Goal: Use online tool/utility: Utilize a website feature to perform a specific function

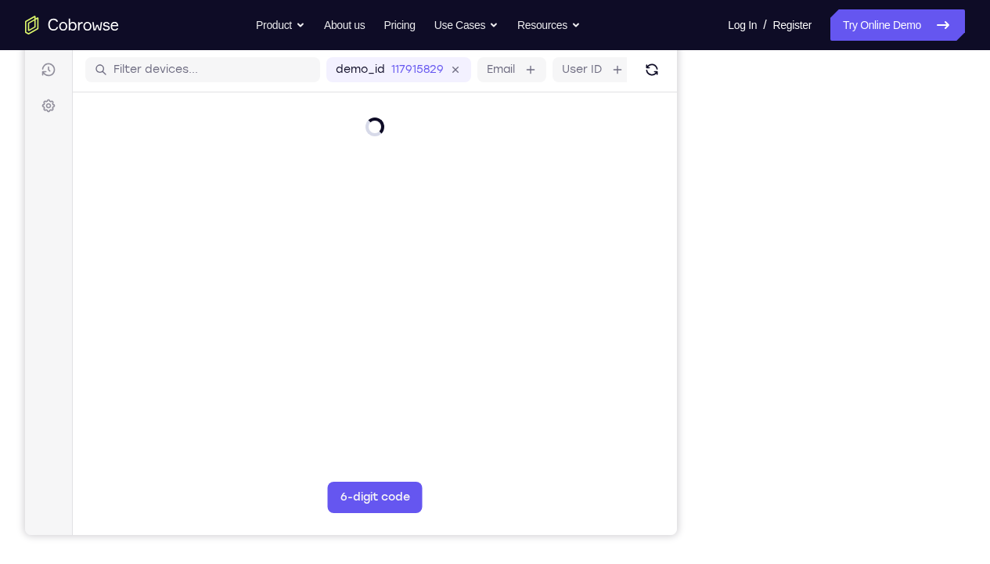
scroll to position [194, 0]
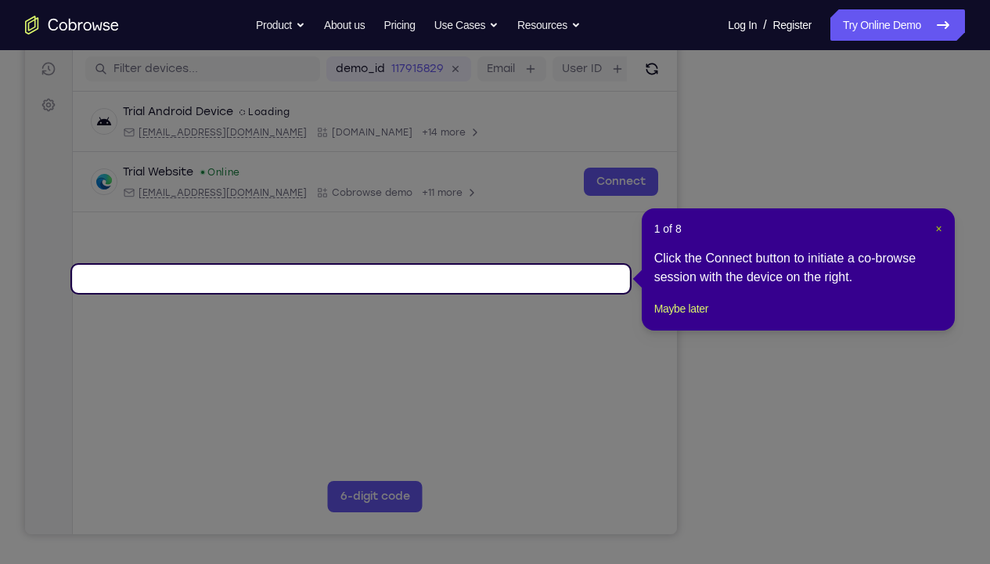
click at [939, 230] on span "×" at bounding box center [939, 228] width 6 height 13
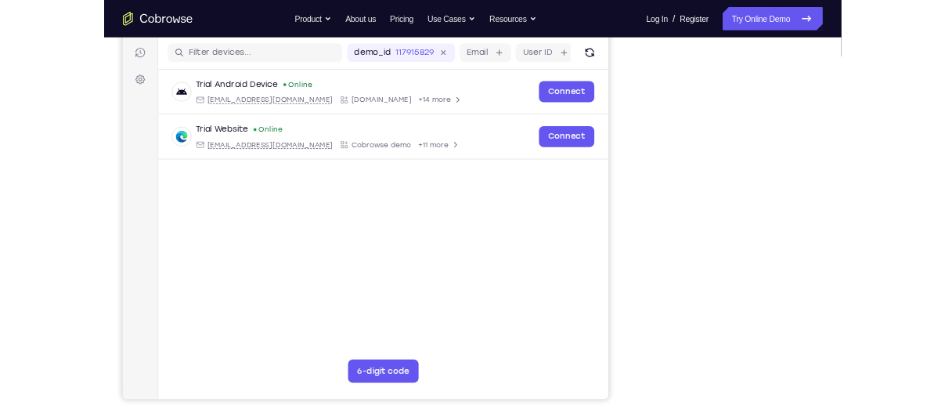
scroll to position [192, 0]
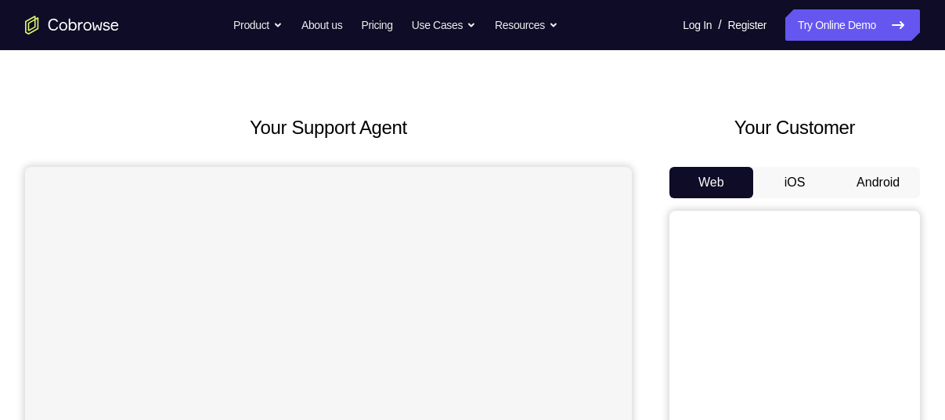
click at [858, 183] on button "Android" at bounding box center [878, 182] width 84 height 31
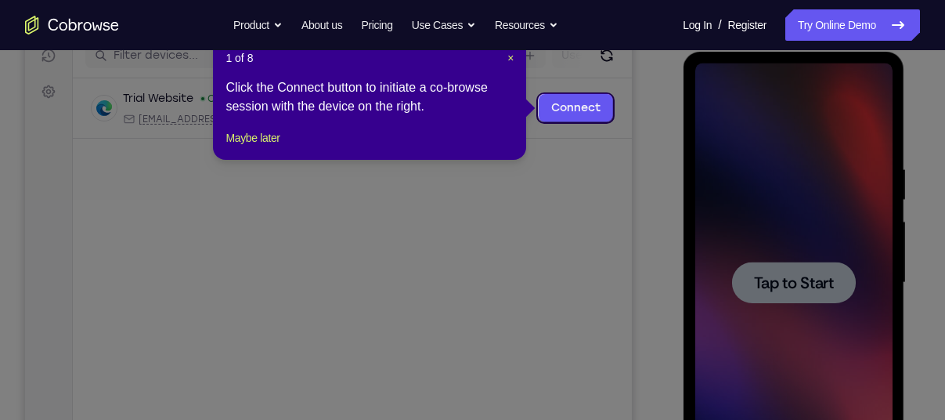
scroll to position [196, 0]
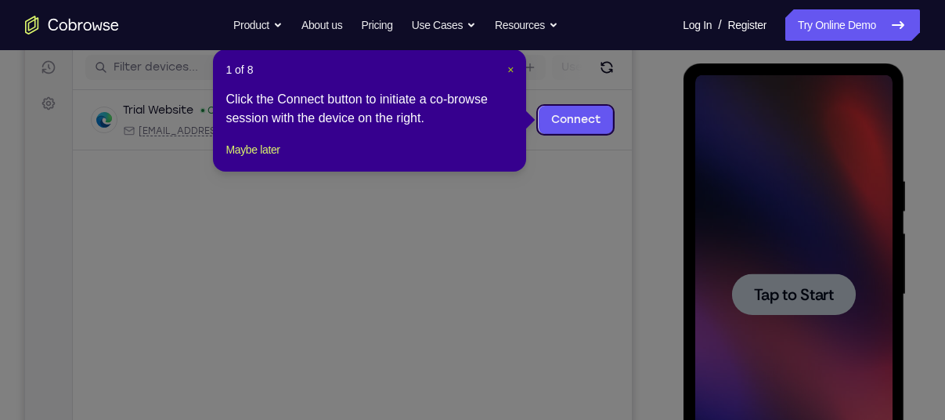
click at [507, 68] on span "×" at bounding box center [510, 69] width 6 height 13
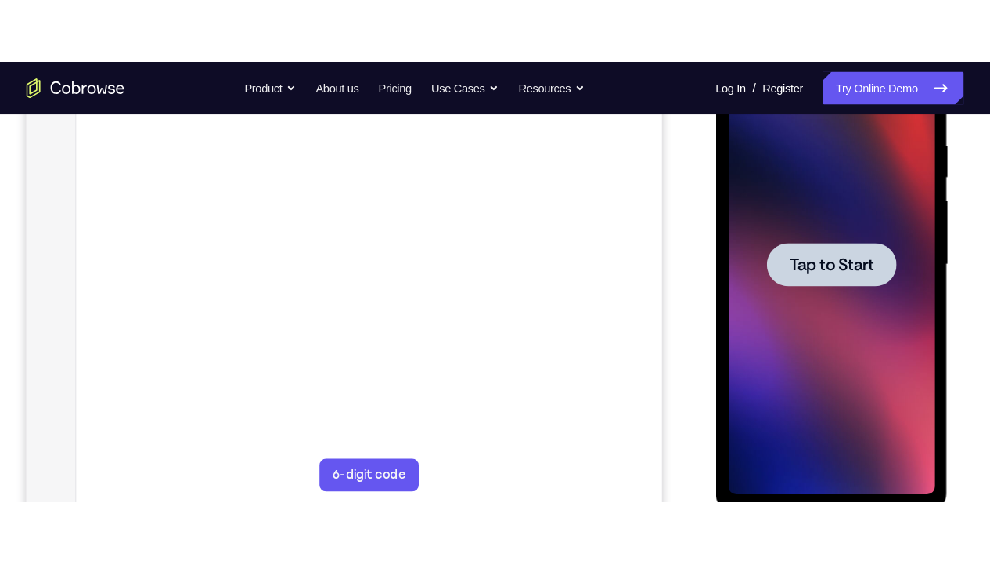
scroll to position [298, 0]
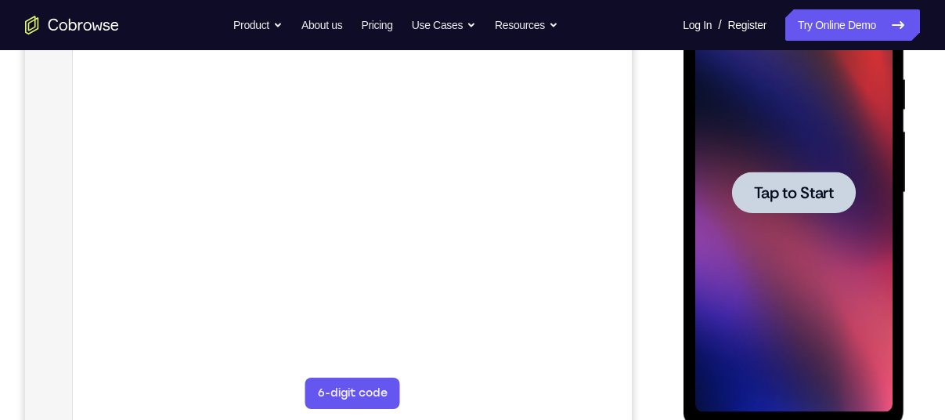
click at [726, 143] on div at bounding box center [792, 192] width 197 height 438
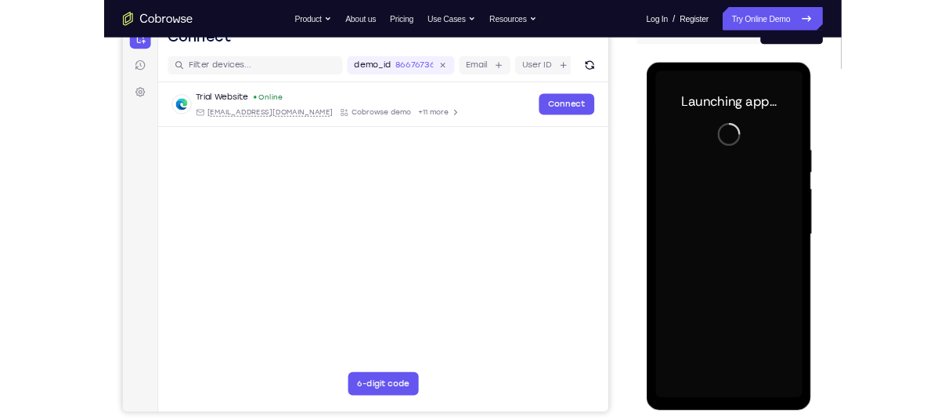
scroll to position [173, 0]
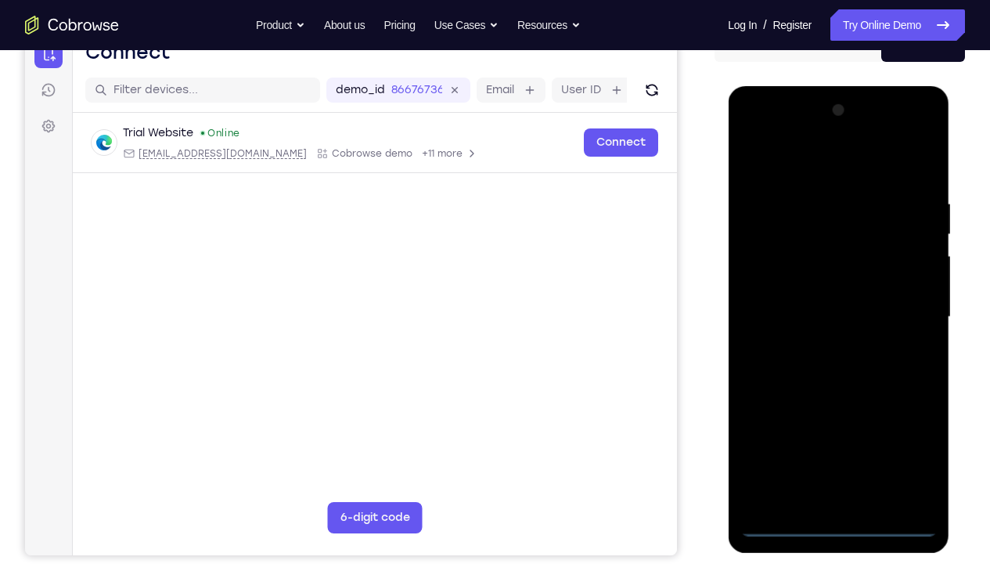
click at [838, 419] on div at bounding box center [838, 317] width 197 height 438
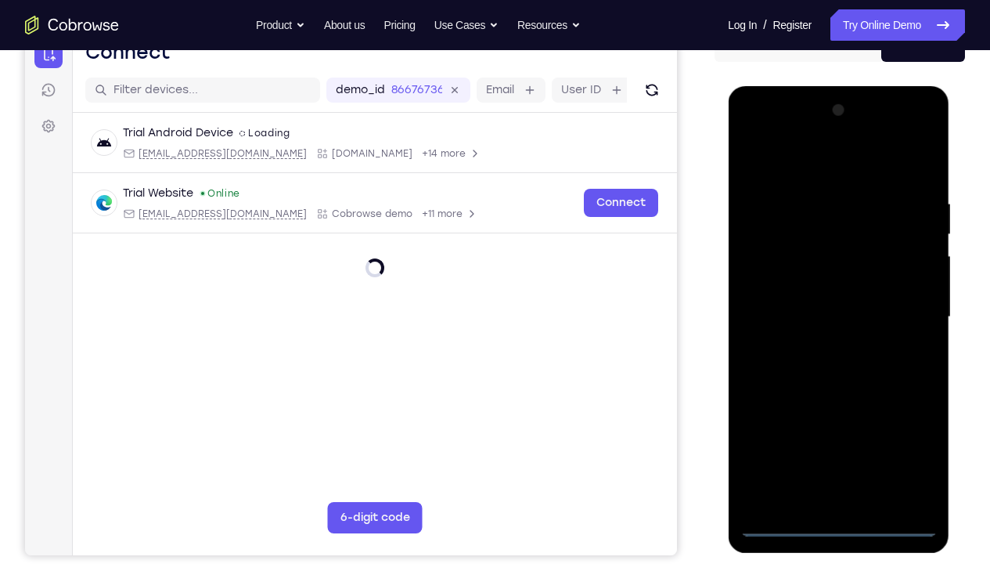
click at [904, 419] on div at bounding box center [838, 317] width 197 height 438
click at [907, 419] on div at bounding box center [838, 317] width 197 height 438
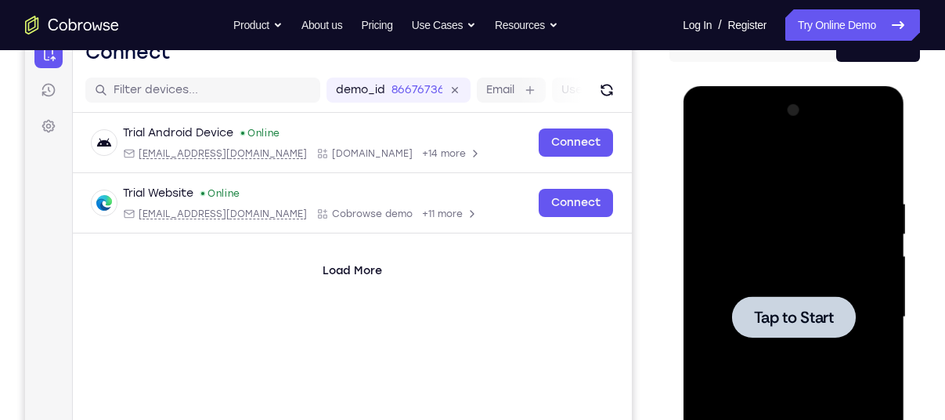
click at [814, 199] on div at bounding box center [792, 317] width 197 height 438
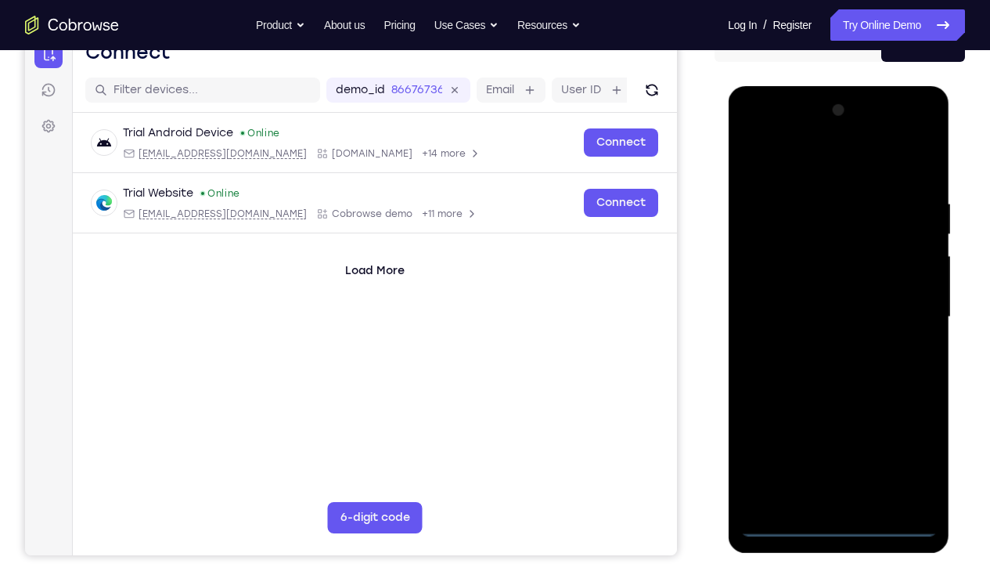
click at [842, 419] on div at bounding box center [838, 317] width 197 height 438
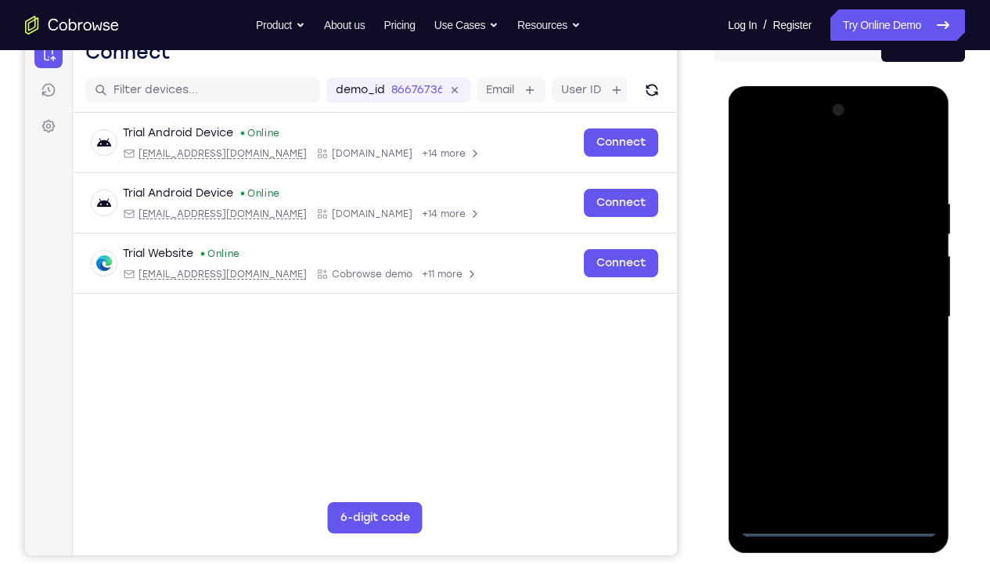
click at [911, 419] on div at bounding box center [838, 317] width 197 height 438
click at [780, 162] on div at bounding box center [838, 317] width 197 height 438
click at [900, 301] on div at bounding box center [838, 317] width 197 height 438
click at [818, 344] on div at bounding box center [838, 317] width 197 height 438
click at [815, 297] on div at bounding box center [838, 317] width 197 height 438
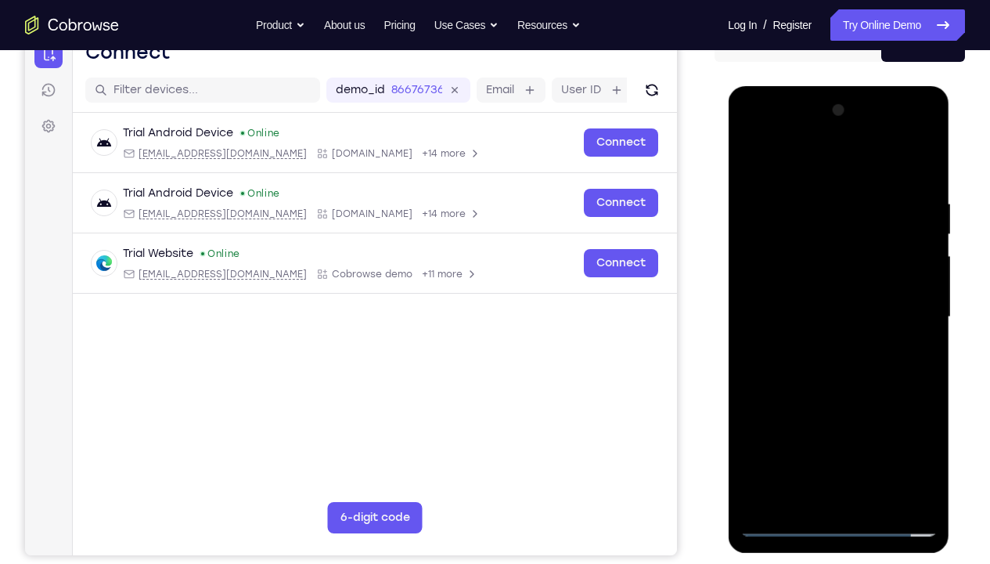
click at [815, 283] on div at bounding box center [838, 317] width 197 height 438
click at [833, 316] on div at bounding box center [838, 317] width 197 height 438
click at [924, 188] on div at bounding box center [838, 317] width 197 height 438
click at [930, 419] on div at bounding box center [838, 317] width 197 height 438
click at [879, 419] on div at bounding box center [838, 317] width 197 height 438
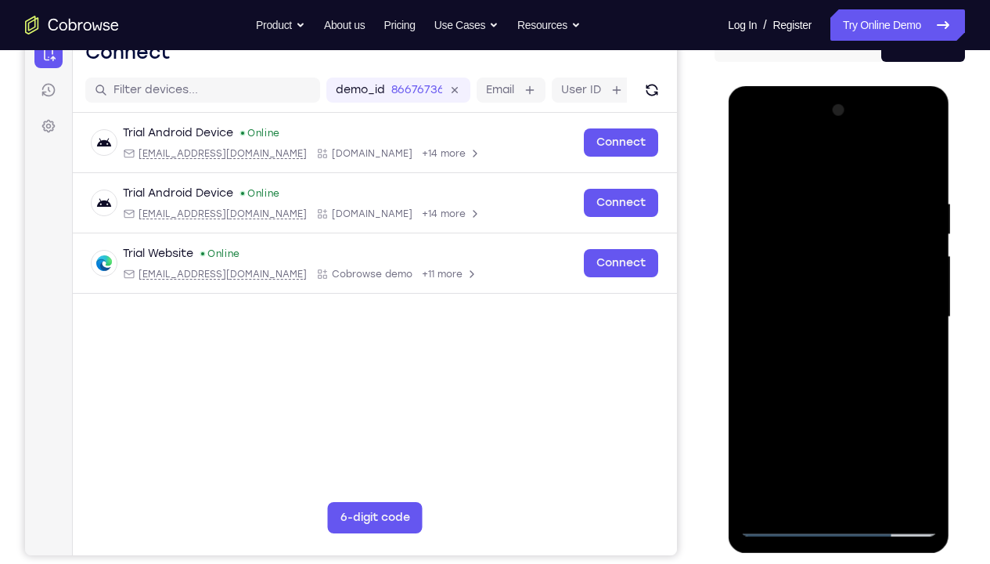
click at [840, 397] on div at bounding box center [838, 317] width 197 height 438
drag, startPoint x: 771, startPoint y: 173, endPoint x: 912, endPoint y: 171, distance: 140.9
click at [912, 171] on div at bounding box center [838, 317] width 197 height 438
click at [799, 301] on div at bounding box center [838, 317] width 197 height 438
click at [812, 419] on div at bounding box center [838, 317] width 197 height 438
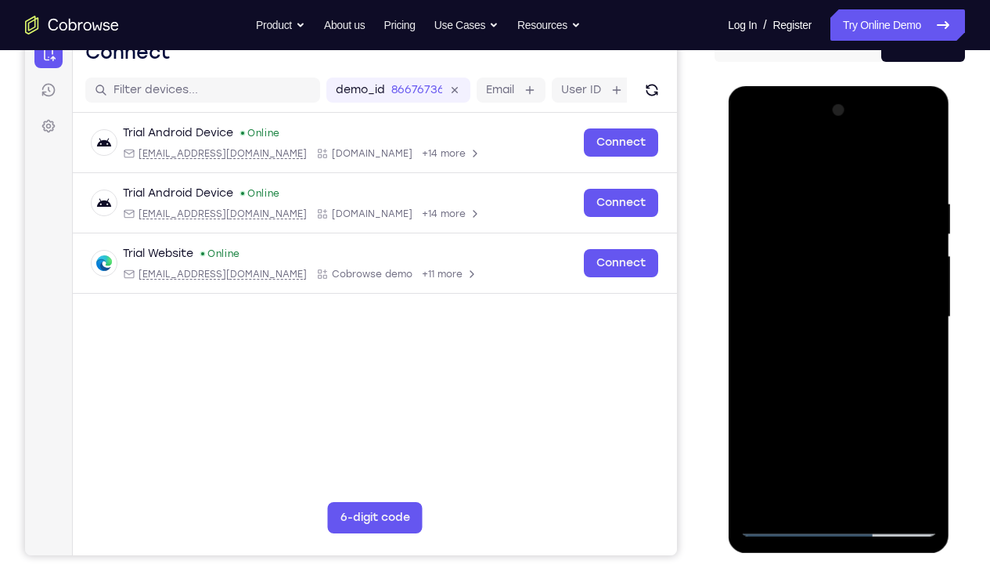
click at [840, 391] on div at bounding box center [838, 317] width 197 height 438
click at [844, 385] on div at bounding box center [838, 317] width 197 height 438
click at [753, 162] on div at bounding box center [838, 317] width 197 height 438
click at [757, 160] on div at bounding box center [838, 317] width 197 height 438
click at [813, 198] on div at bounding box center [838, 317] width 197 height 438
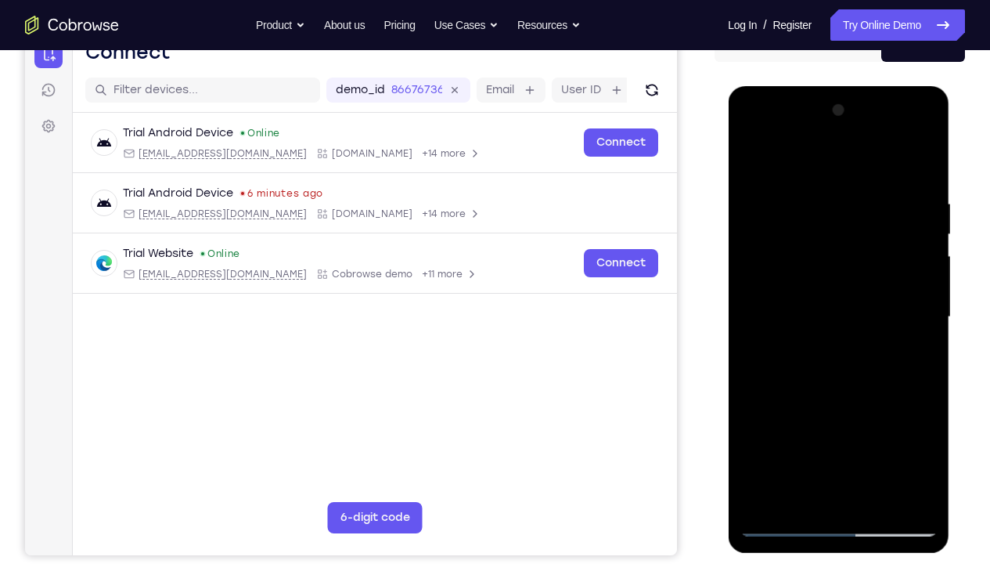
click at [918, 279] on div at bounding box center [838, 317] width 197 height 438
click at [912, 209] on div at bounding box center [838, 317] width 197 height 438
click at [855, 196] on div at bounding box center [838, 317] width 197 height 438
click at [920, 201] on div at bounding box center [838, 317] width 197 height 438
click at [909, 403] on div at bounding box center [838, 317] width 197 height 438
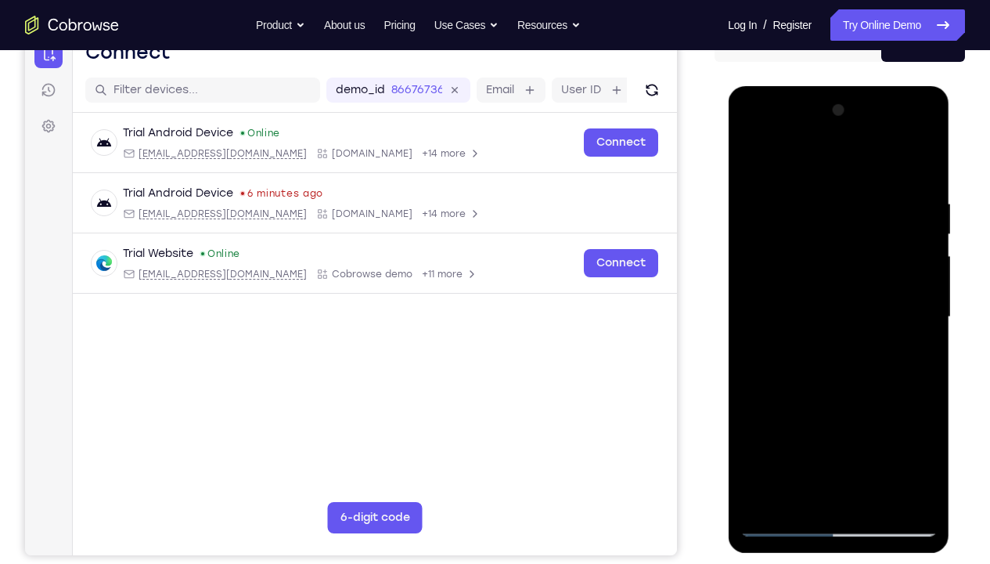
click at [918, 383] on div at bounding box center [838, 317] width 197 height 438
click at [917, 419] on div at bounding box center [838, 317] width 197 height 438
click at [876, 419] on div at bounding box center [838, 317] width 197 height 438
click at [799, 294] on div at bounding box center [838, 317] width 197 height 438
click at [750, 162] on div at bounding box center [838, 317] width 197 height 438
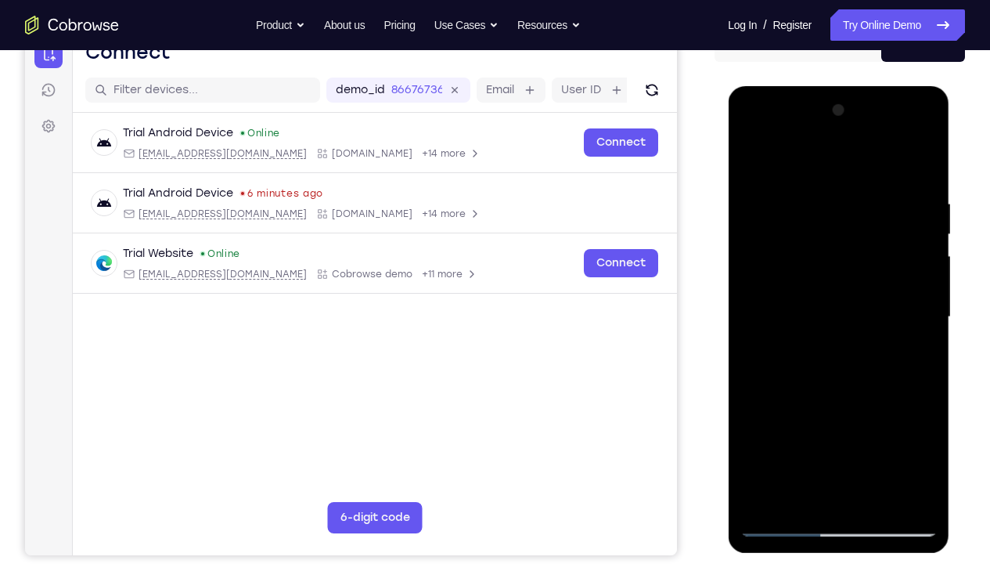
click at [750, 162] on div at bounding box center [838, 317] width 197 height 438
click at [876, 419] on div at bounding box center [838, 317] width 197 height 438
click at [810, 291] on div at bounding box center [838, 317] width 197 height 438
click at [893, 383] on div at bounding box center [838, 317] width 197 height 438
click at [779, 419] on div at bounding box center [838, 317] width 197 height 438
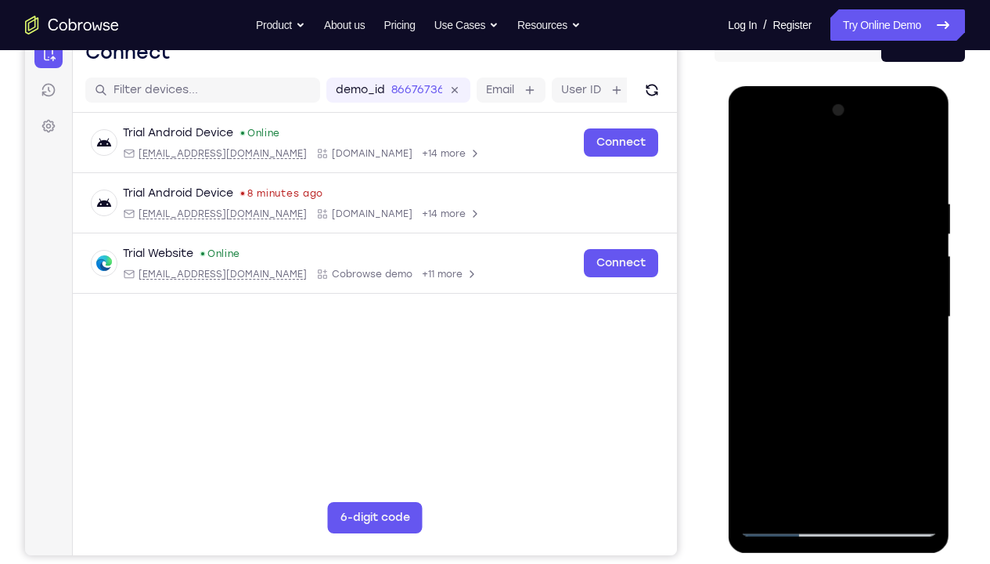
click at [779, 419] on div at bounding box center [838, 317] width 197 height 438
click at [814, 301] on div at bounding box center [838, 317] width 197 height 438
click at [779, 160] on div at bounding box center [838, 317] width 197 height 438
click at [752, 159] on div at bounding box center [838, 317] width 197 height 438
click at [781, 165] on div at bounding box center [838, 317] width 197 height 438
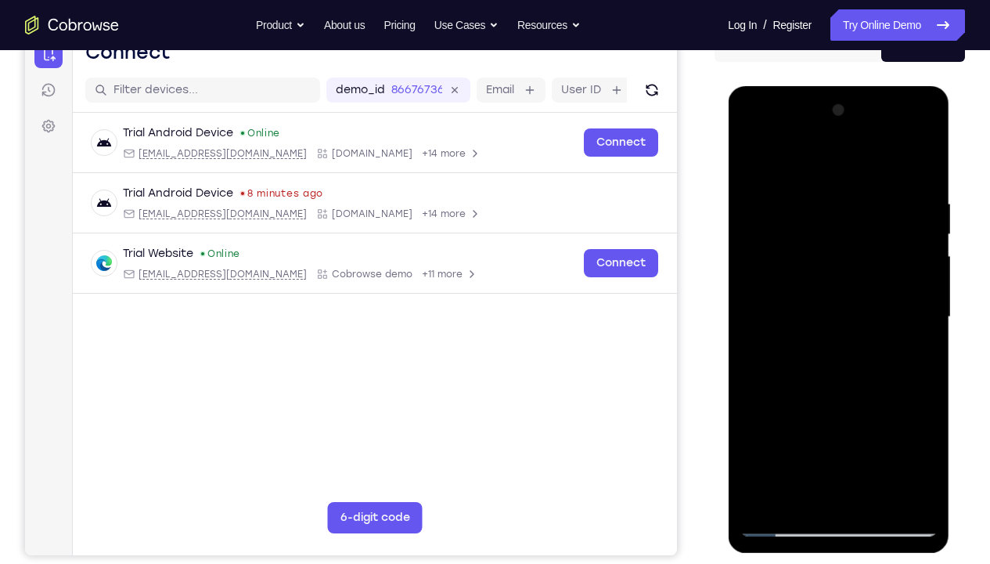
click at [836, 346] on div at bounding box center [838, 317] width 197 height 438
click at [794, 240] on div at bounding box center [838, 317] width 197 height 438
click at [777, 419] on div at bounding box center [838, 317] width 197 height 438
click at [932, 295] on div at bounding box center [838, 317] width 197 height 438
click at [928, 297] on div at bounding box center [838, 317] width 197 height 438
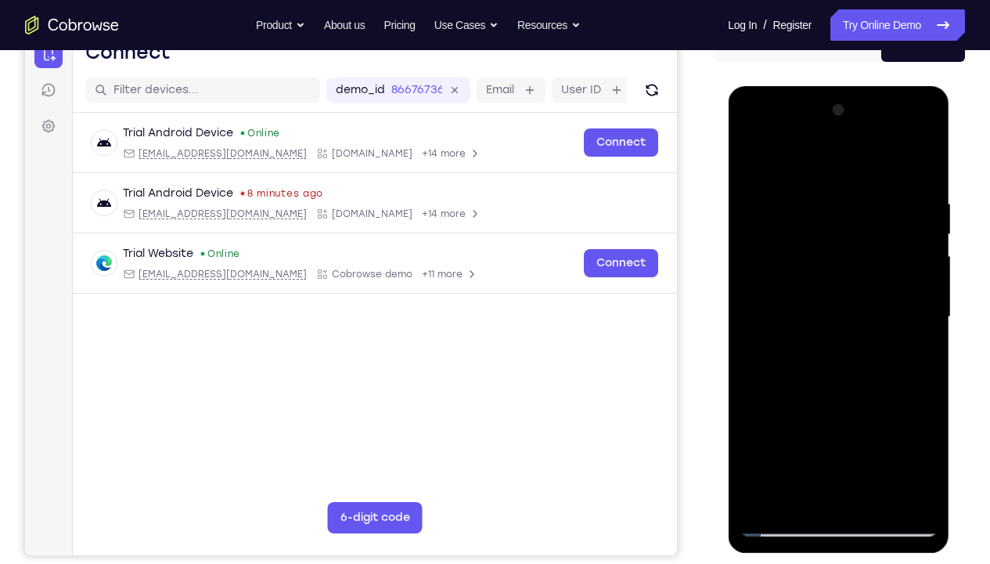
click at [751, 157] on div at bounding box center [838, 317] width 197 height 438
click at [837, 419] on div at bounding box center [838, 317] width 197 height 438
click at [928, 298] on div at bounding box center [838, 317] width 197 height 438
click at [874, 419] on div at bounding box center [838, 317] width 197 height 438
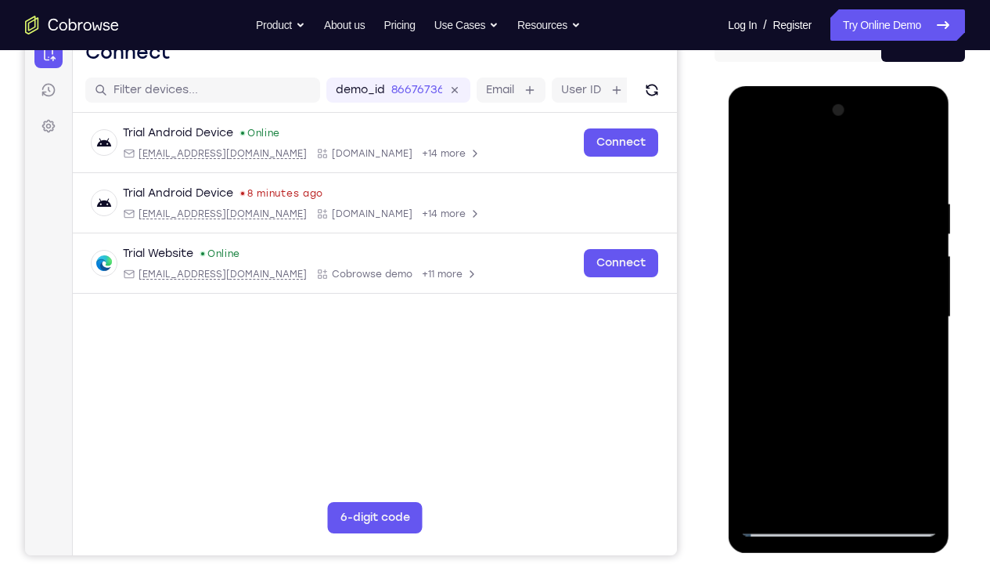
click at [816, 296] on div at bounding box center [838, 317] width 197 height 438
click at [798, 156] on div at bounding box center [838, 317] width 197 height 438
click at [842, 341] on div at bounding box center [838, 317] width 197 height 438
click at [803, 238] on div at bounding box center [838, 317] width 197 height 438
click at [752, 162] on div at bounding box center [838, 317] width 197 height 438
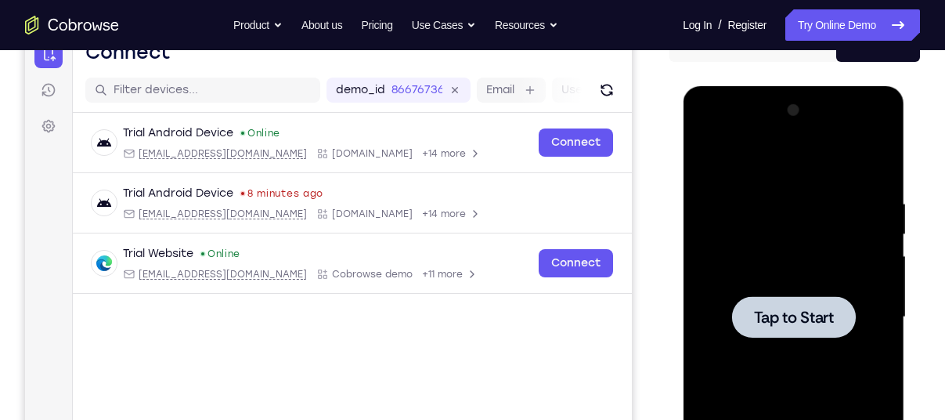
click at [715, 191] on div at bounding box center [792, 317] width 197 height 438
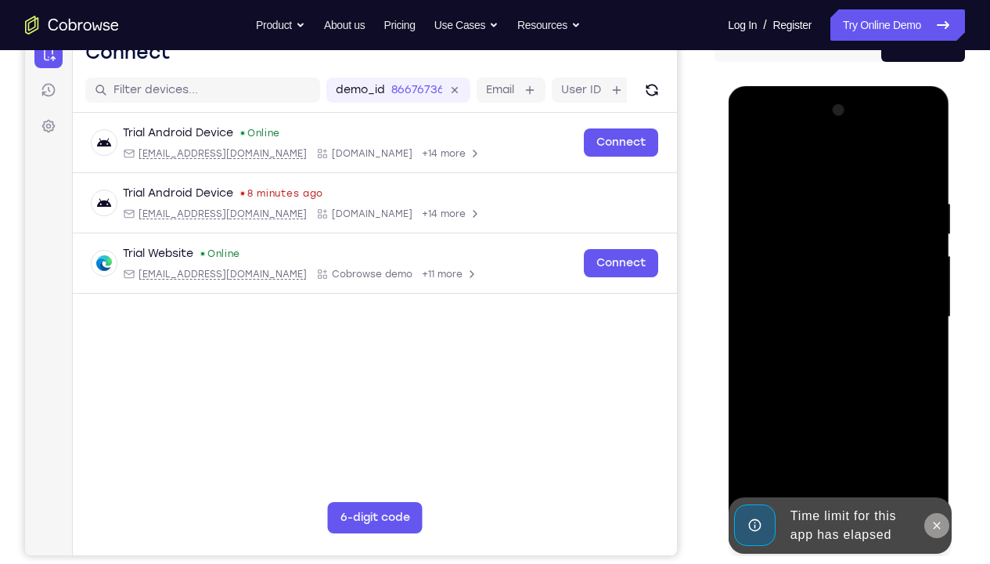
click at [934, 419] on icon at bounding box center [936, 525] width 13 height 13
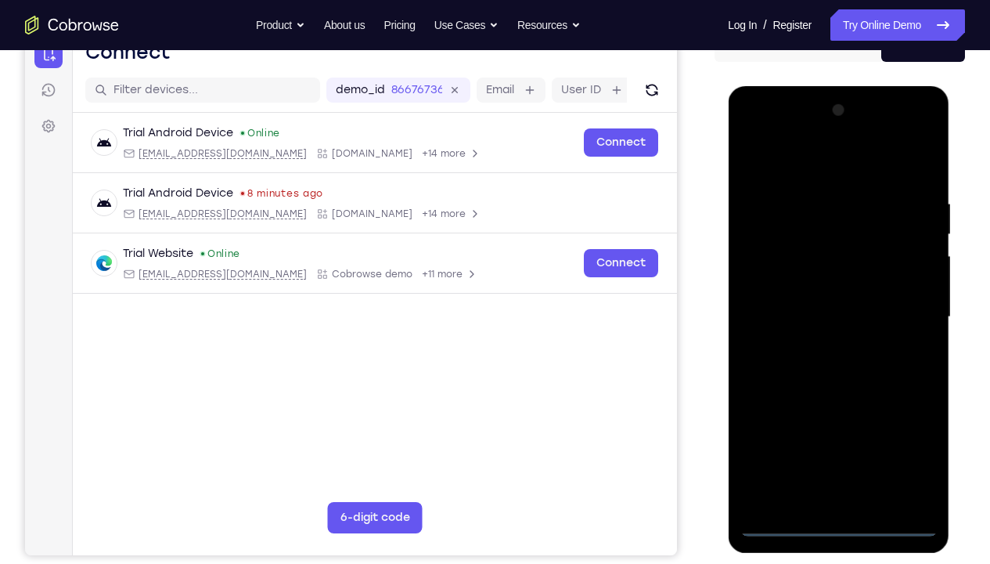
click at [845, 419] on div at bounding box center [838, 317] width 197 height 438
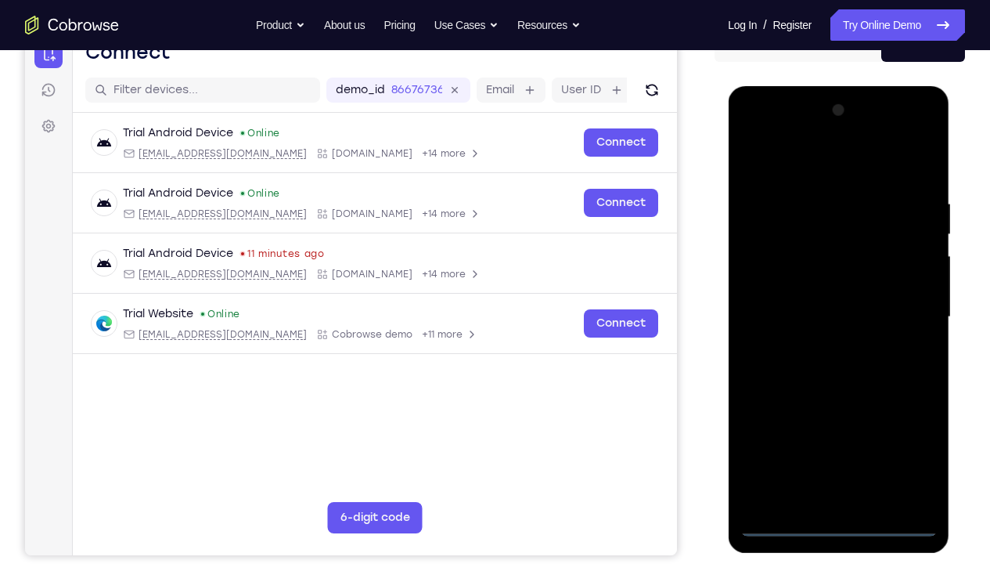
click at [906, 419] on div at bounding box center [838, 317] width 197 height 438
click at [903, 419] on div at bounding box center [838, 317] width 197 height 438
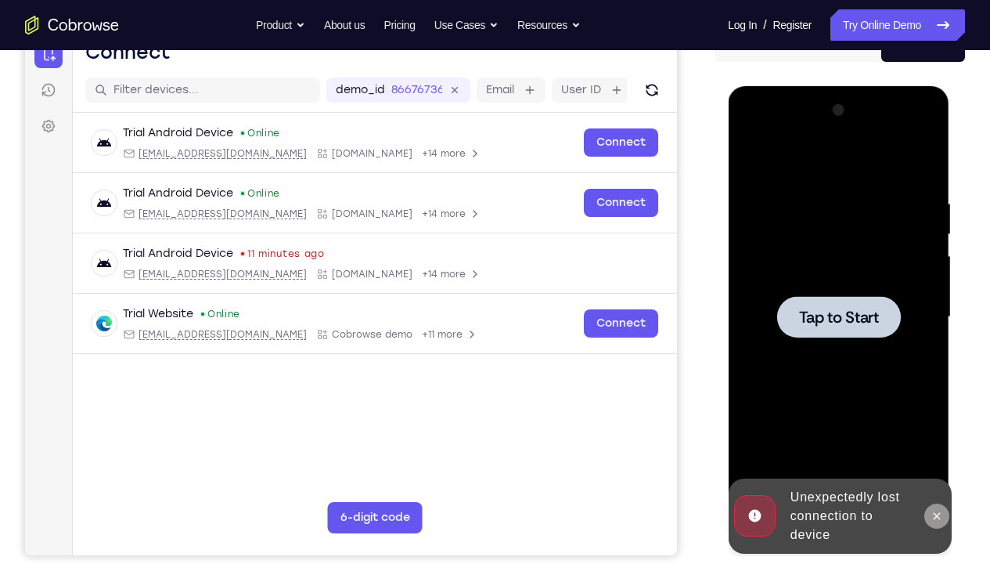
click at [932, 419] on icon at bounding box center [936, 516] width 13 height 13
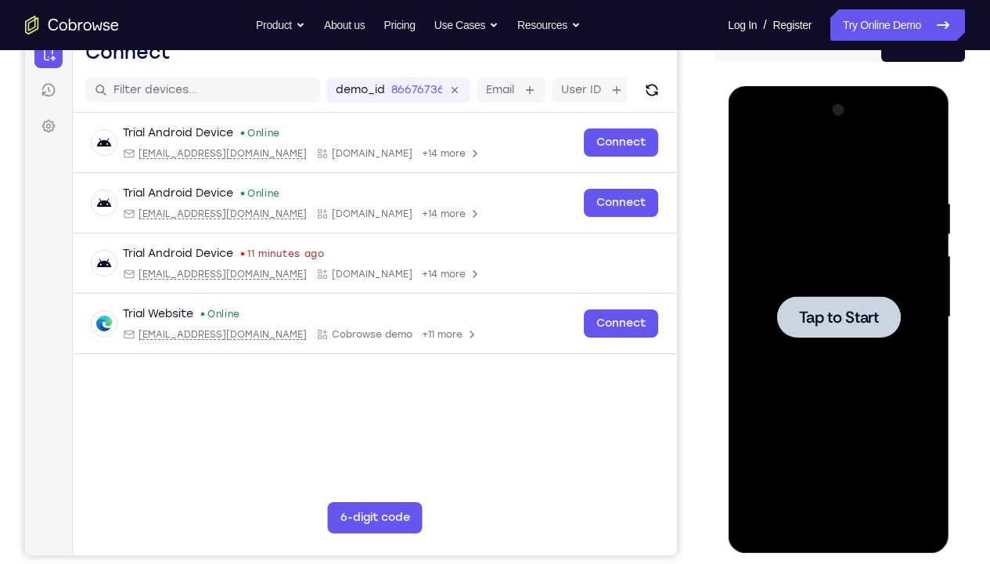
click at [851, 275] on div at bounding box center [838, 317] width 197 height 438
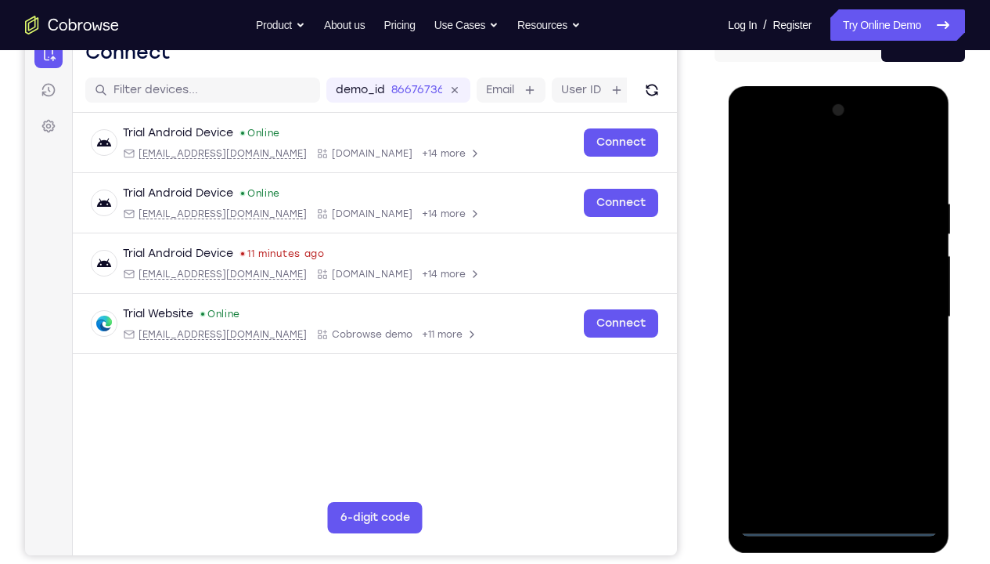
click at [831, 419] on div at bounding box center [838, 317] width 197 height 438
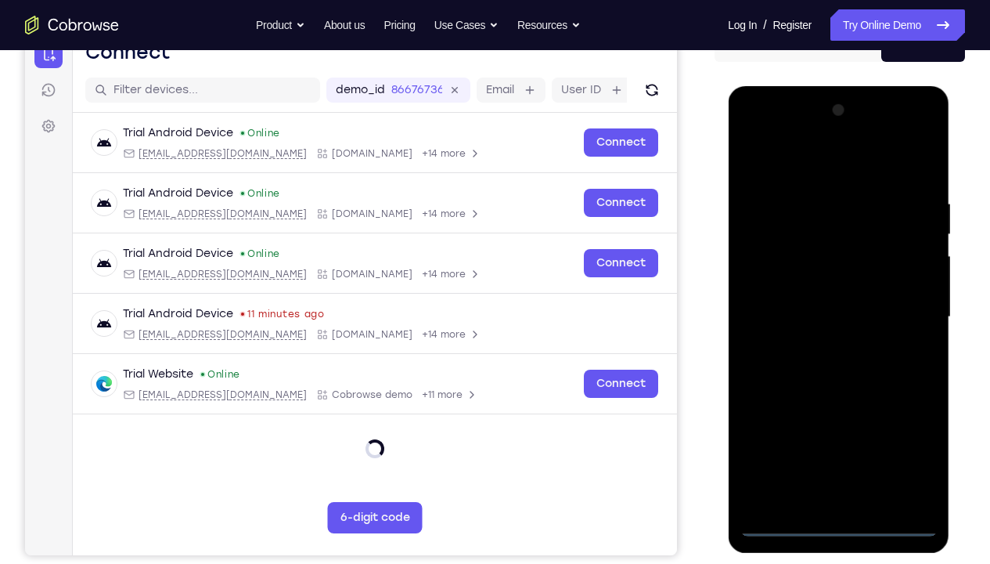
click at [905, 419] on div at bounding box center [838, 317] width 197 height 438
click at [793, 171] on div at bounding box center [838, 317] width 197 height 438
click at [900, 309] on div at bounding box center [838, 317] width 197 height 438
click at [818, 345] on div at bounding box center [838, 317] width 197 height 438
click at [809, 298] on div at bounding box center [838, 317] width 197 height 438
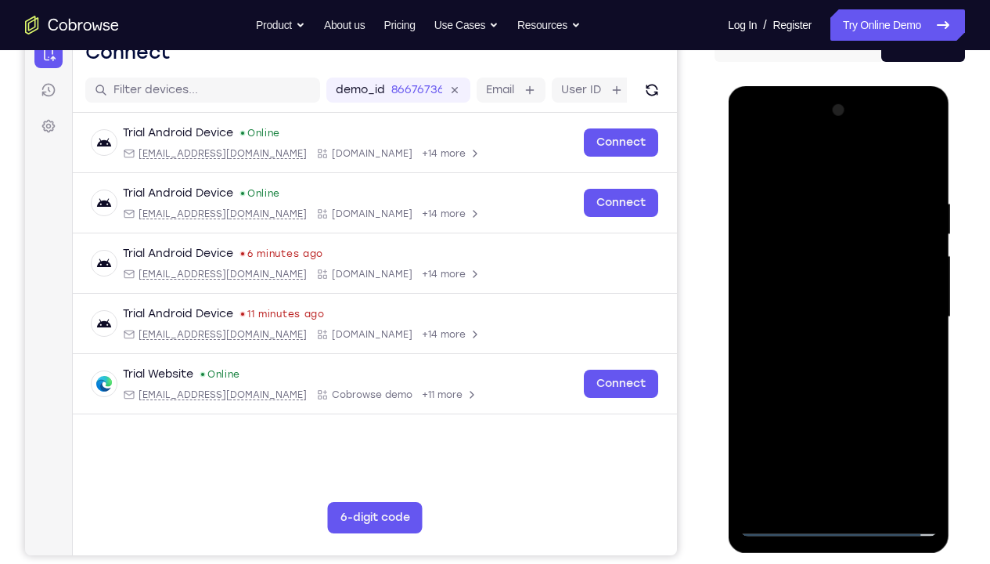
click at [810, 281] on div at bounding box center [838, 317] width 197 height 438
click at [829, 317] on div at bounding box center [838, 317] width 197 height 438
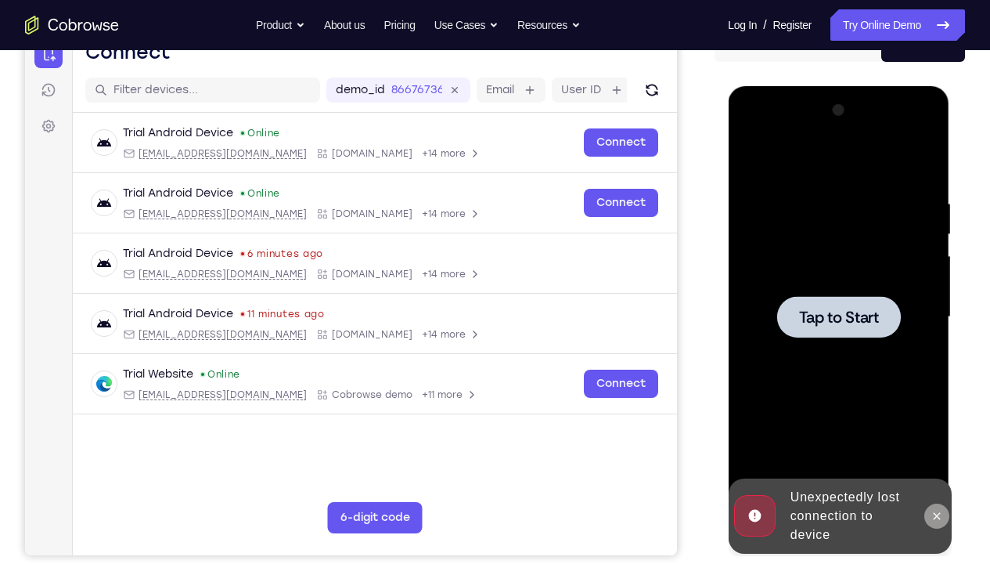
click at [940, 419] on icon at bounding box center [936, 516] width 13 height 13
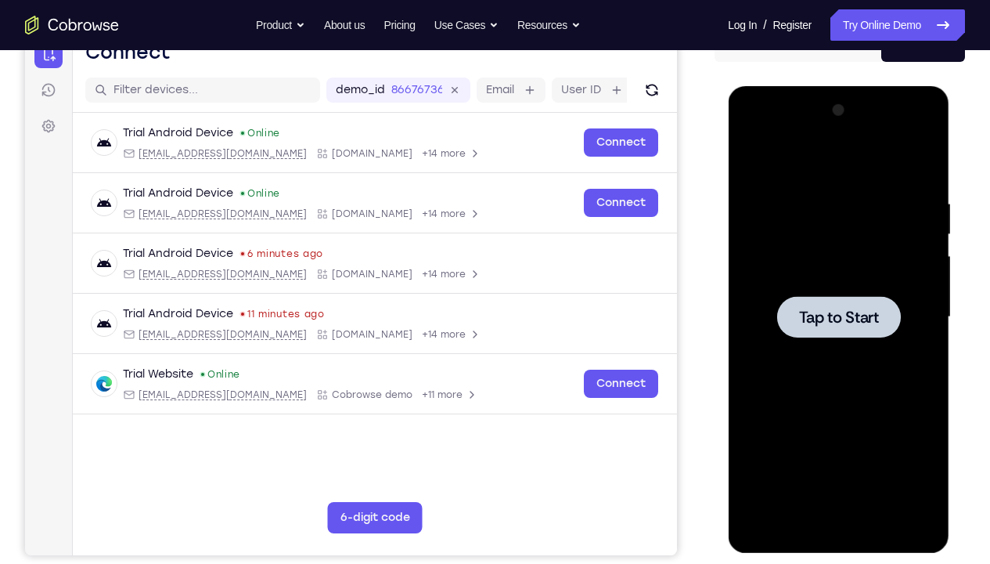
click at [865, 241] on div at bounding box center [838, 317] width 197 height 438
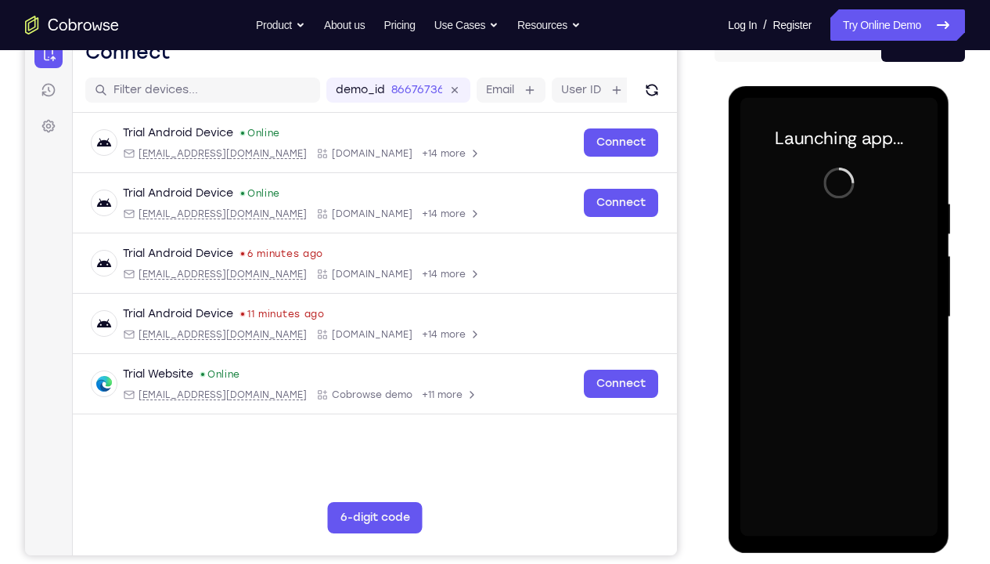
click at [837, 419] on div at bounding box center [838, 317] width 197 height 438
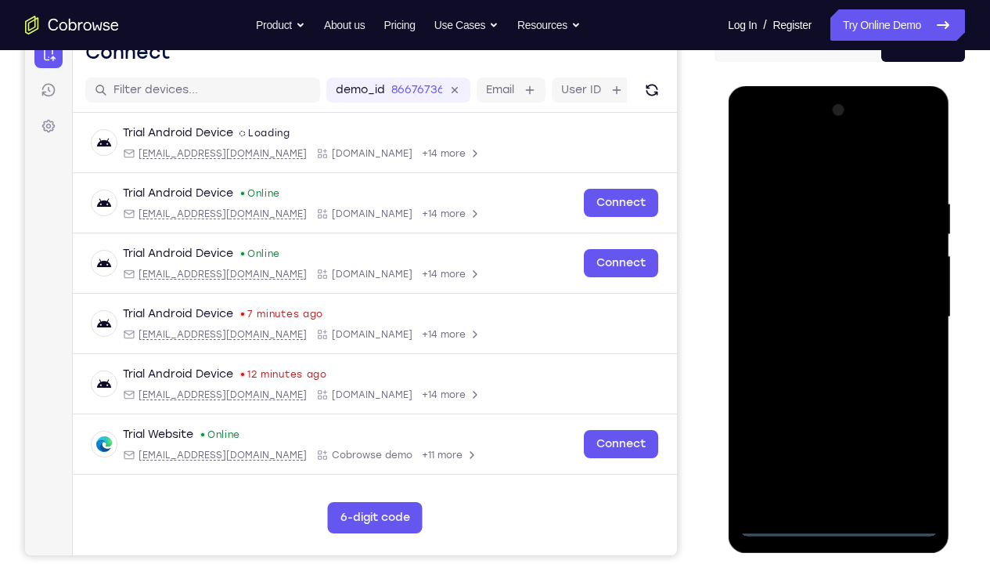
click at [837, 419] on div at bounding box center [838, 317] width 197 height 438
click at [907, 419] on div at bounding box center [838, 317] width 197 height 438
click at [797, 164] on div at bounding box center [838, 317] width 197 height 438
click at [904, 308] on div at bounding box center [838, 317] width 197 height 438
click at [821, 348] on div at bounding box center [838, 317] width 197 height 438
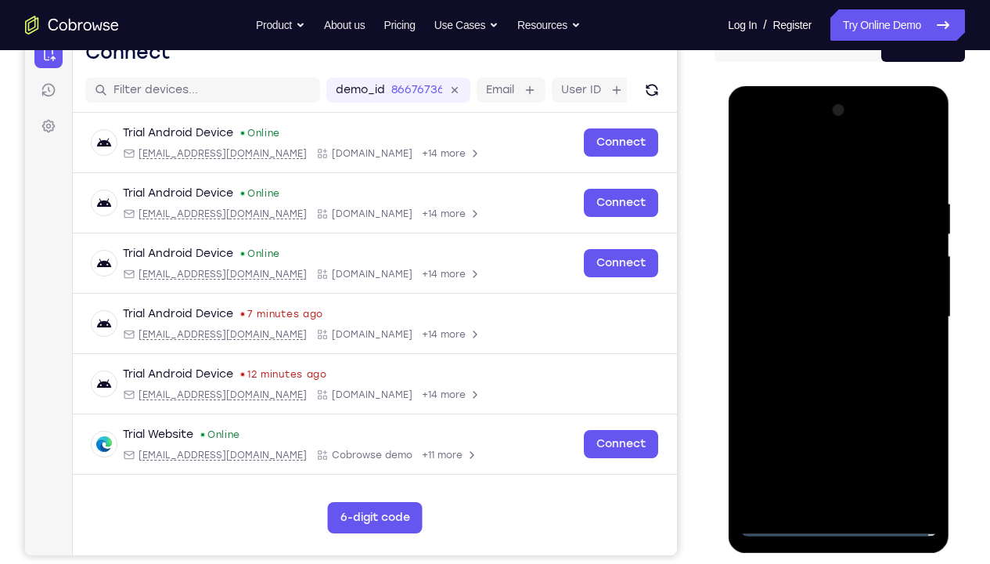
click at [803, 301] on div at bounding box center [838, 317] width 197 height 438
click at [803, 292] on div at bounding box center [838, 317] width 197 height 438
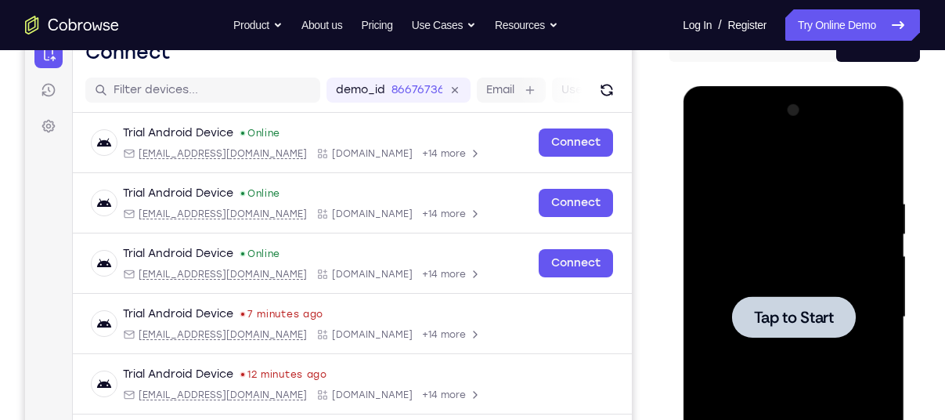
click at [808, 233] on div at bounding box center [792, 317] width 197 height 438
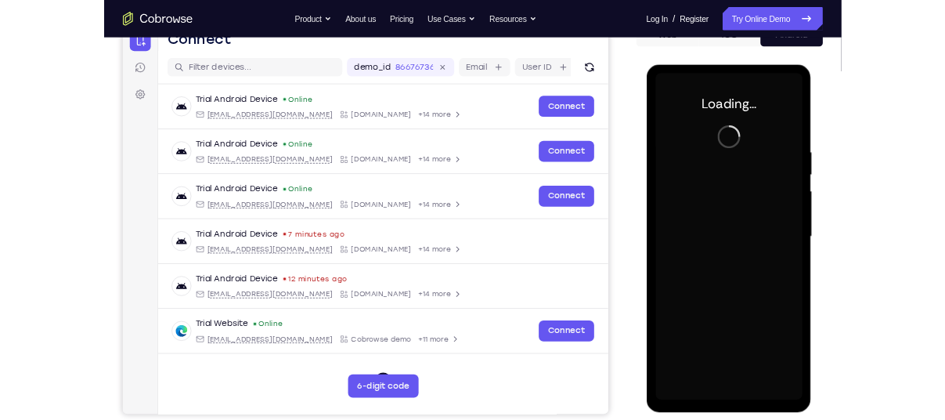
scroll to position [182, 0]
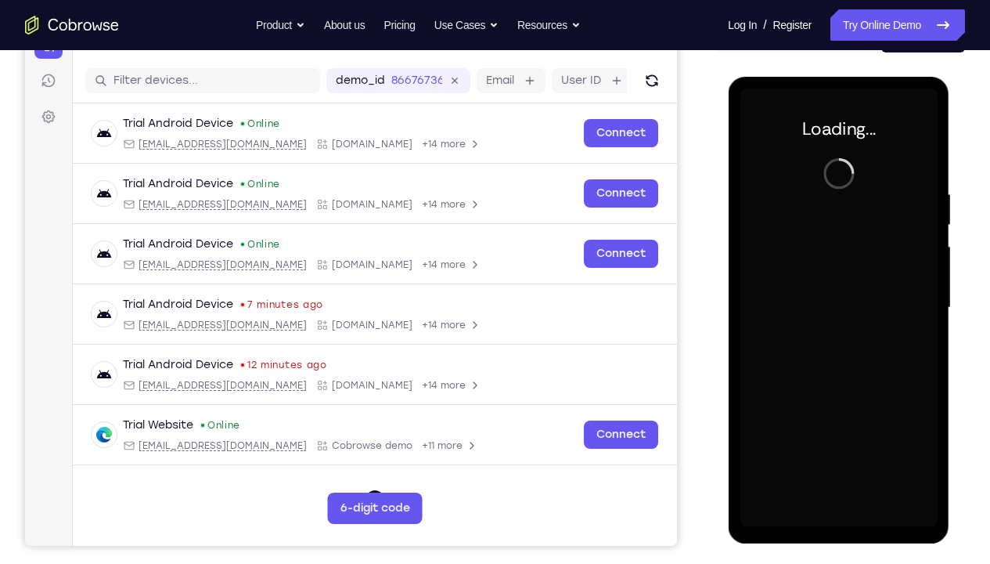
drag, startPoint x: 841, startPoint y: 132, endPoint x: 841, endPoint y: 316, distance: 183.2
click at [841, 316] on div at bounding box center [838, 307] width 197 height 438
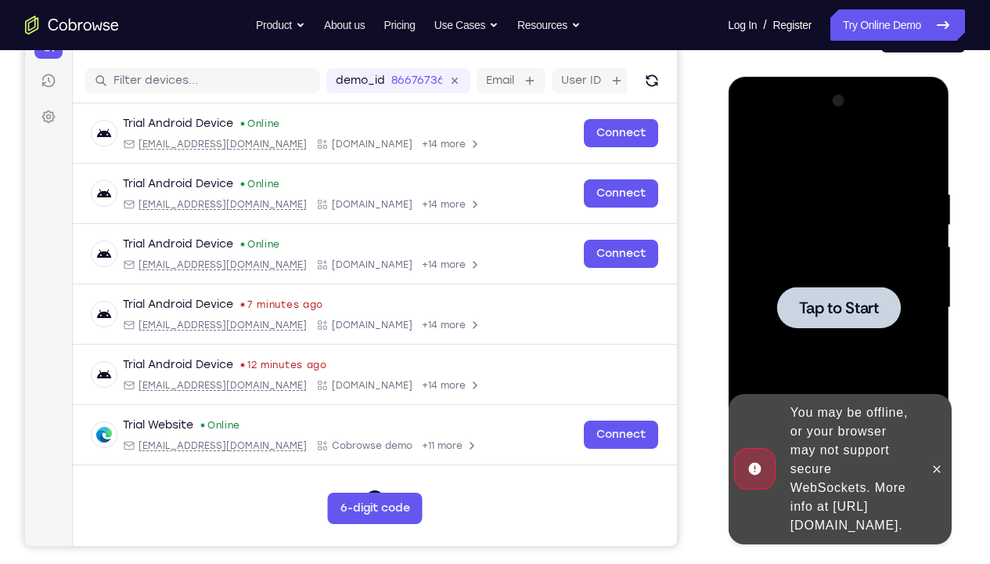
click at [841, 316] on span "Tap to Start" at bounding box center [839, 308] width 80 height 16
click at [934, 419] on icon at bounding box center [936, 468] width 7 height 7
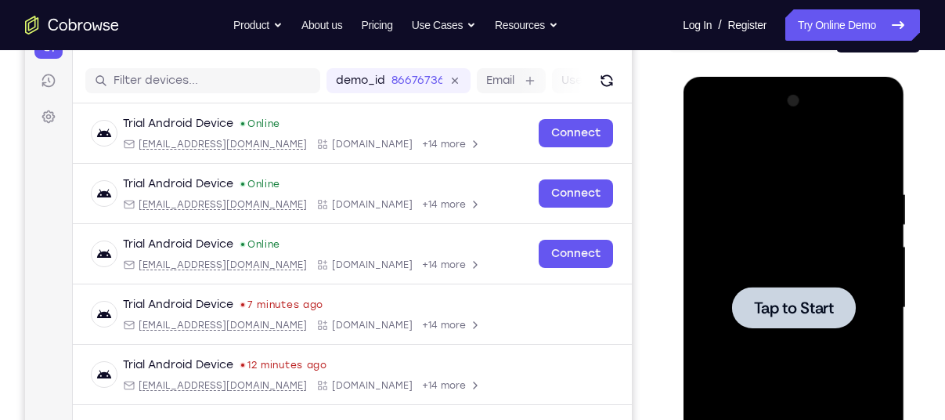
click at [728, 176] on div at bounding box center [792, 307] width 197 height 438
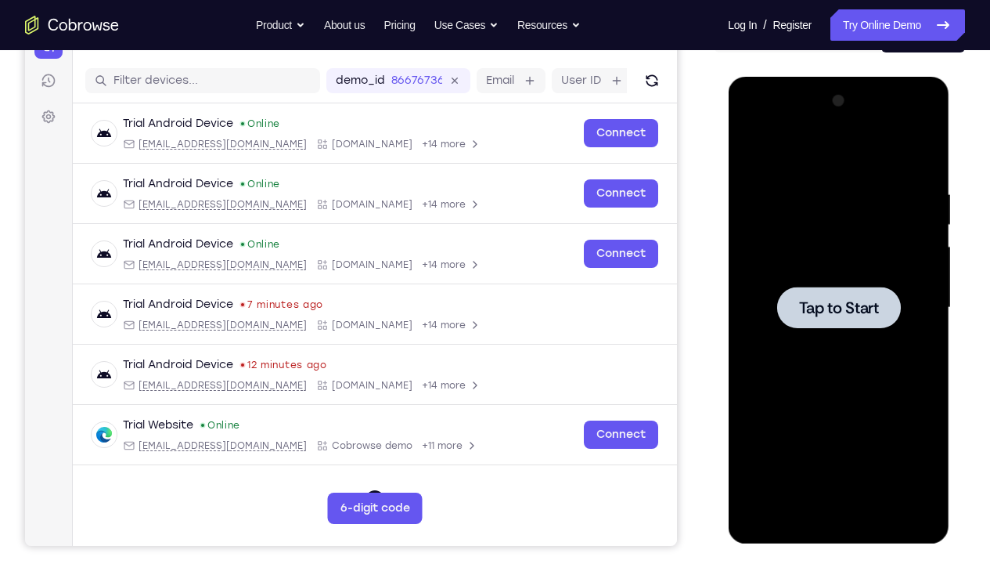
click at [792, 232] on div at bounding box center [838, 307] width 197 height 438
click at [842, 316] on span "Tap to Start" at bounding box center [839, 308] width 80 height 16
click at [829, 419] on div at bounding box center [838, 307] width 197 height 438
click at [831, 22] on link "Try Online Demo" at bounding box center [898, 24] width 135 height 31
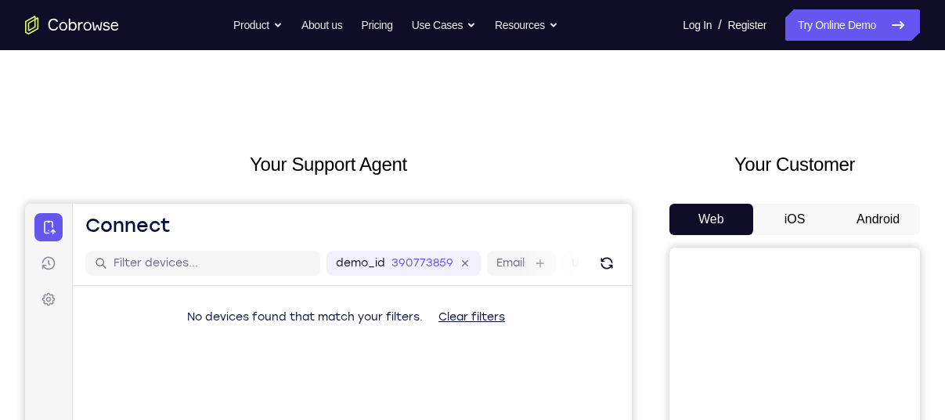
click at [877, 222] on button "Android" at bounding box center [878, 219] width 84 height 31
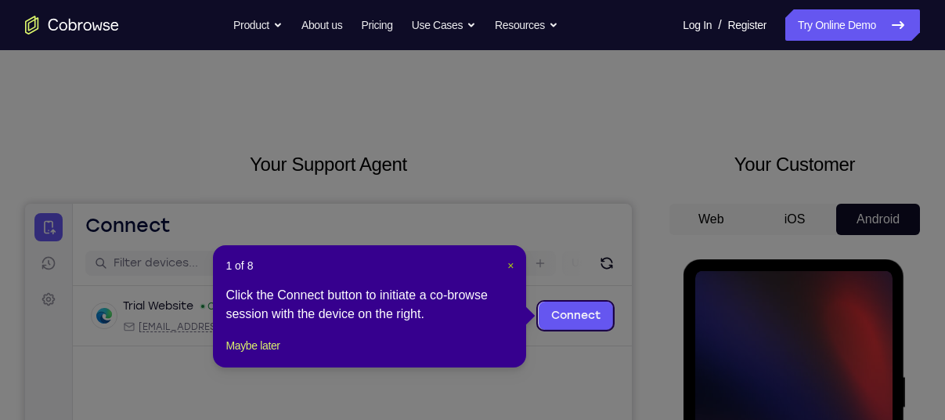
click at [509, 264] on span "×" at bounding box center [510, 265] width 6 height 13
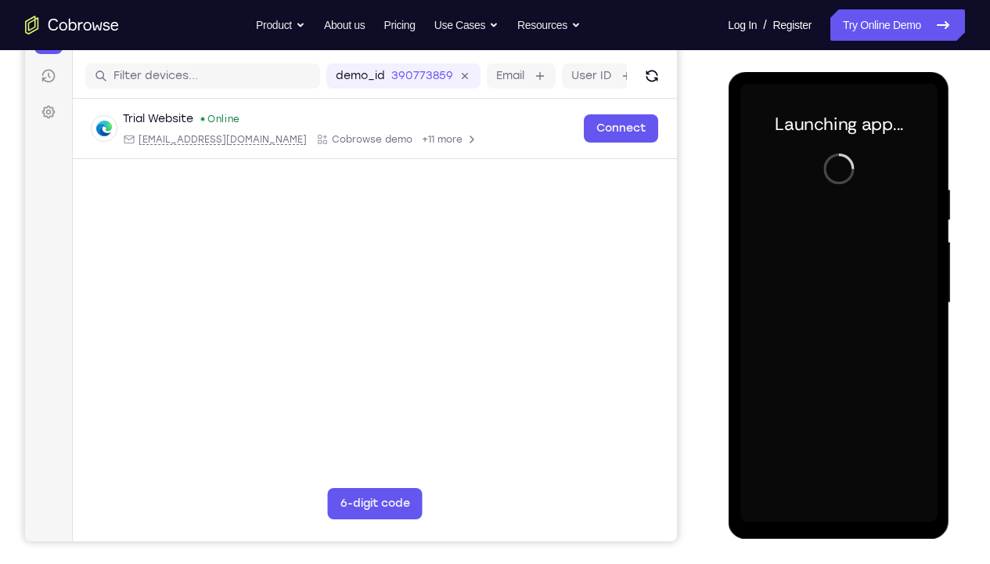
scroll to position [188, 0]
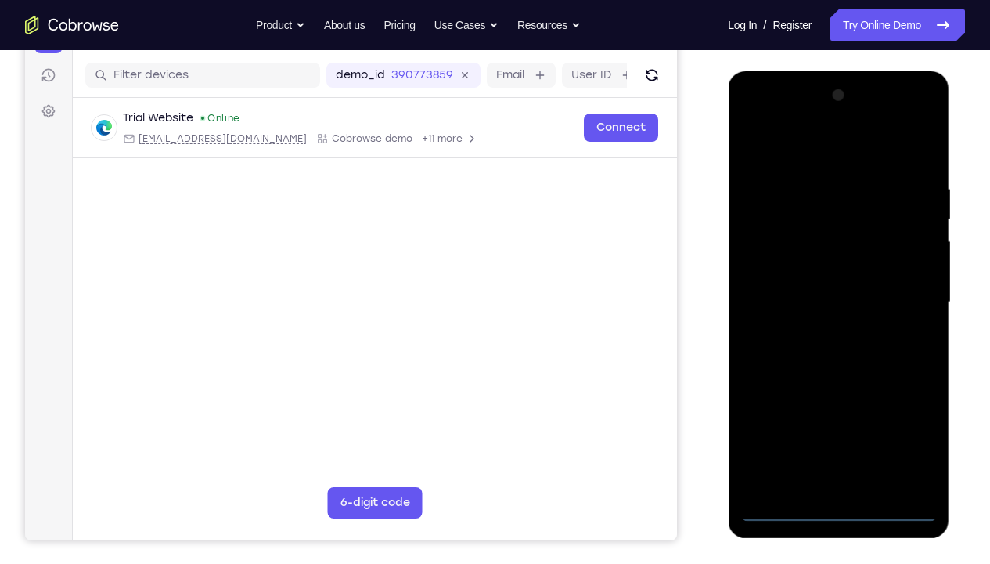
click at [837, 419] on div at bounding box center [838, 302] width 197 height 438
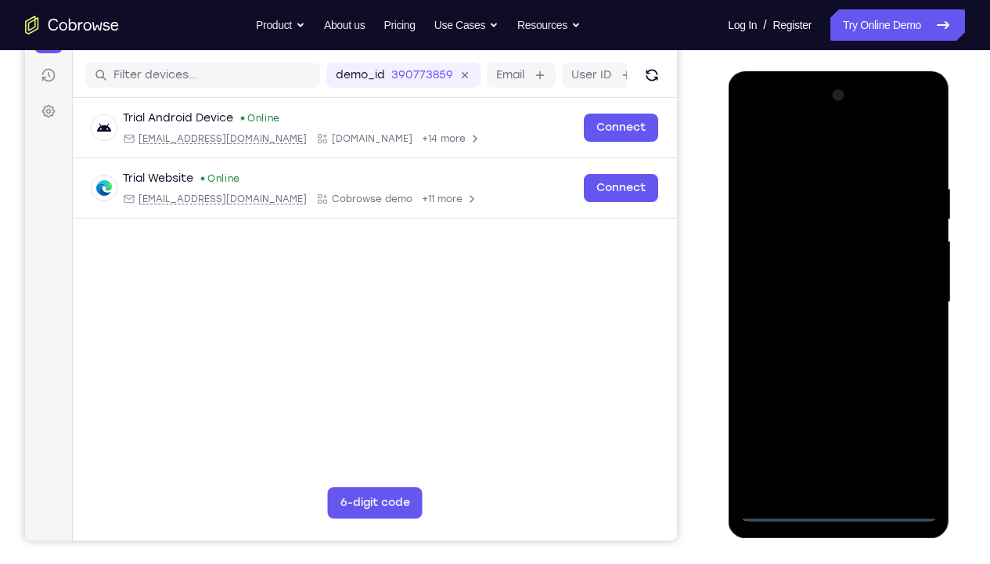
click at [907, 419] on div at bounding box center [838, 302] width 197 height 438
click at [793, 161] on div at bounding box center [838, 302] width 197 height 438
click at [903, 285] on div at bounding box center [838, 302] width 197 height 438
click at [818, 330] on div at bounding box center [838, 302] width 197 height 438
click at [790, 277] on div at bounding box center [838, 302] width 197 height 438
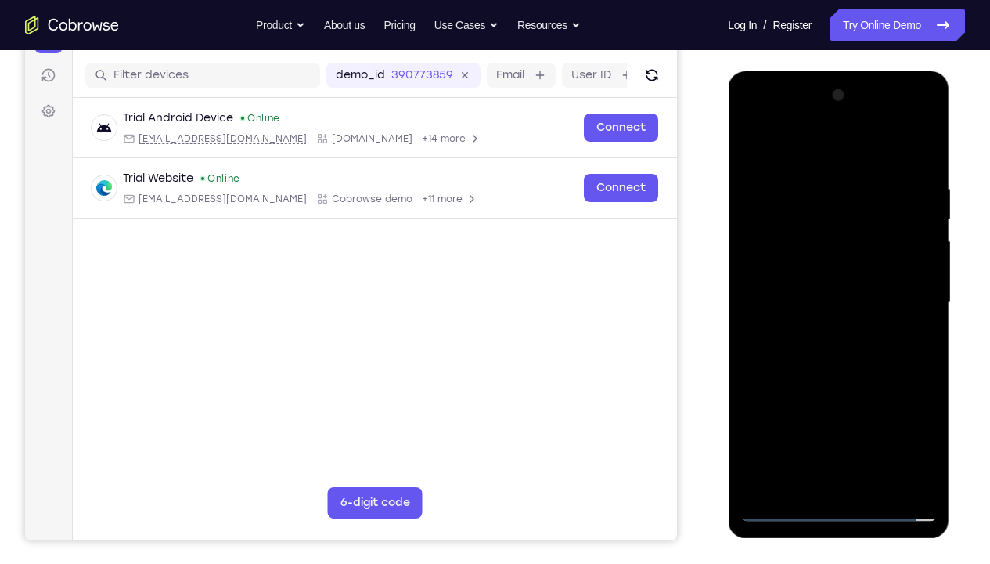
click at [791, 272] on div at bounding box center [838, 302] width 197 height 438
click at [820, 298] on div at bounding box center [838, 302] width 197 height 438
click at [922, 172] on div at bounding box center [838, 302] width 197 height 438
click at [876, 419] on div at bounding box center [838, 302] width 197 height 438
click at [850, 387] on div at bounding box center [838, 302] width 197 height 438
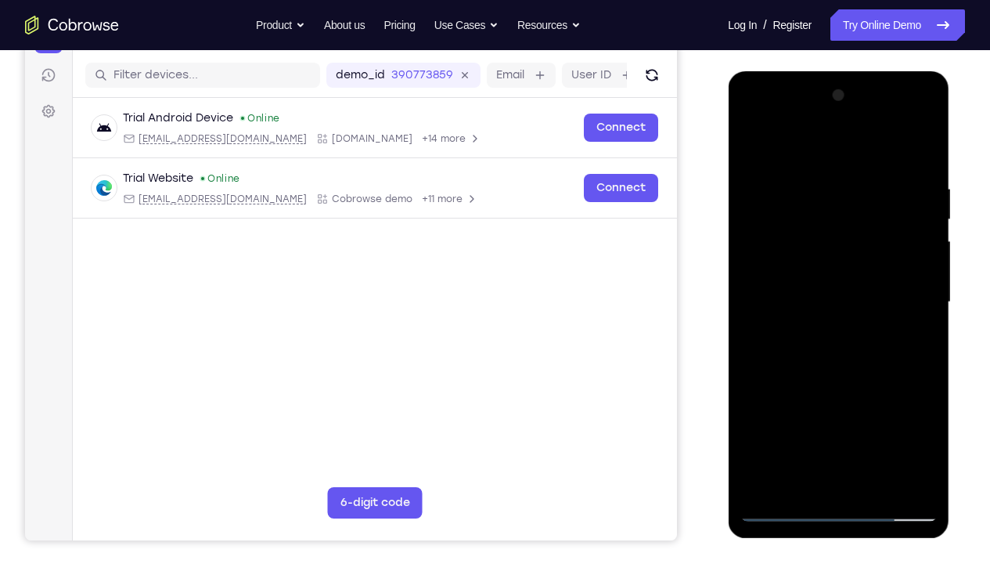
click at [807, 280] on div at bounding box center [838, 302] width 197 height 438
click at [868, 371] on div at bounding box center [838, 302] width 197 height 438
click at [914, 361] on div at bounding box center [838, 302] width 197 height 438
click at [908, 359] on div at bounding box center [838, 302] width 197 height 438
click at [928, 419] on div at bounding box center [838, 302] width 197 height 438
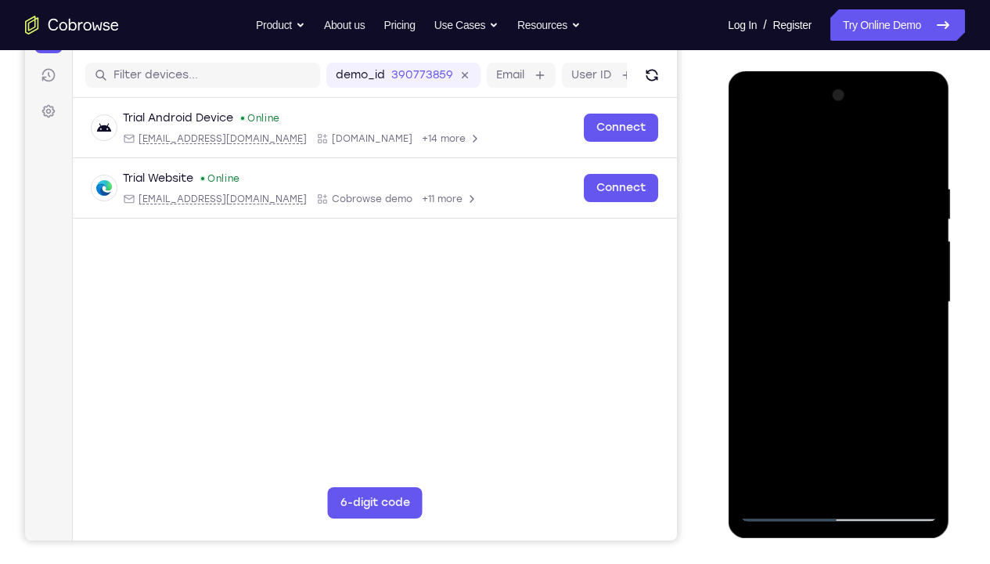
click at [928, 419] on div at bounding box center [838, 302] width 197 height 438
click at [895, 366] on div at bounding box center [838, 302] width 197 height 438
click at [912, 341] on div at bounding box center [838, 302] width 197 height 438
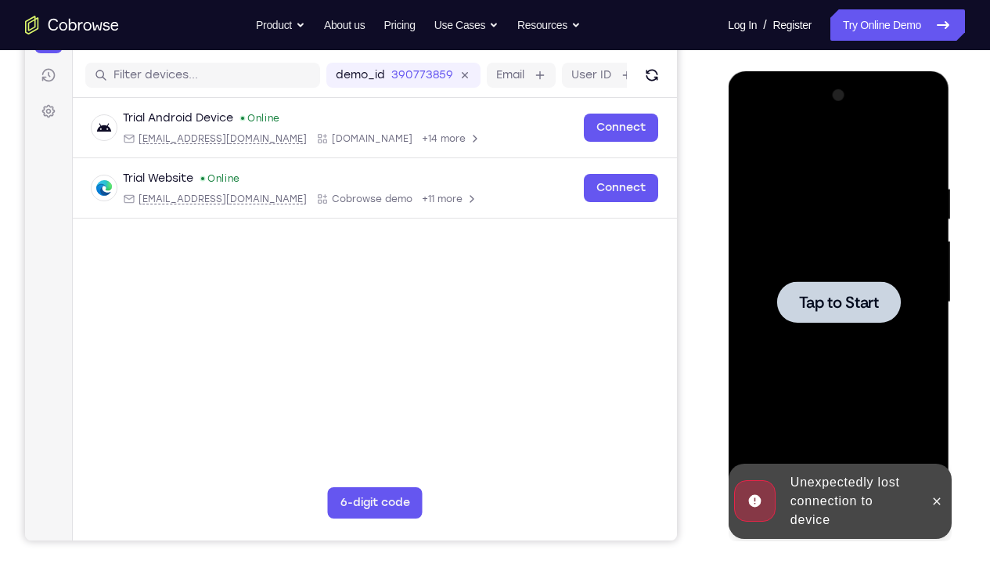
drag, startPoint x: 771, startPoint y: 207, endPoint x: 802, endPoint y: 249, distance: 52.0
click at [802, 71] on div "Tap to Start" at bounding box center [839, 71] width 222 height 0
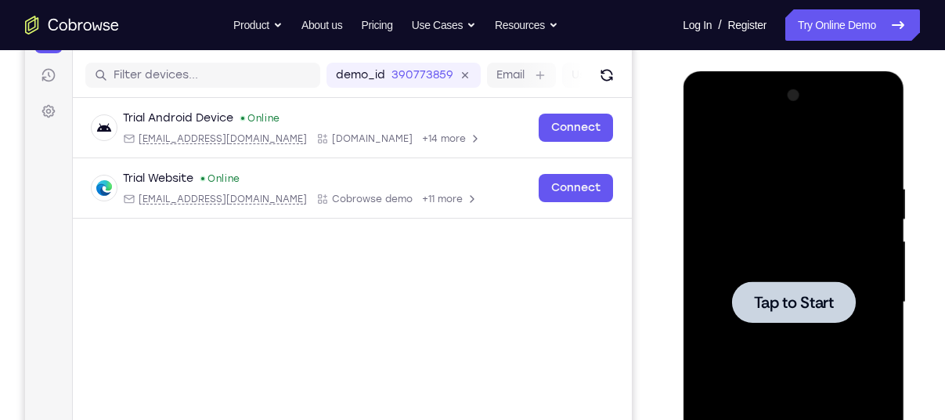
click at [836, 240] on div at bounding box center [792, 302] width 197 height 438
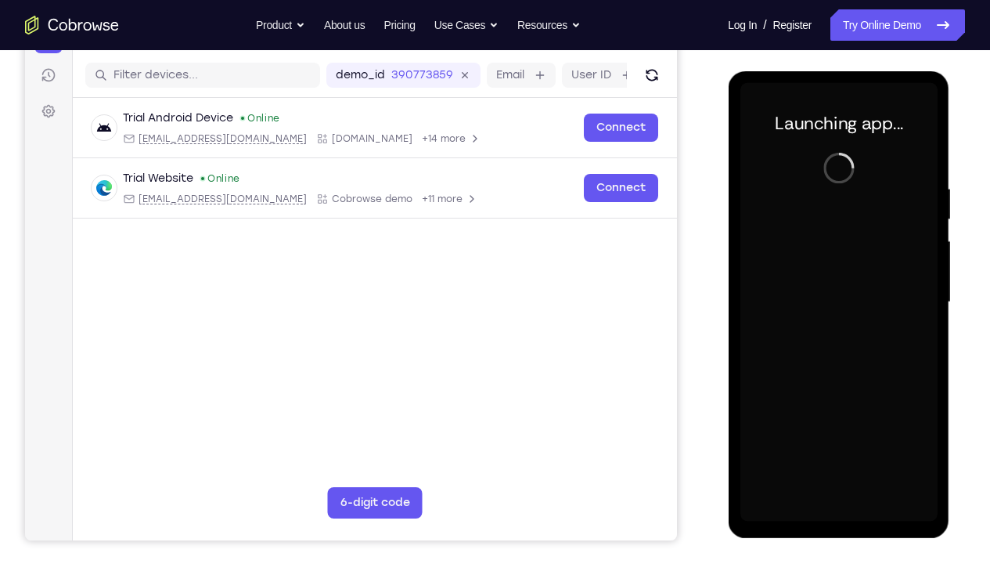
click at [838, 419] on div at bounding box center [838, 302] width 197 height 438
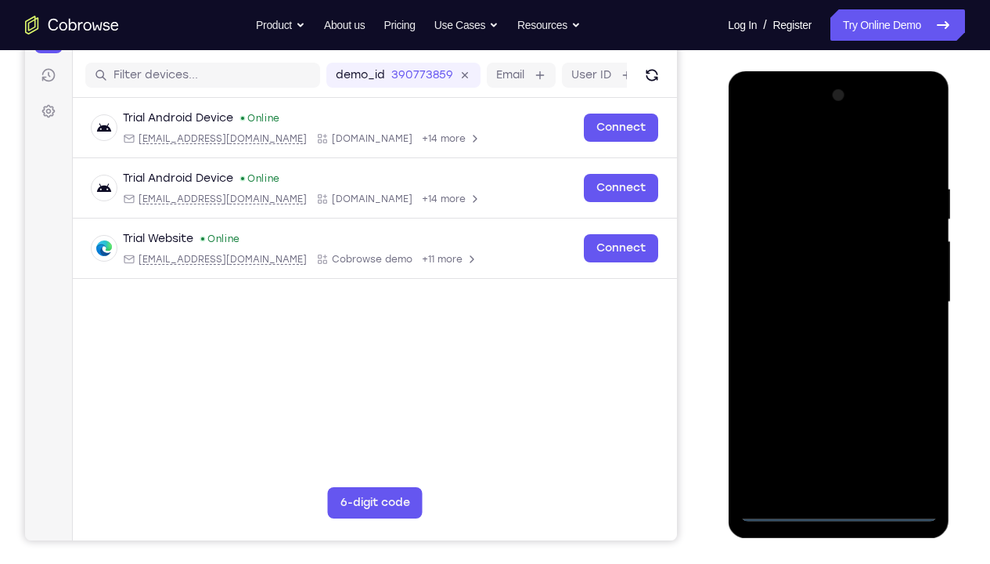
click at [838, 419] on div at bounding box center [838, 302] width 197 height 438
click at [903, 419] on div at bounding box center [838, 302] width 197 height 438
click at [796, 147] on div at bounding box center [838, 302] width 197 height 438
click at [901, 295] on div at bounding box center [838, 302] width 197 height 438
click at [831, 419] on div at bounding box center [838, 302] width 197 height 438
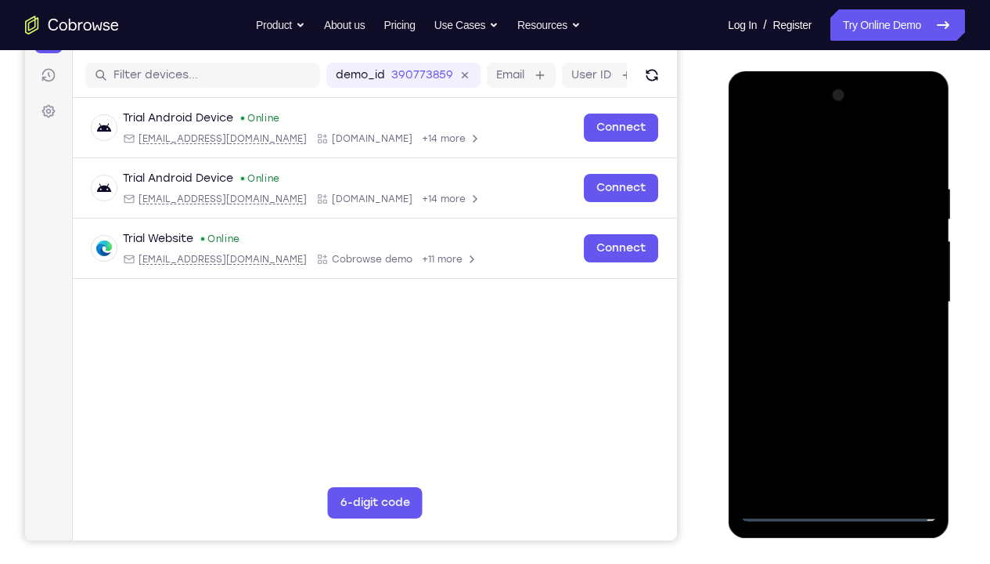
click at [820, 334] on div at bounding box center [838, 302] width 197 height 438
click at [836, 293] on div at bounding box center [838, 302] width 197 height 438
click at [834, 274] on div at bounding box center [838, 302] width 197 height 438
click at [831, 299] on div at bounding box center [838, 302] width 197 height 438
click at [921, 169] on div at bounding box center [838, 302] width 197 height 438
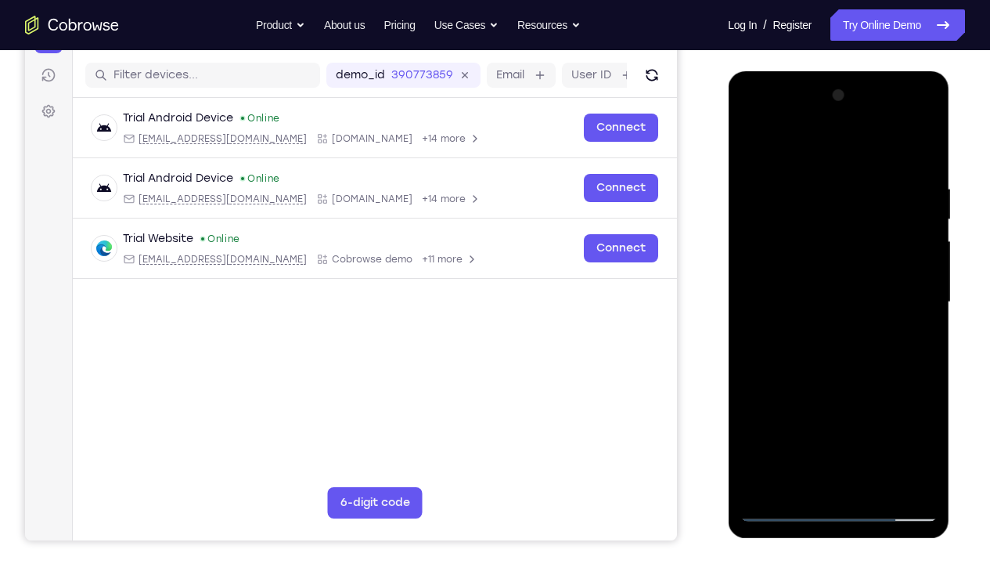
click at [878, 419] on div at bounding box center [838, 302] width 197 height 438
click at [831, 389] on div at bounding box center [838, 302] width 197 height 438
click at [800, 279] on div at bounding box center [838, 302] width 197 height 438
click at [818, 419] on div at bounding box center [838, 302] width 197 height 438
click at [837, 371] on div at bounding box center [838, 302] width 197 height 438
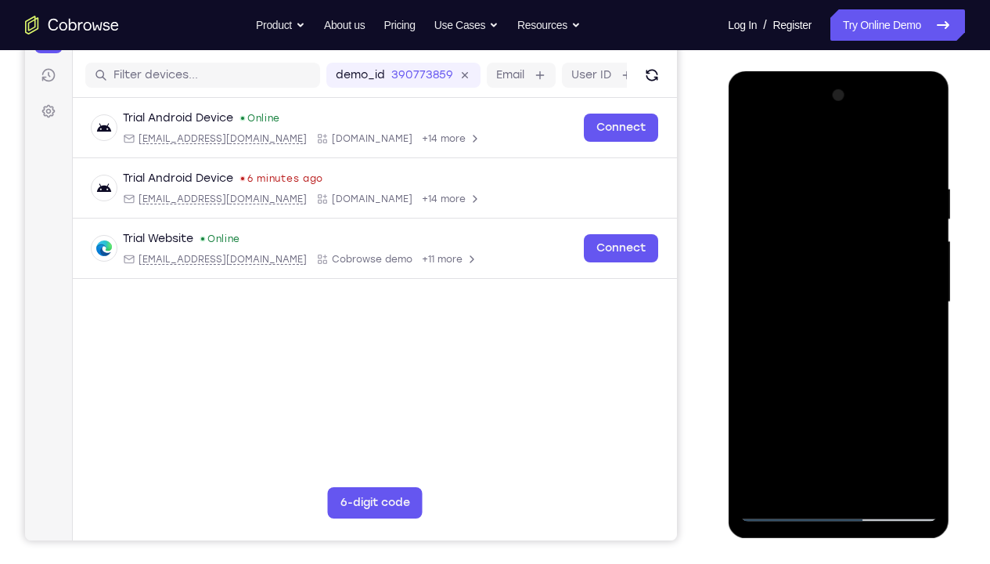
drag, startPoint x: 771, startPoint y: 192, endPoint x: 802, endPoint y: 333, distance: 144.2
click at [802, 333] on div at bounding box center [838, 302] width 197 height 438
drag, startPoint x: 790, startPoint y: 343, endPoint x: 807, endPoint y: 379, distance: 39.9
click at [807, 379] on div at bounding box center [838, 302] width 197 height 438
click at [763, 319] on div at bounding box center [838, 302] width 197 height 438
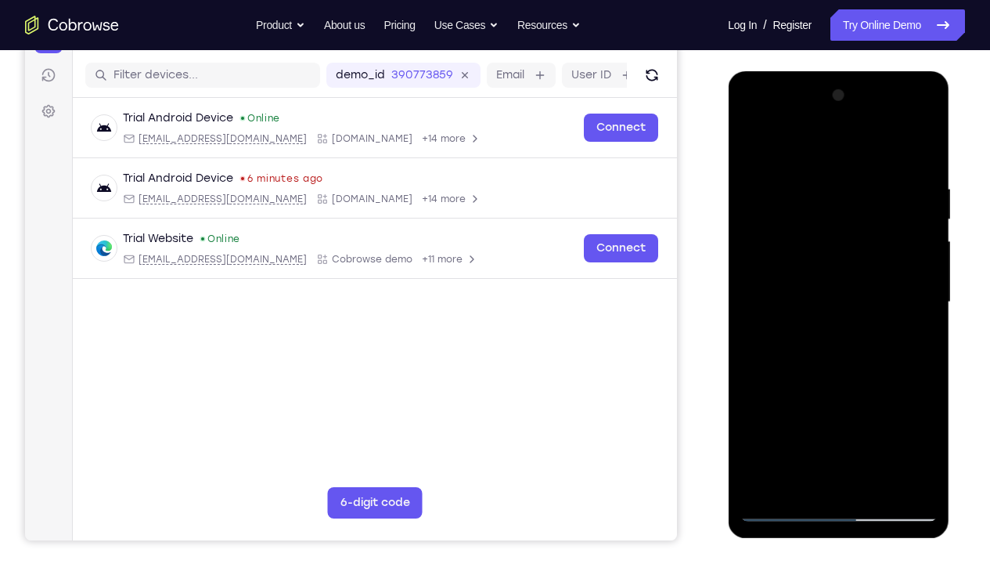
click at [904, 116] on div at bounding box center [838, 302] width 197 height 438
click at [766, 124] on div at bounding box center [838, 302] width 197 height 438
click at [820, 215] on div at bounding box center [838, 302] width 197 height 438
click at [793, 175] on div at bounding box center [838, 302] width 197 height 438
click at [838, 419] on div at bounding box center [838, 302] width 197 height 438
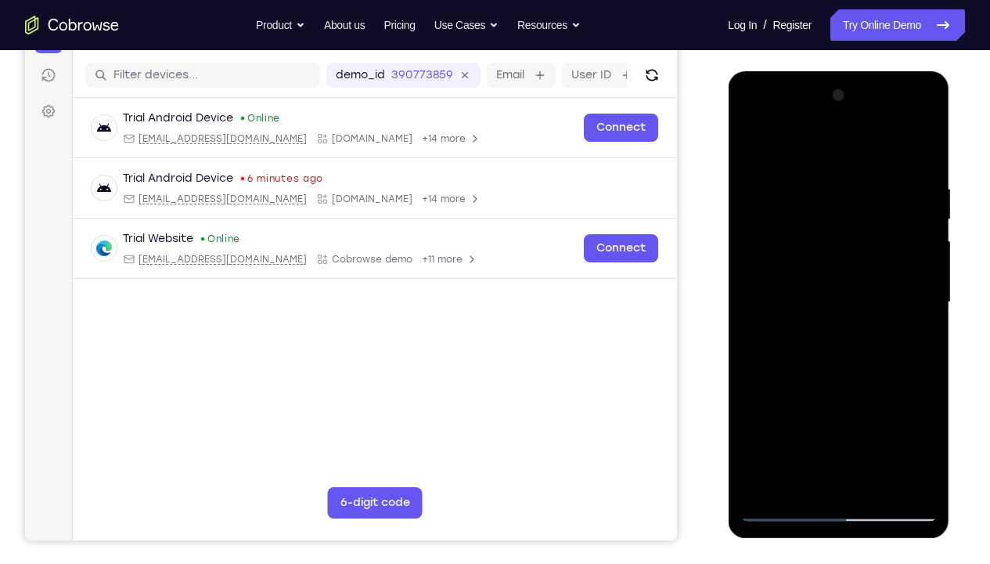
click at [827, 401] on div at bounding box center [838, 302] width 197 height 438
click at [841, 251] on div at bounding box center [838, 302] width 197 height 438
click at [828, 374] on div at bounding box center [838, 302] width 197 height 438
click at [907, 218] on div at bounding box center [838, 302] width 197 height 438
click at [900, 217] on div at bounding box center [838, 302] width 197 height 438
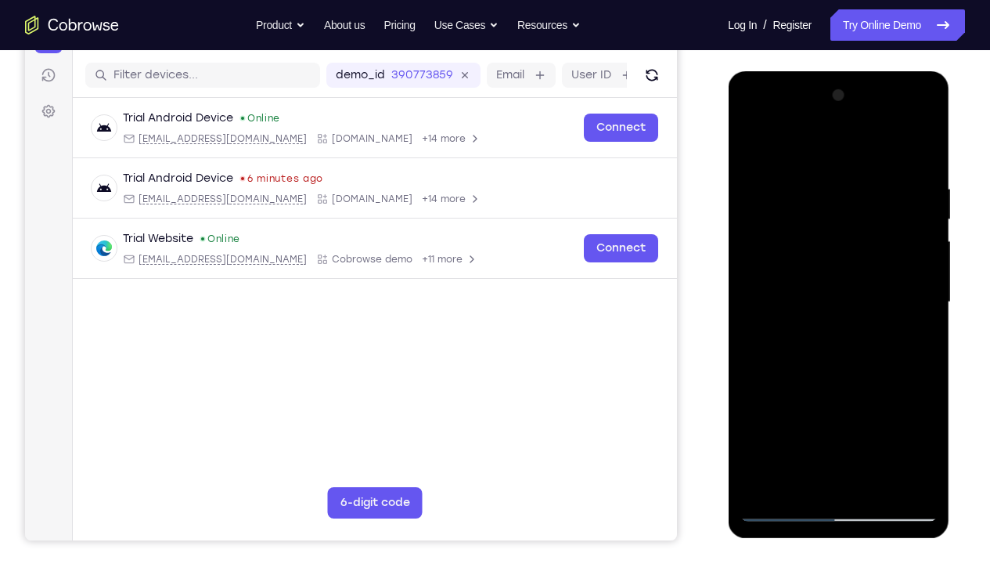
click at [890, 222] on div at bounding box center [838, 302] width 197 height 438
drag, startPoint x: 853, startPoint y: 294, endPoint x: 840, endPoint y: 214, distance: 81.7
click at [840, 214] on div at bounding box center [838, 302] width 197 height 438
drag, startPoint x: 831, startPoint y: 321, endPoint x: 821, endPoint y: 249, distance: 72.7
click at [821, 249] on div at bounding box center [838, 302] width 197 height 438
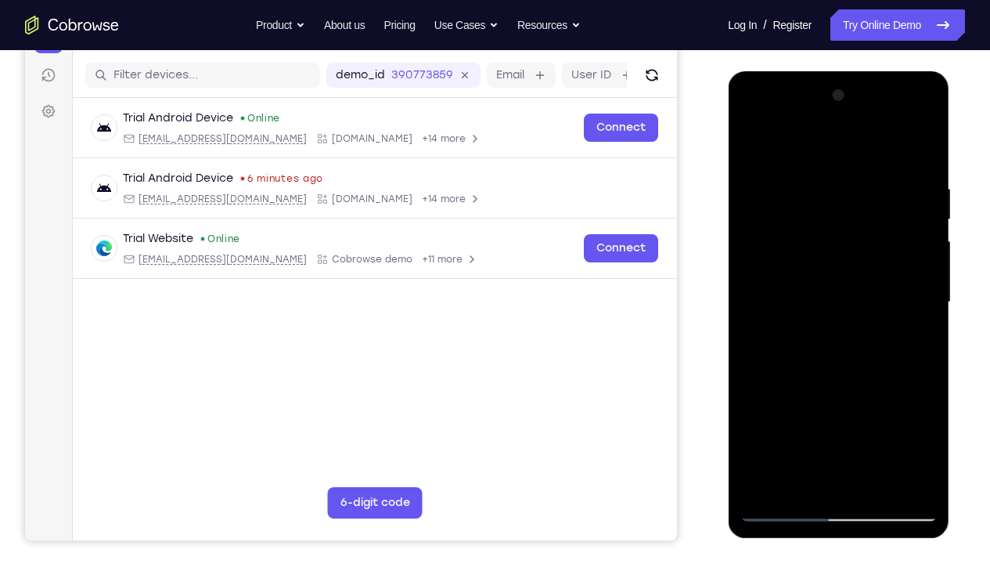
drag, startPoint x: 842, startPoint y: 291, endPoint x: 831, endPoint y: 231, distance: 61.1
click at [831, 231] on div at bounding box center [838, 302] width 197 height 438
drag, startPoint x: 837, startPoint y: 298, endPoint x: 829, endPoint y: 215, distance: 84.1
click at [829, 215] on div at bounding box center [838, 302] width 197 height 438
drag, startPoint x: 838, startPoint y: 305, endPoint x: 838, endPoint y: 327, distance: 21.9
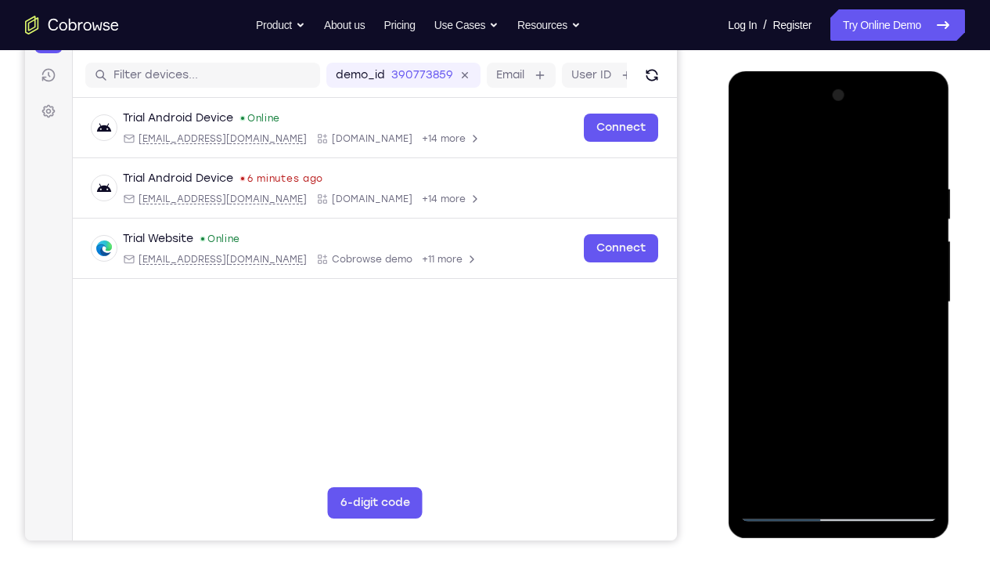
click at [838, 327] on div at bounding box center [838, 302] width 197 height 438
drag, startPoint x: 834, startPoint y: 218, endPoint x: 851, endPoint y: 315, distance: 97.8
click at [851, 315] on div at bounding box center [838, 302] width 197 height 438
drag, startPoint x: 845, startPoint y: 213, endPoint x: 853, endPoint y: 335, distance: 122.4
click at [853, 335] on div at bounding box center [838, 302] width 197 height 438
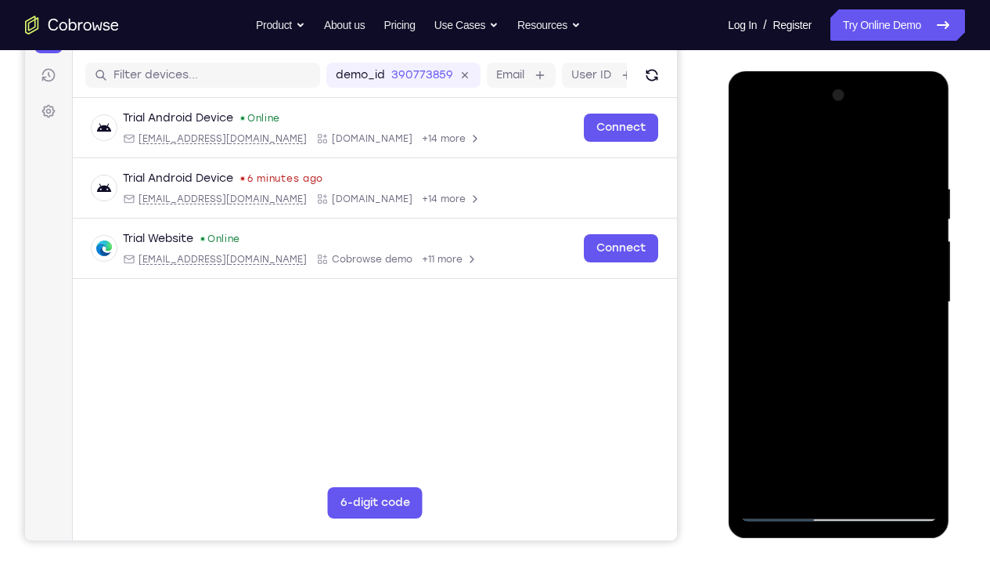
drag, startPoint x: 840, startPoint y: 216, endPoint x: 842, endPoint y: 202, distance: 14.2
click at [842, 202] on div at bounding box center [838, 302] width 197 height 438
click at [803, 174] on div at bounding box center [838, 302] width 197 height 438
click at [901, 121] on div at bounding box center [838, 302] width 197 height 438
click at [829, 149] on div at bounding box center [838, 302] width 197 height 438
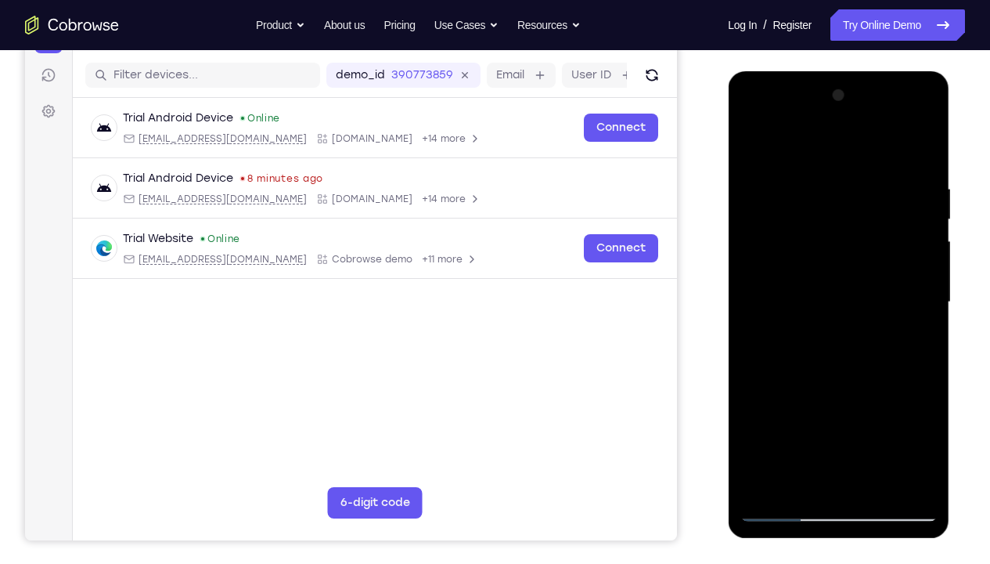
click at [752, 150] on div at bounding box center [838, 302] width 197 height 438
click at [754, 147] on div at bounding box center [838, 302] width 197 height 438
click at [929, 419] on div at bounding box center [838, 302] width 197 height 438
click at [810, 177] on div at bounding box center [838, 302] width 197 height 438
click at [923, 315] on div at bounding box center [838, 302] width 197 height 438
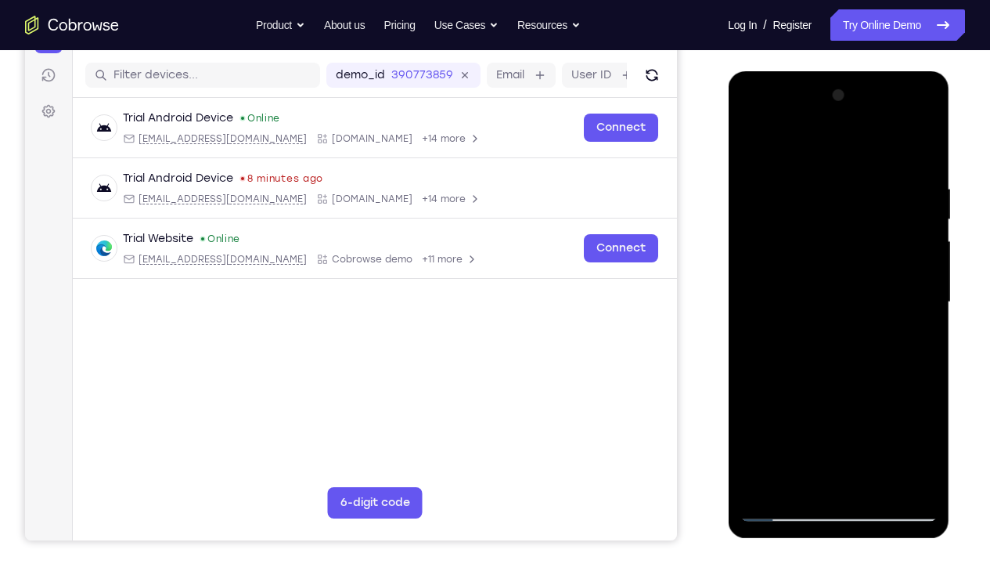
click at [756, 370] on div at bounding box center [838, 302] width 197 height 438
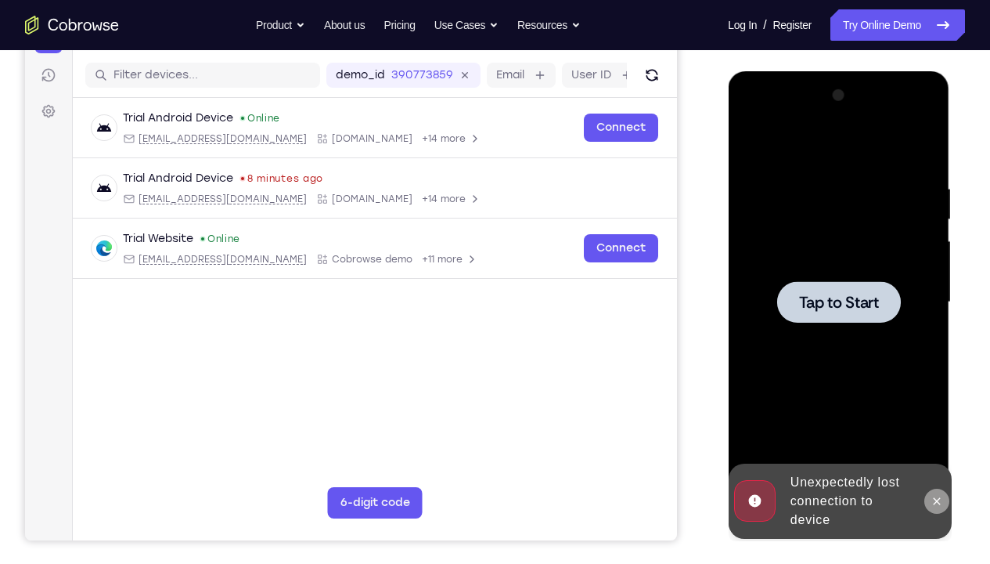
click at [939, 419] on icon at bounding box center [936, 500] width 7 height 7
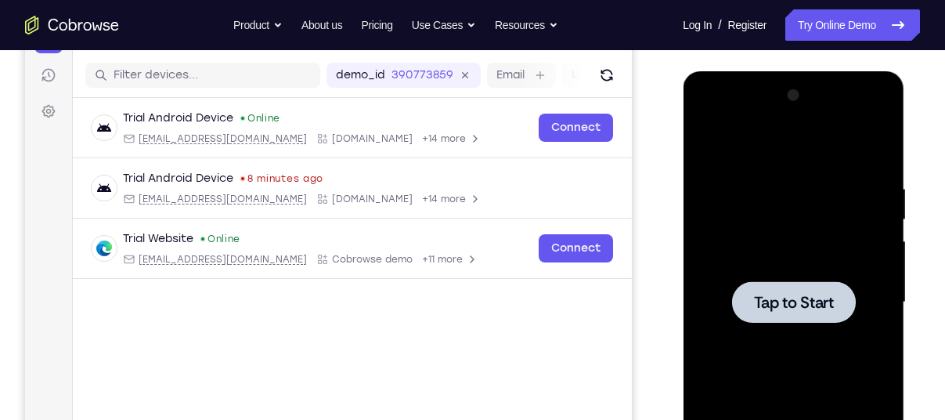
click at [812, 181] on div at bounding box center [792, 302] width 197 height 438
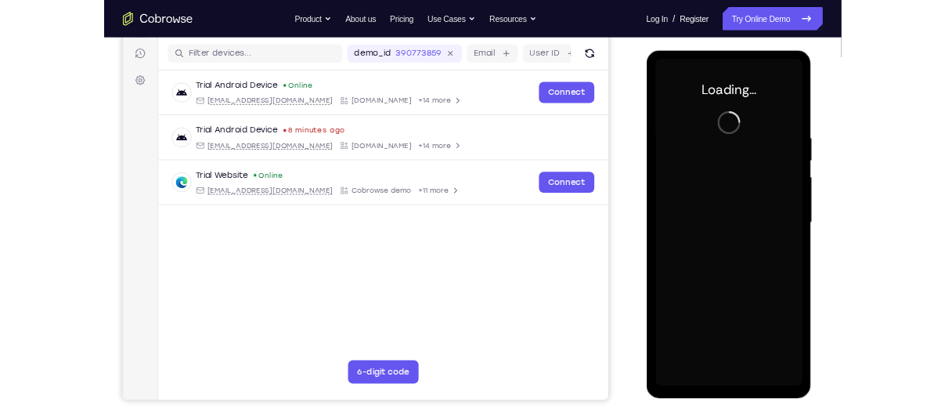
scroll to position [192, 0]
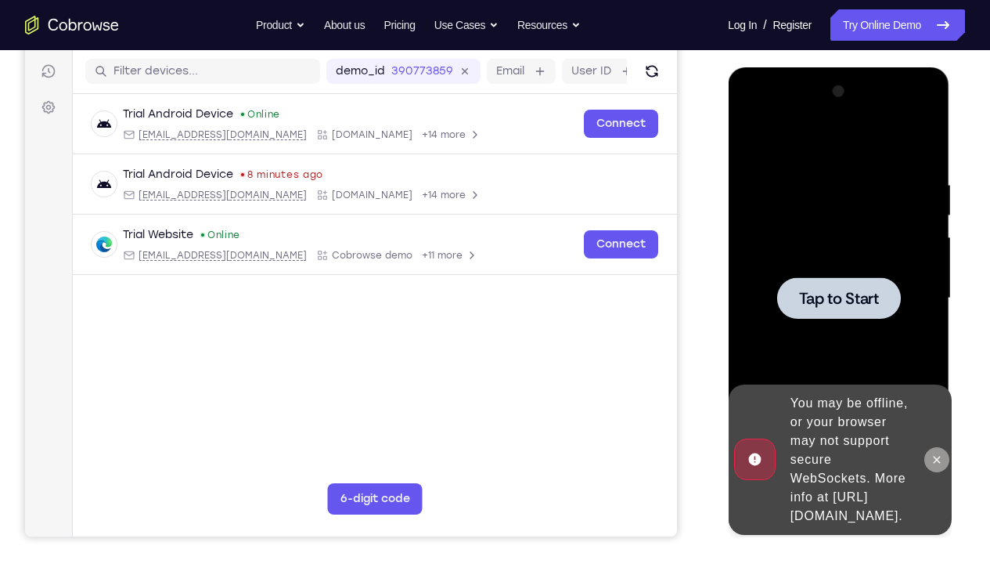
click at [933, 419] on icon at bounding box center [936, 459] width 13 height 13
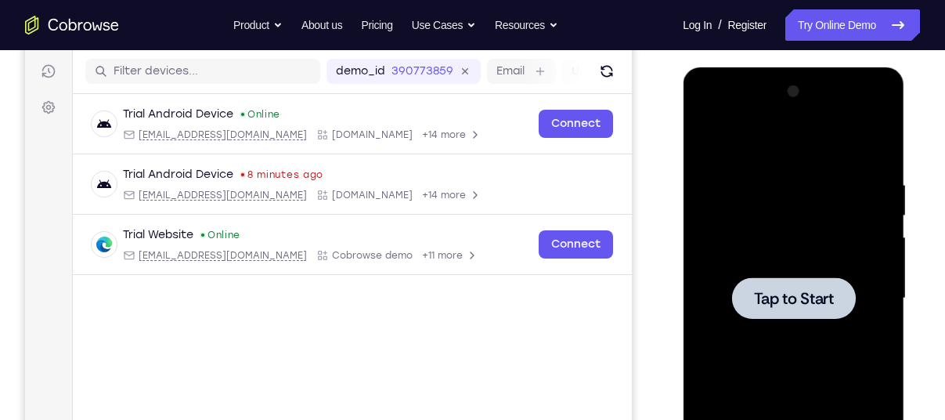
click at [786, 175] on div at bounding box center [792, 298] width 197 height 438
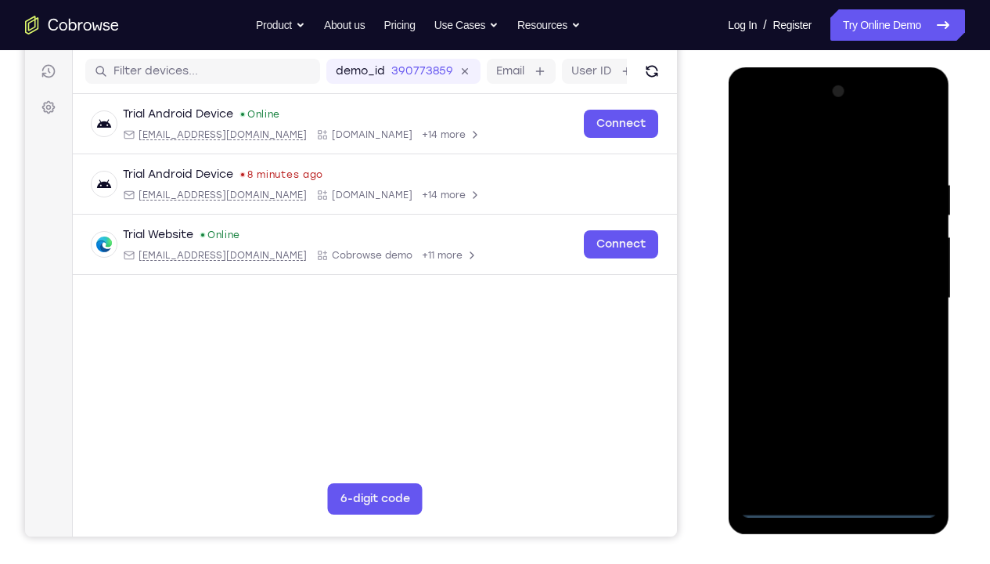
click at [840, 419] on div at bounding box center [838, 298] width 197 height 438
click at [908, 419] on div at bounding box center [838, 298] width 197 height 438
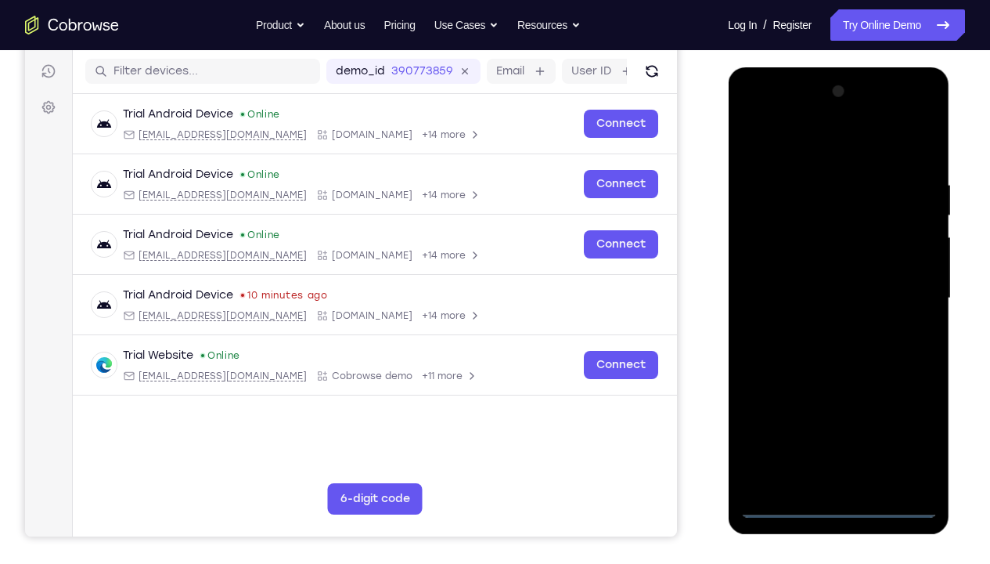
click at [908, 419] on div at bounding box center [838, 298] width 197 height 438
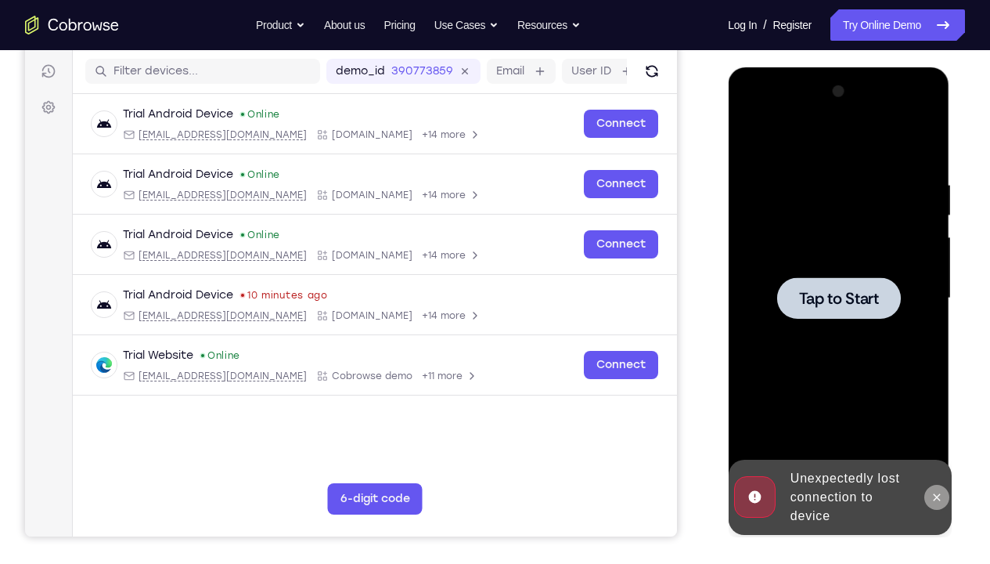
click at [938, 419] on icon at bounding box center [936, 497] width 13 height 13
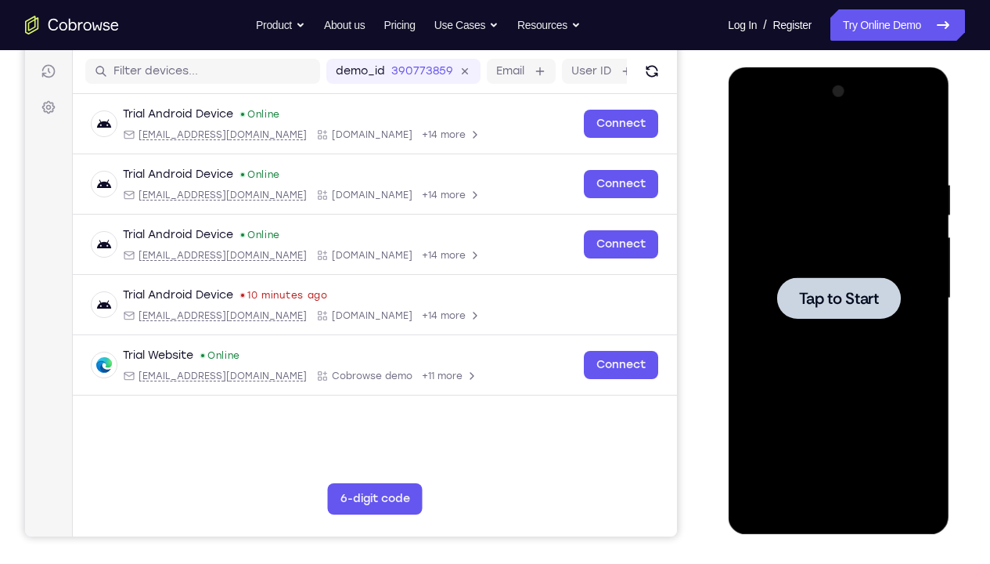
click at [819, 254] on div at bounding box center [838, 298] width 197 height 438
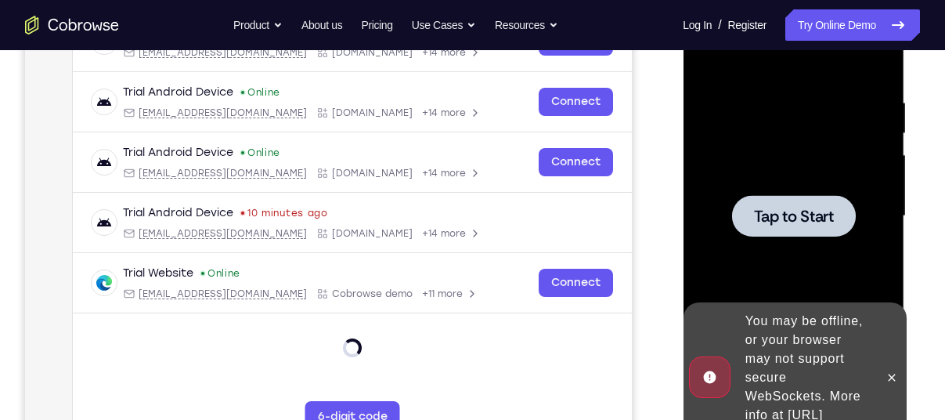
scroll to position [282, 0]
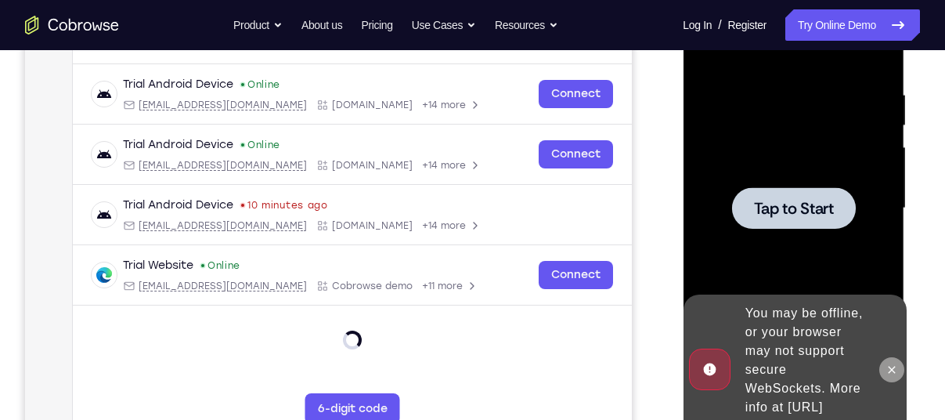
click at [895, 363] on icon at bounding box center [891, 369] width 13 height 13
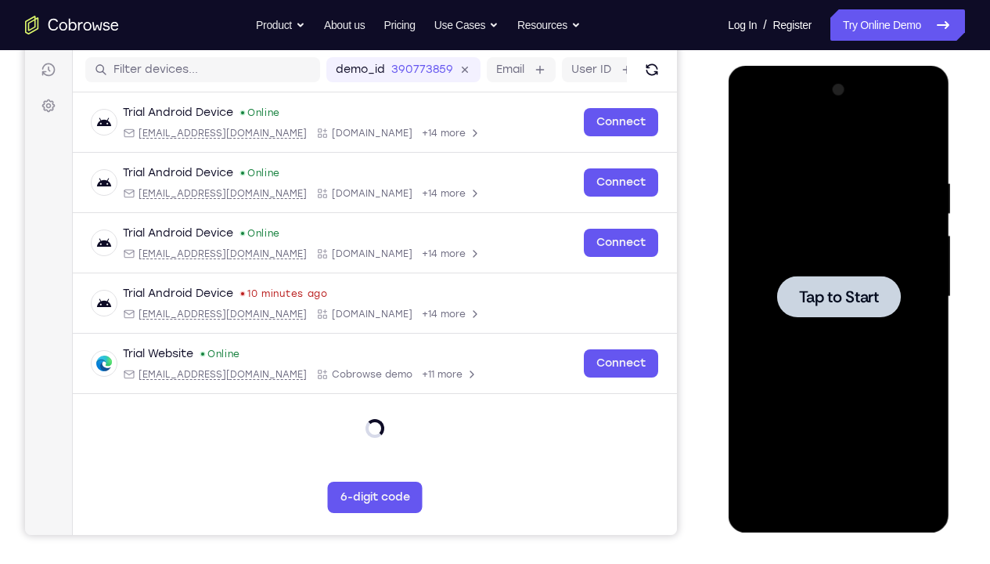
scroll to position [174, 0]
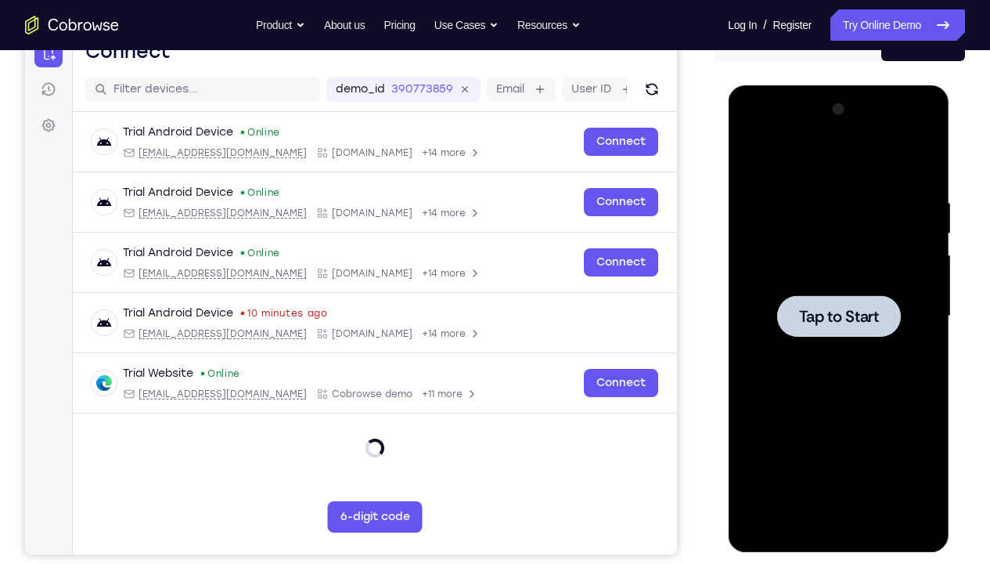
click at [828, 235] on div at bounding box center [838, 316] width 197 height 438
click at [792, 419] on div at bounding box center [838, 316] width 197 height 438
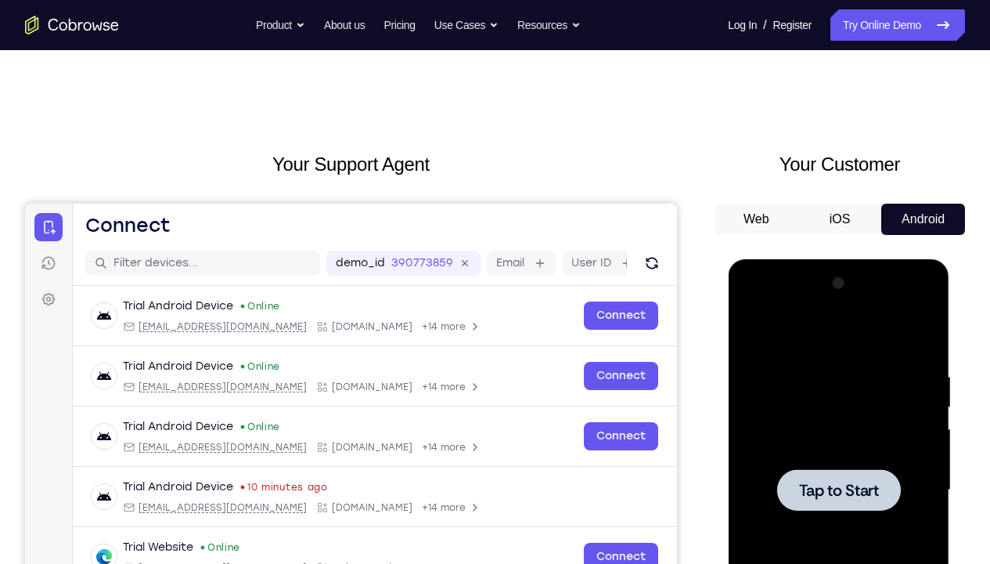
click at [832, 371] on div at bounding box center [838, 490] width 197 height 438
click at [838, 23] on link "Try Online Demo" at bounding box center [898, 24] width 135 height 31
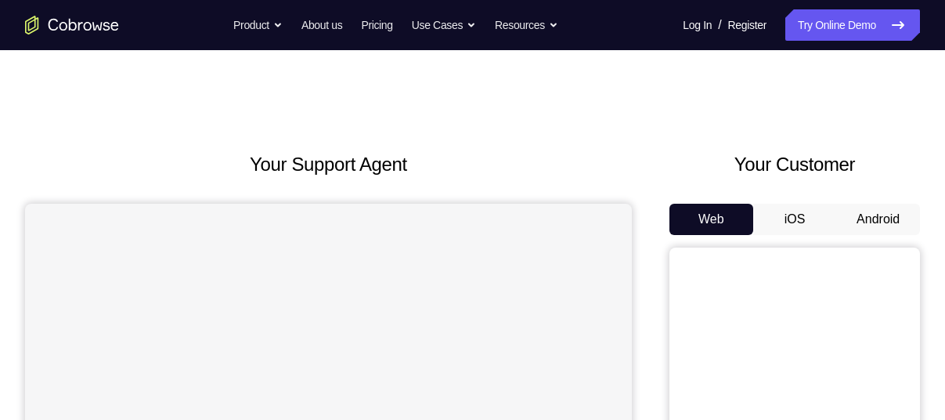
click at [886, 221] on button "Android" at bounding box center [878, 219] width 84 height 31
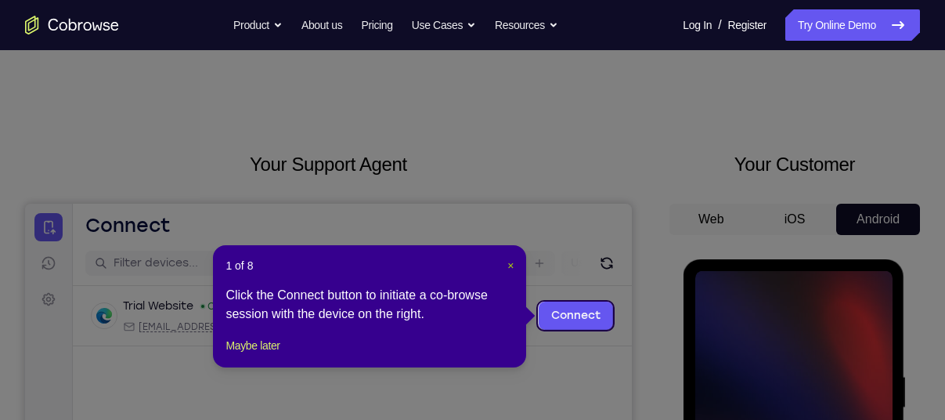
click at [510, 264] on span "×" at bounding box center [510, 265] width 6 height 13
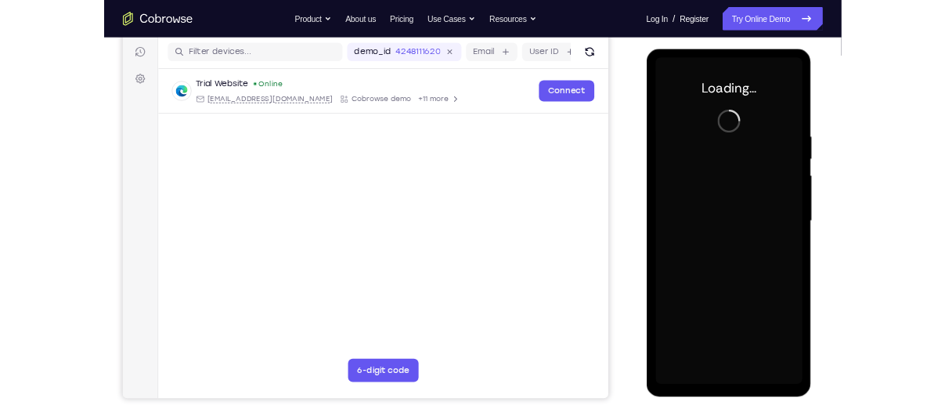
scroll to position [196, 0]
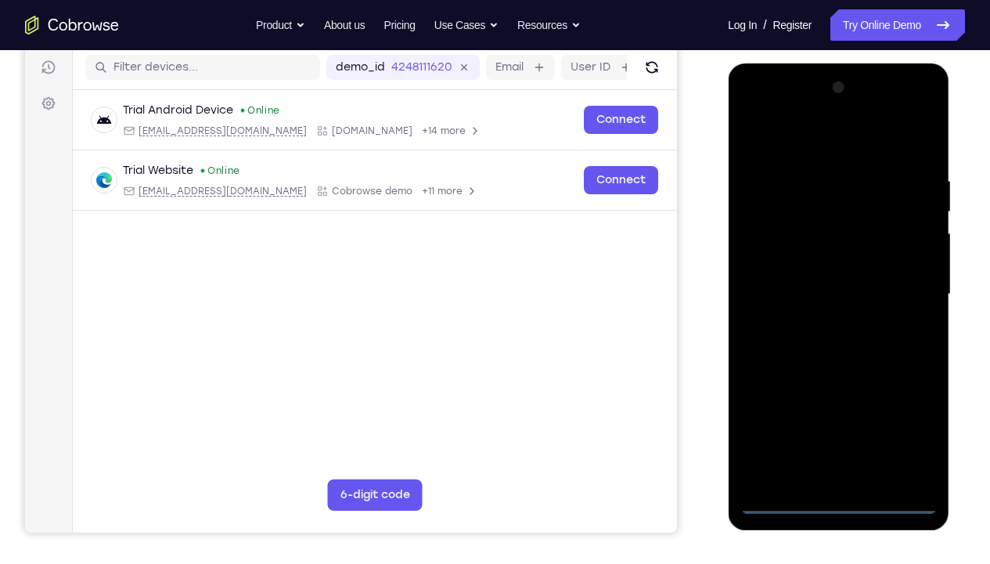
click at [837, 419] on div at bounding box center [838, 294] width 197 height 438
click at [906, 419] on div at bounding box center [838, 294] width 197 height 438
click at [806, 142] on div at bounding box center [838, 294] width 197 height 438
click at [909, 300] on div at bounding box center [838, 294] width 197 height 438
click at [823, 322] on div at bounding box center [838, 294] width 197 height 438
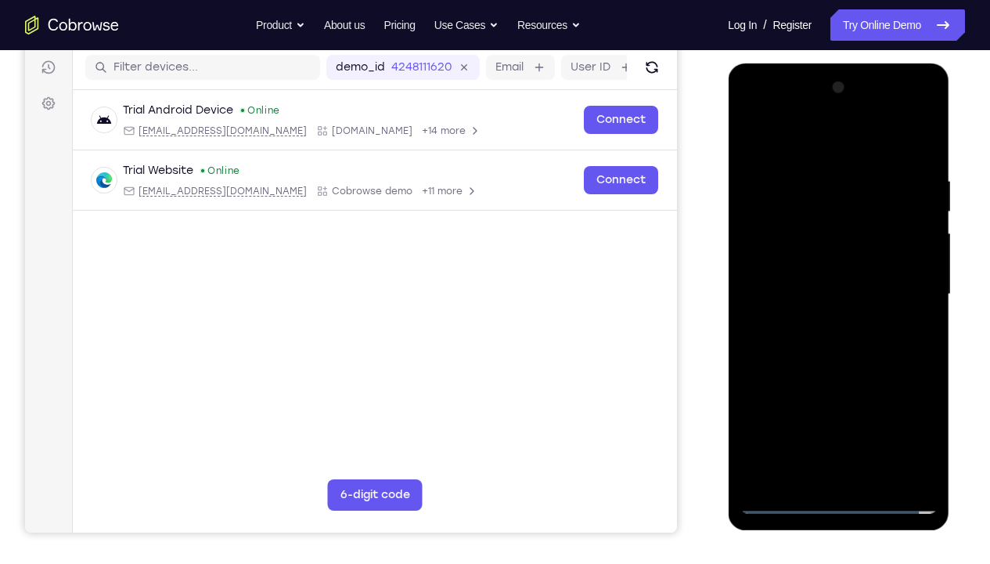
click at [810, 277] on div at bounding box center [838, 294] width 197 height 438
click at [811, 266] on div at bounding box center [838, 294] width 197 height 438
click at [831, 294] on div at bounding box center [838, 294] width 197 height 438
click at [836, 346] on div at bounding box center [838, 294] width 197 height 438
click at [921, 162] on div at bounding box center [838, 294] width 197 height 438
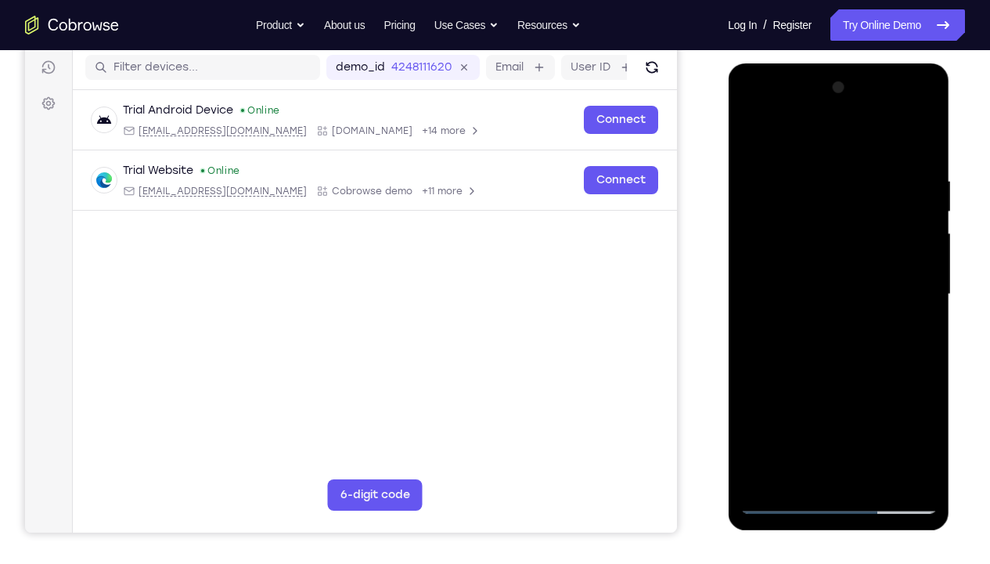
click at [929, 419] on div at bounding box center [838, 294] width 197 height 438
click at [865, 171] on div at bounding box center [838, 294] width 197 height 438
click at [750, 310] on div at bounding box center [838, 294] width 197 height 438
click at [917, 146] on div at bounding box center [838, 294] width 197 height 438
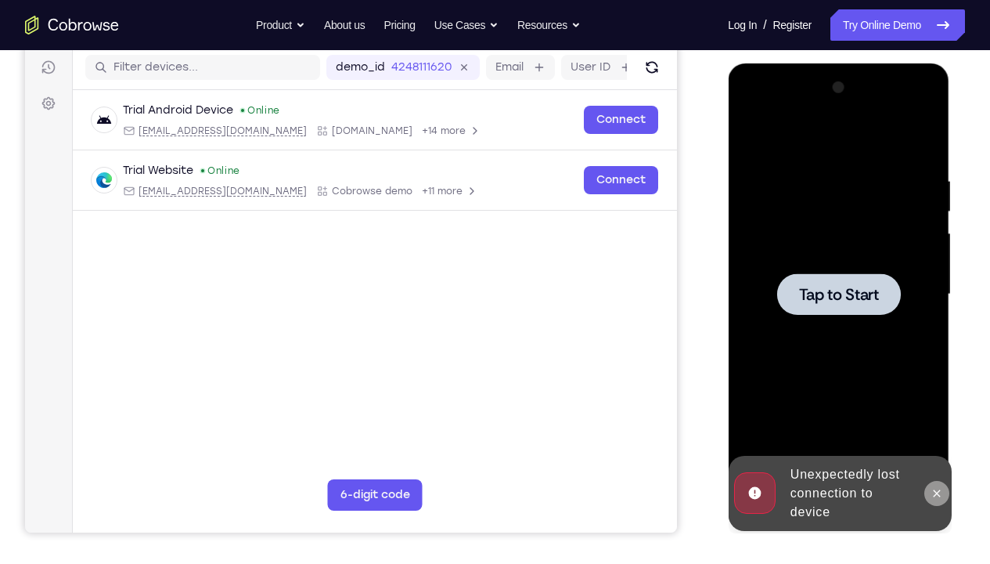
click at [942, 419] on button at bounding box center [936, 493] width 25 height 25
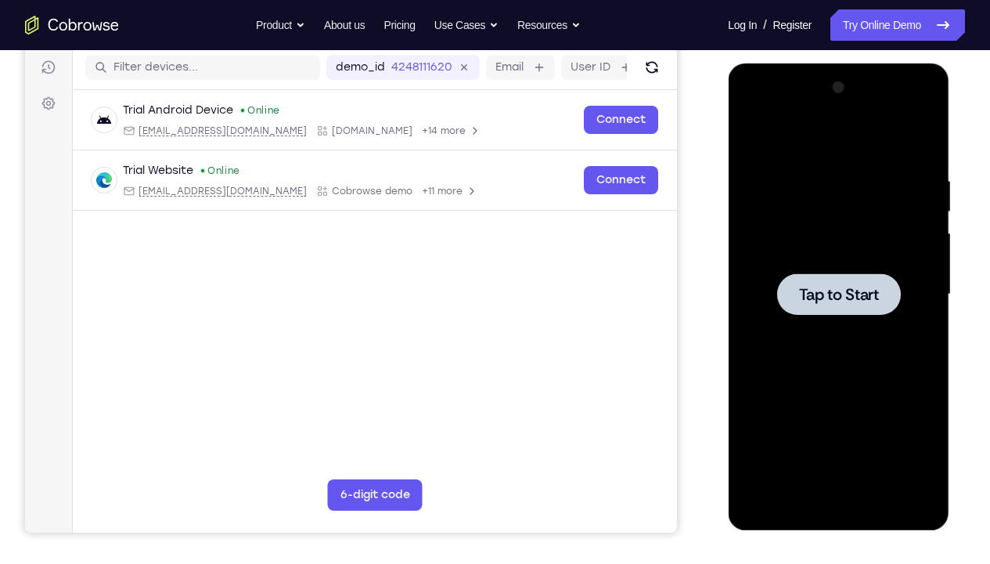
click at [803, 189] on div at bounding box center [838, 294] width 197 height 438
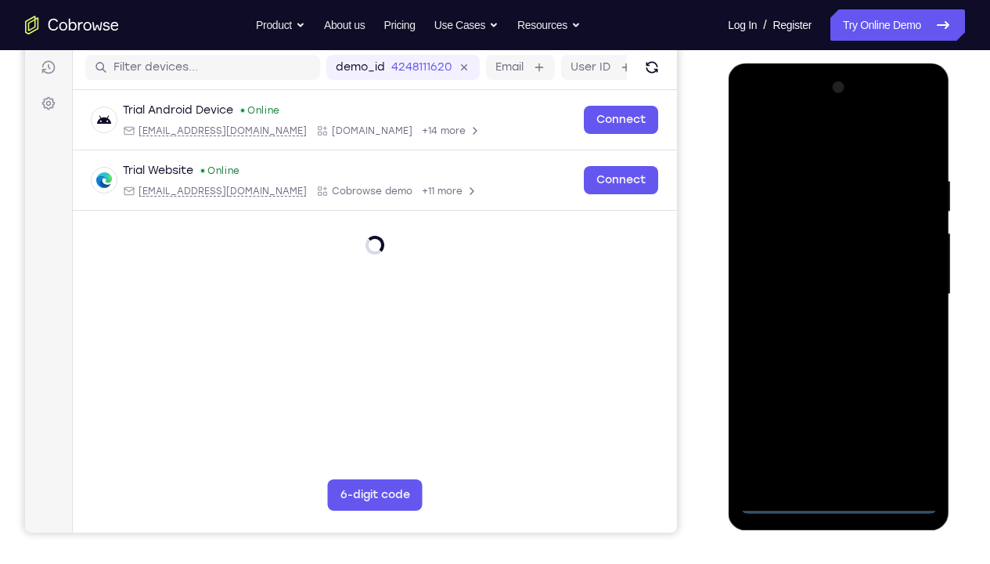
click at [838, 419] on div at bounding box center [838, 294] width 197 height 438
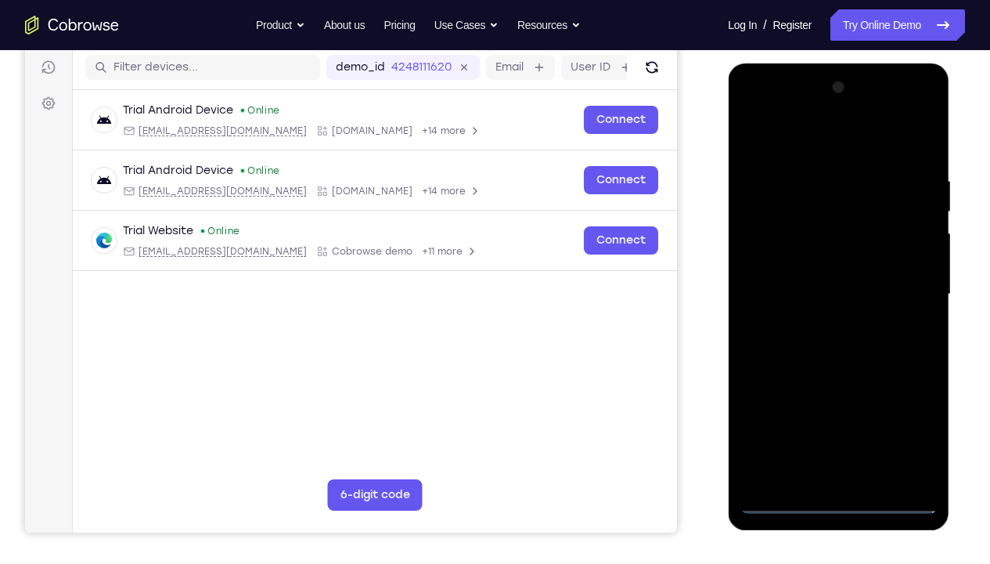
click at [921, 419] on div at bounding box center [838, 294] width 197 height 438
click at [802, 141] on div at bounding box center [838, 294] width 197 height 438
click at [903, 282] on div at bounding box center [838, 294] width 197 height 438
click at [818, 324] on div at bounding box center [838, 294] width 197 height 438
click at [829, 271] on div at bounding box center [838, 294] width 197 height 438
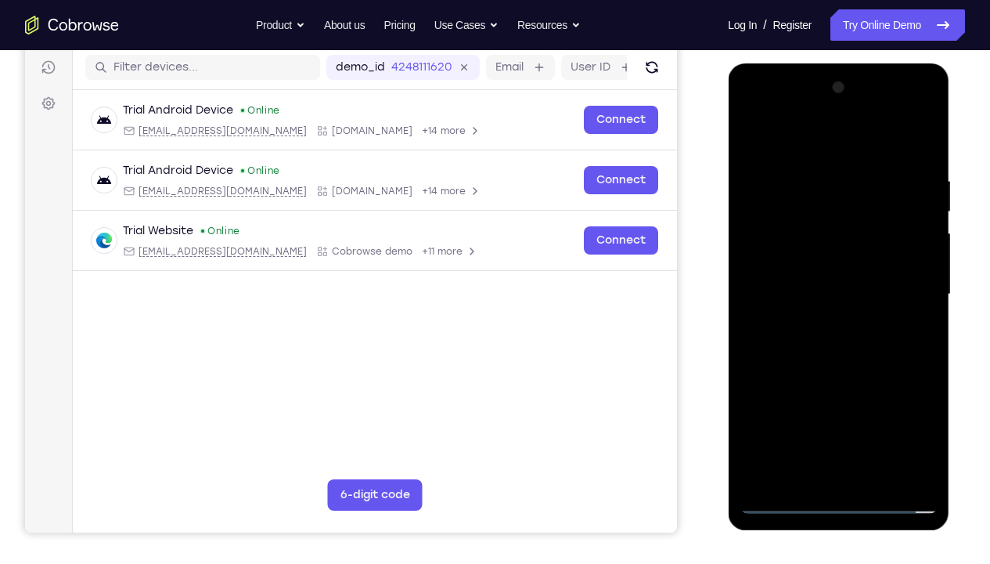
click at [826, 261] on div at bounding box center [838, 294] width 197 height 438
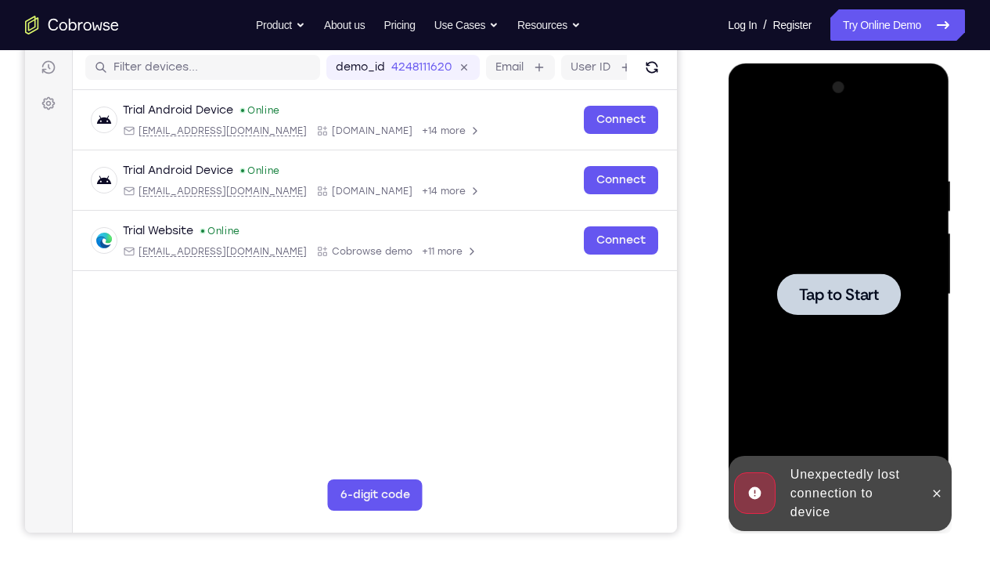
click at [826, 261] on div at bounding box center [838, 294] width 197 height 438
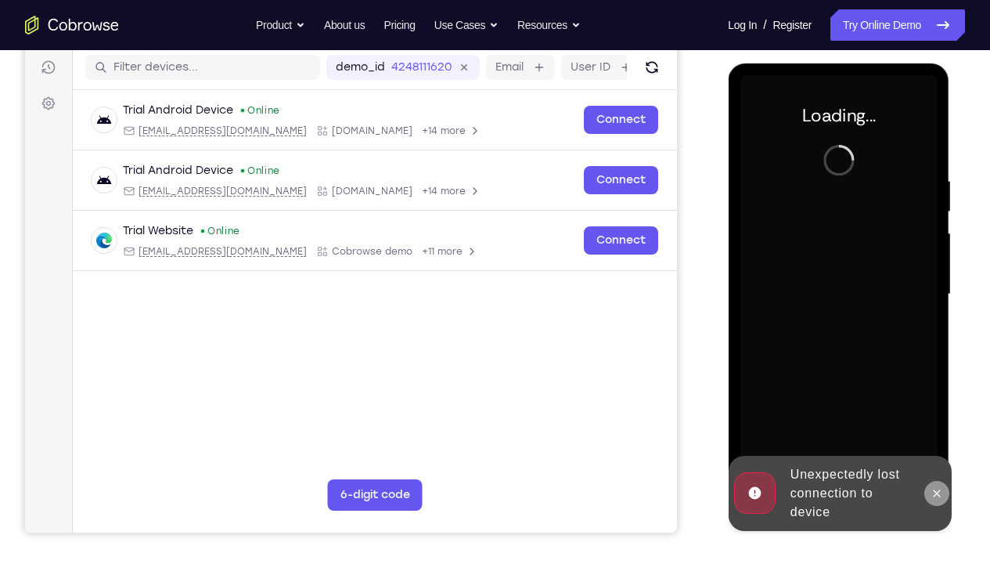
click at [939, 419] on button at bounding box center [936, 493] width 25 height 25
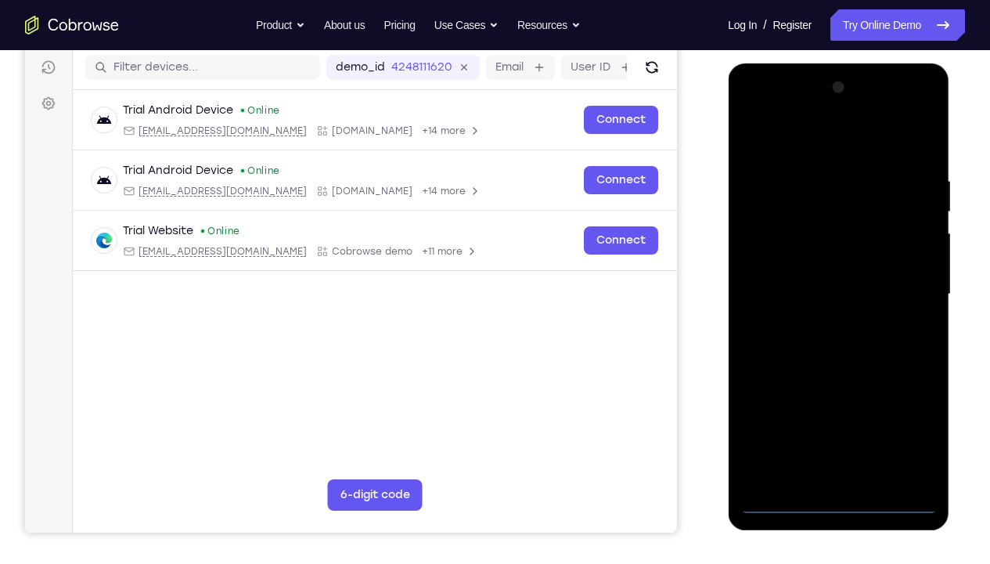
click at [842, 419] on div at bounding box center [838, 294] width 197 height 438
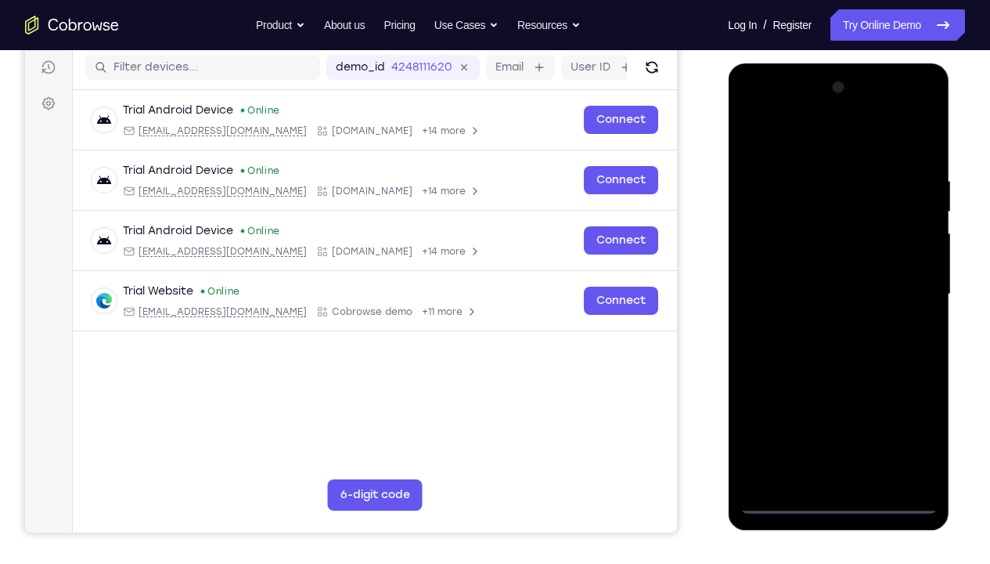
click at [900, 419] on div at bounding box center [838, 294] width 197 height 438
click at [819, 133] on div at bounding box center [838, 294] width 197 height 438
click at [899, 290] on div at bounding box center [838, 294] width 197 height 438
click at [821, 324] on div at bounding box center [838, 294] width 197 height 438
click at [801, 271] on div at bounding box center [838, 294] width 197 height 438
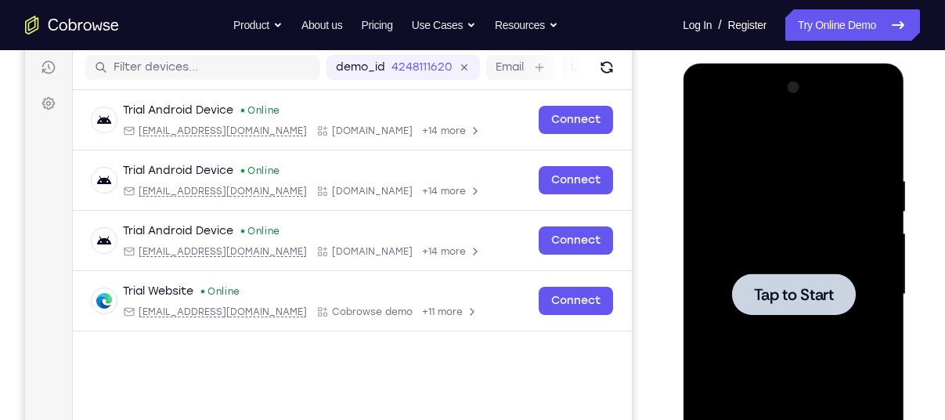
click at [747, 197] on div at bounding box center [792, 294] width 197 height 438
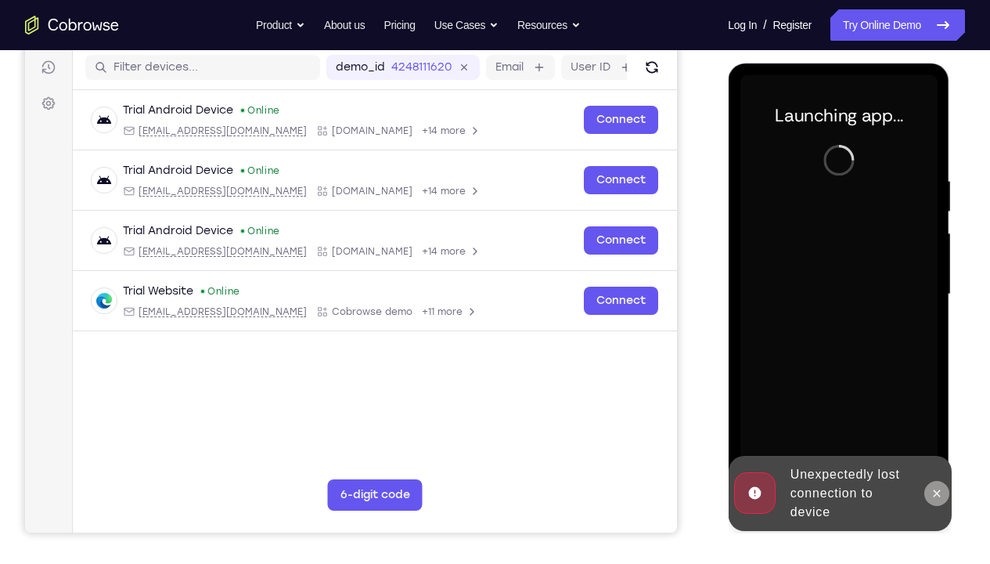
click at [939, 419] on icon at bounding box center [936, 492] width 7 height 7
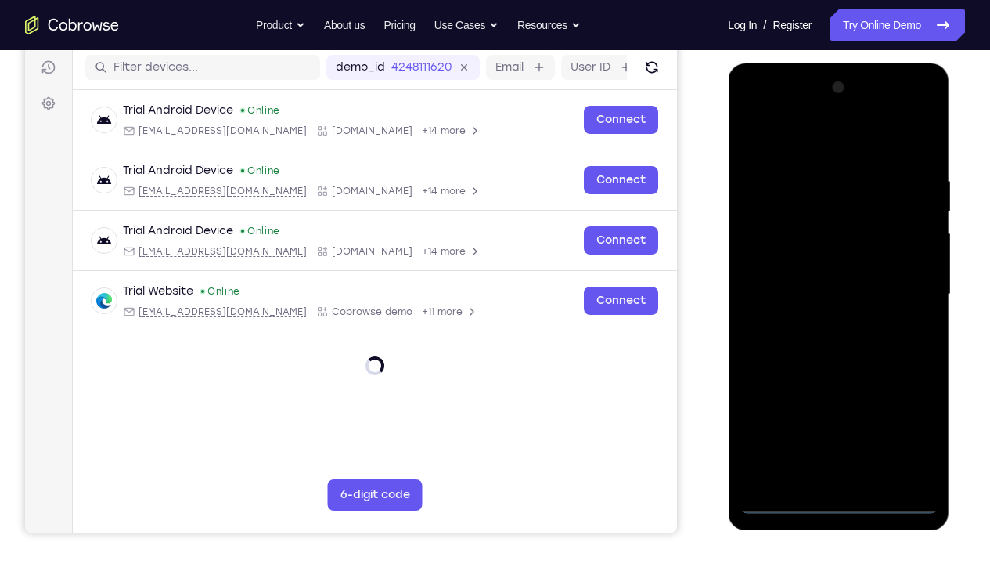
click at [838, 419] on div at bounding box center [838, 294] width 197 height 438
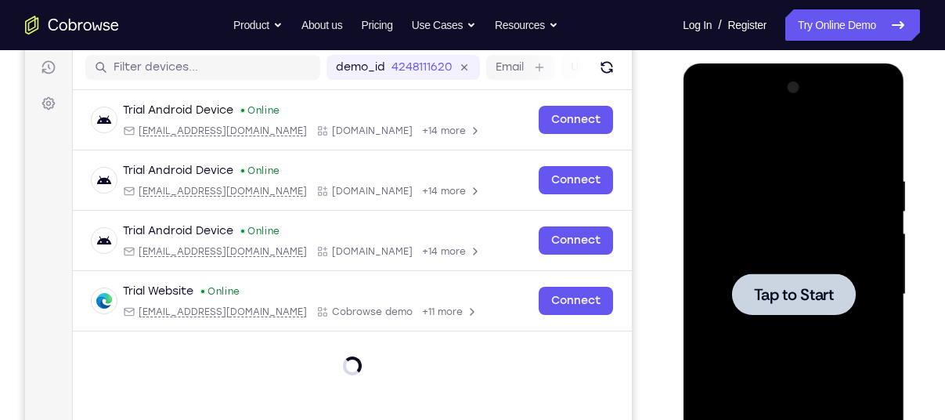
click at [770, 190] on div at bounding box center [792, 294] width 197 height 438
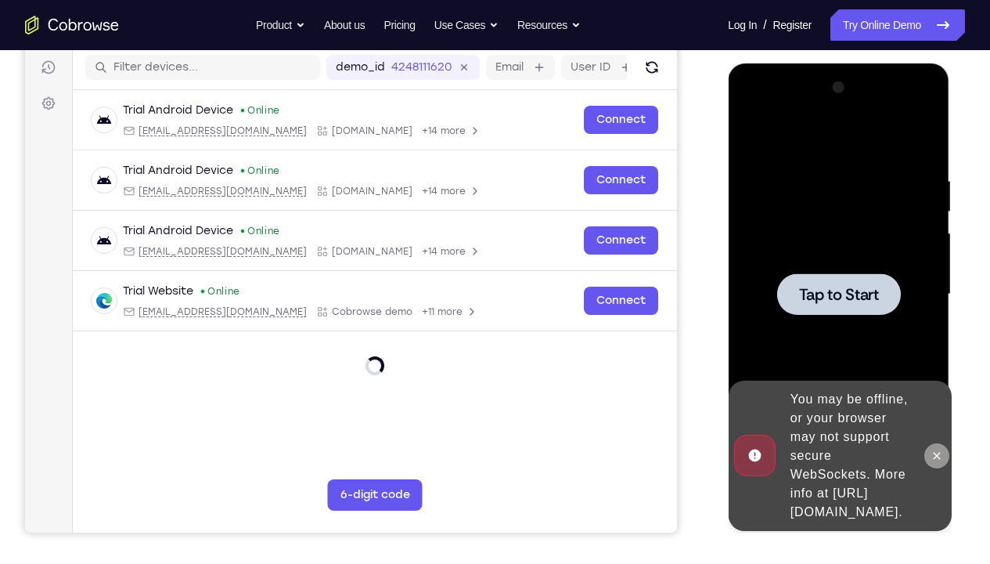
click at [935, 419] on icon at bounding box center [936, 455] width 13 height 13
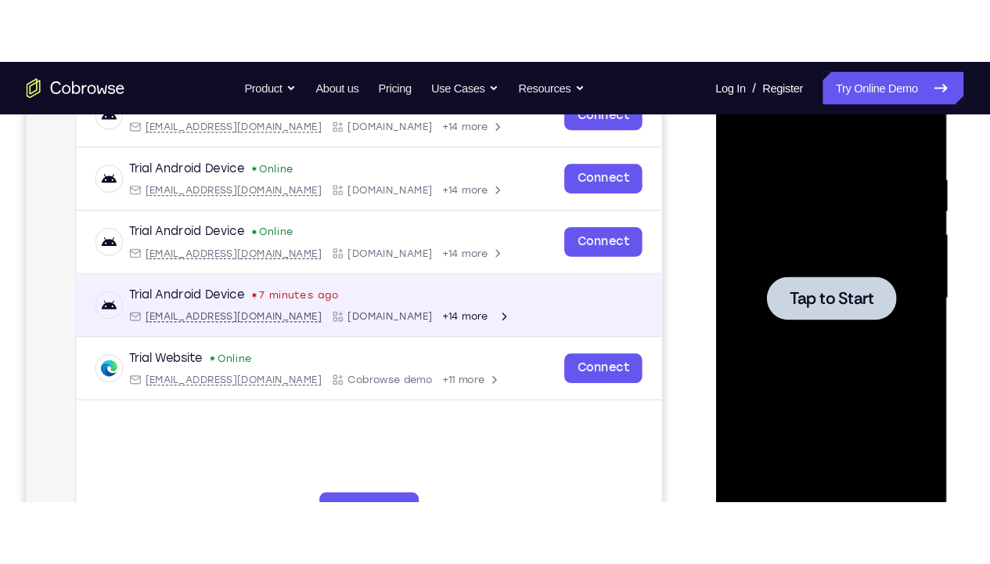
scroll to position [265, 0]
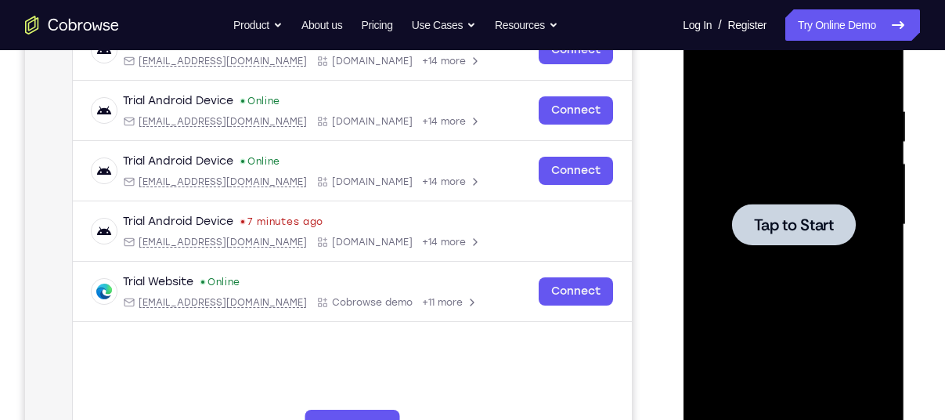
click at [765, 91] on div at bounding box center [792, 224] width 197 height 438
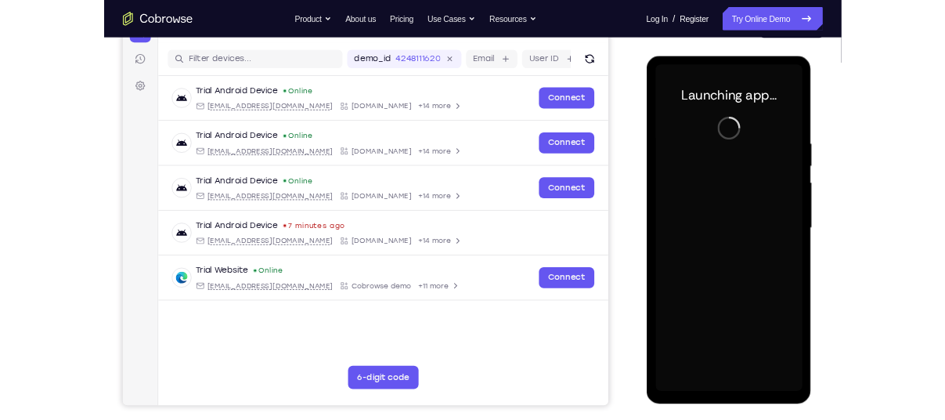
scroll to position [182, 0]
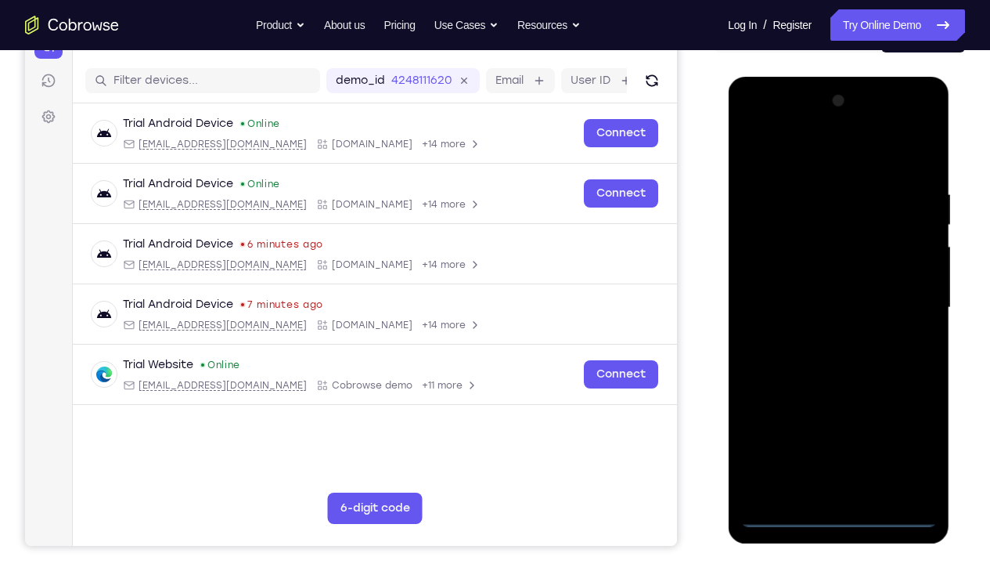
click at [837, 419] on div at bounding box center [838, 307] width 197 height 438
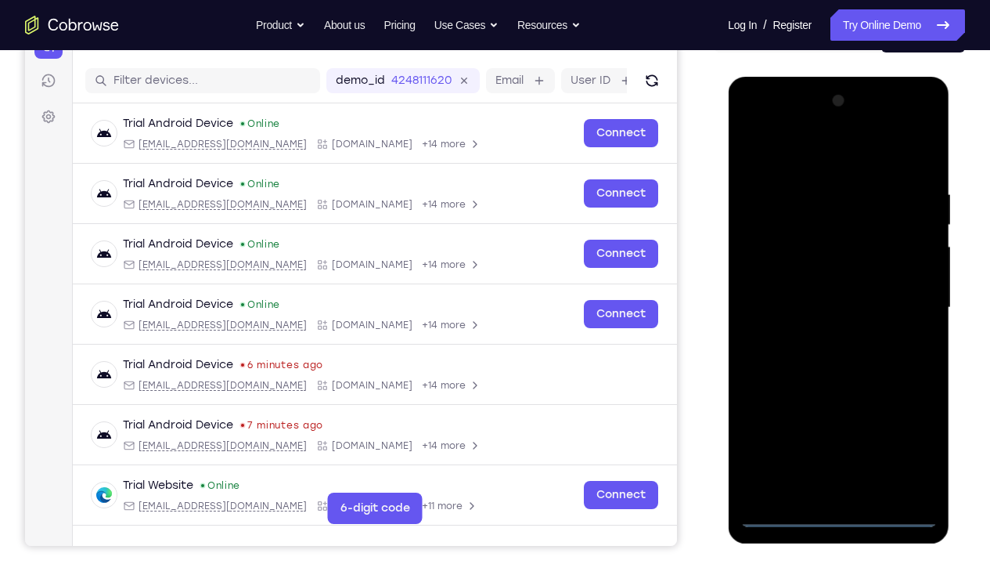
click at [901, 419] on div at bounding box center [838, 307] width 197 height 438
click at [787, 153] on div at bounding box center [838, 307] width 197 height 438
click at [903, 299] on div at bounding box center [838, 307] width 197 height 438
click at [821, 337] on div at bounding box center [838, 307] width 197 height 438
click at [805, 295] on div at bounding box center [838, 307] width 197 height 438
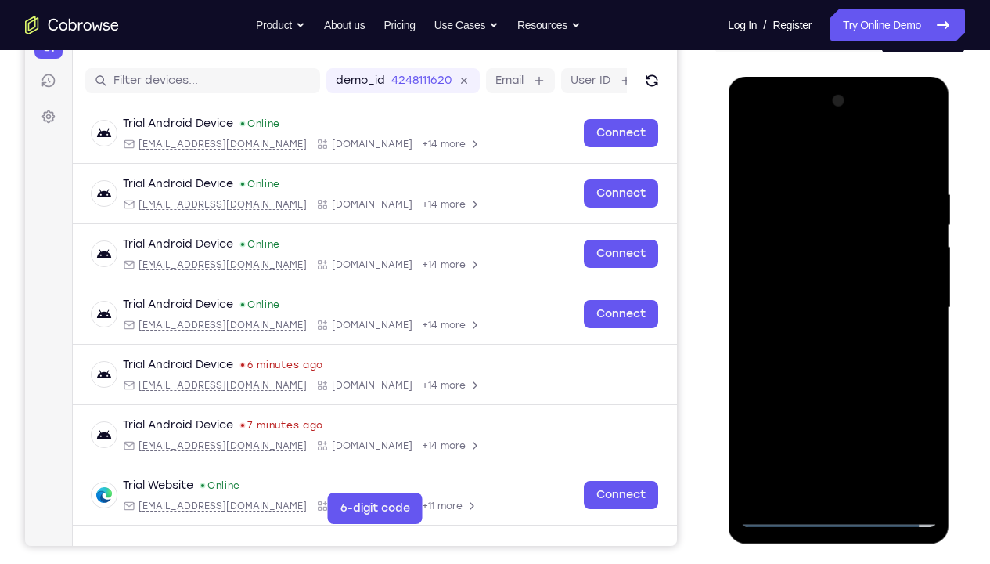
click at [805, 292] on div at bounding box center [838, 307] width 197 height 438
click at [827, 305] on div at bounding box center [838, 307] width 197 height 438
click at [922, 175] on div at bounding box center [838, 307] width 197 height 438
click at [875, 419] on div at bounding box center [838, 307] width 197 height 438
click at [838, 388] on div at bounding box center [838, 307] width 197 height 438
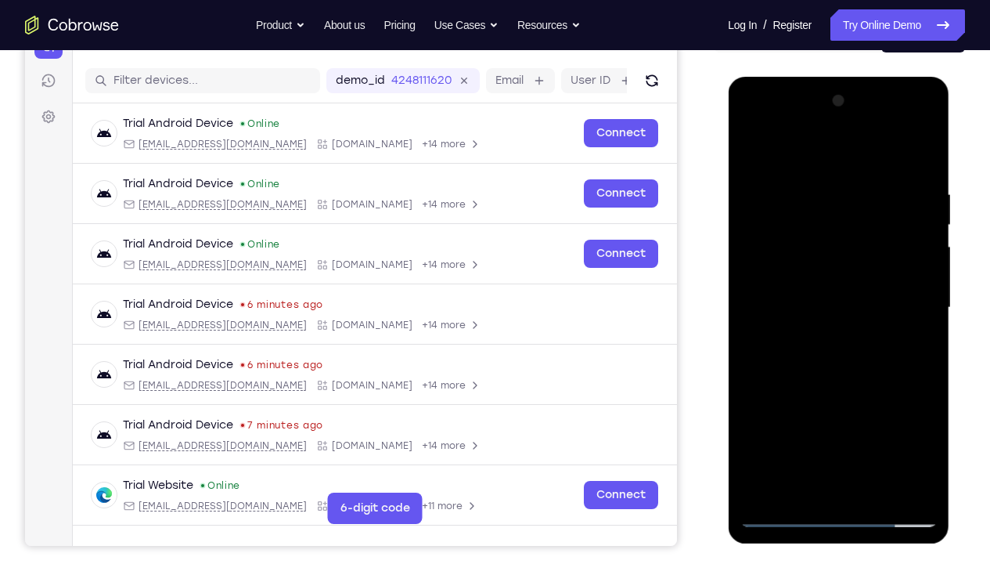
click at [807, 283] on div at bounding box center [838, 307] width 197 height 438
drag, startPoint x: 764, startPoint y: 154, endPoint x: 892, endPoint y: 159, distance: 127.7
click at [892, 159] on div at bounding box center [838, 307] width 197 height 438
click at [751, 155] on div at bounding box center [838, 307] width 197 height 438
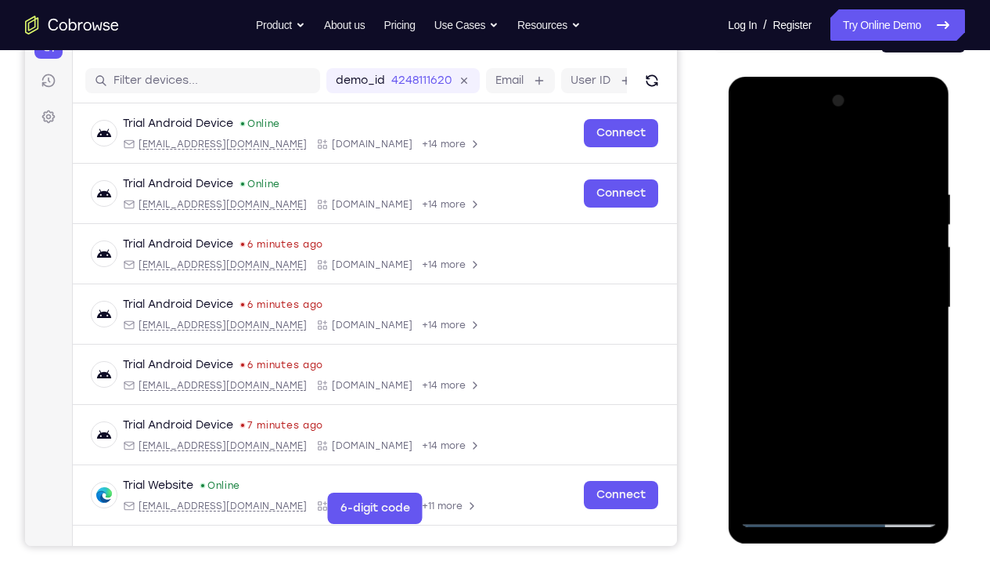
click at [856, 179] on div at bounding box center [838, 307] width 197 height 438
click at [758, 305] on div at bounding box center [838, 307] width 197 height 438
click at [753, 311] on div at bounding box center [838, 307] width 197 height 438
click at [918, 161] on div at bounding box center [838, 307] width 197 height 438
click at [929, 419] on div at bounding box center [838, 307] width 197 height 438
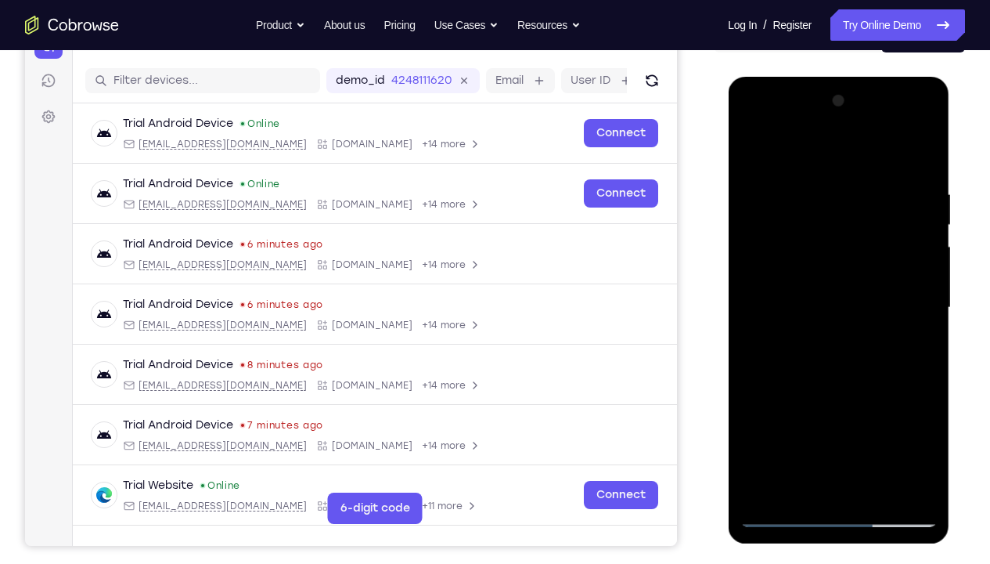
click at [869, 419] on div at bounding box center [838, 307] width 197 height 438
click at [804, 284] on div at bounding box center [838, 307] width 197 height 438
click at [778, 153] on div at bounding box center [838, 307] width 197 height 438
click at [901, 364] on div at bounding box center [838, 307] width 197 height 438
click at [838, 368] on div at bounding box center [838, 307] width 197 height 438
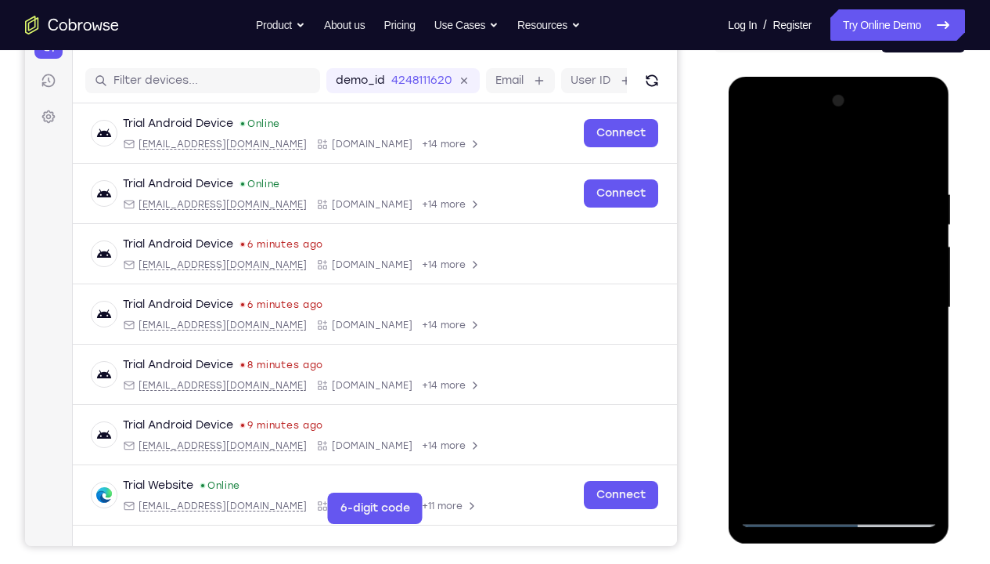
click at [903, 338] on div at bounding box center [838, 307] width 197 height 438
drag, startPoint x: 873, startPoint y: 421, endPoint x: 859, endPoint y: 311, distance: 111.3
click at [859, 311] on div at bounding box center [838, 307] width 197 height 438
drag, startPoint x: 849, startPoint y: 435, endPoint x: 840, endPoint y: 312, distance: 124.0
click at [840, 312] on div at bounding box center [838, 307] width 197 height 438
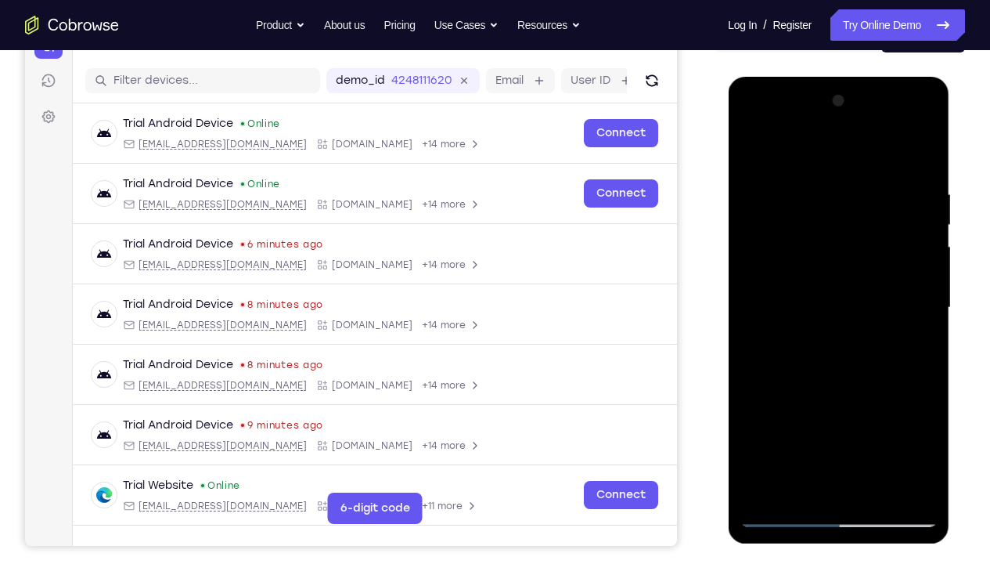
drag, startPoint x: 841, startPoint y: 446, endPoint x: 831, endPoint y: 388, distance: 59.6
click at [831, 388] on div at bounding box center [838, 307] width 197 height 438
click at [806, 405] on div at bounding box center [838, 307] width 197 height 438
click at [779, 287] on div at bounding box center [838, 307] width 197 height 438
drag, startPoint x: 864, startPoint y: 245, endPoint x: 874, endPoint y: 387, distance: 142.1
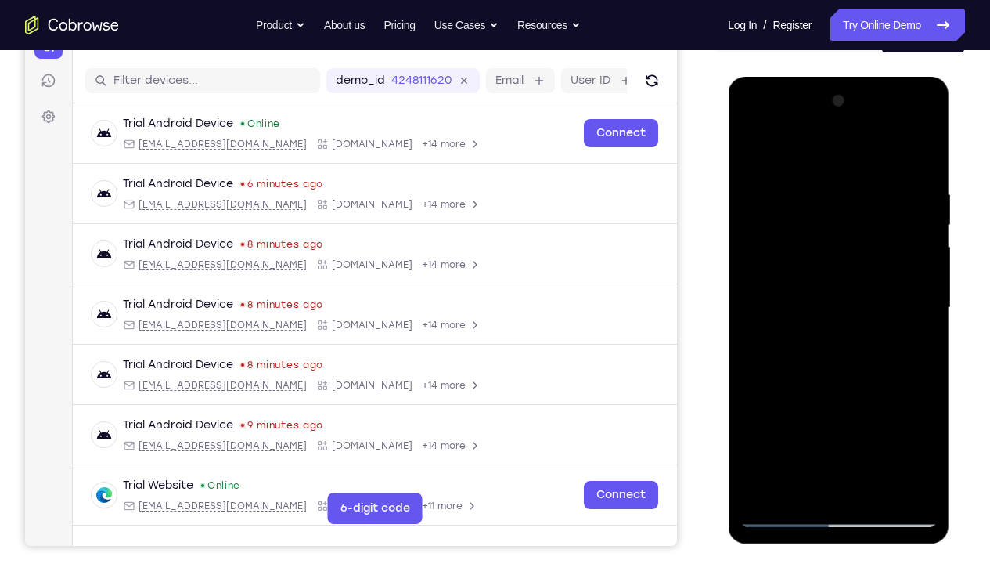
click at [874, 387] on div at bounding box center [838, 307] width 197 height 438
click at [926, 322] on div at bounding box center [838, 307] width 197 height 438
click at [873, 419] on div at bounding box center [838, 307] width 197 height 438
click at [796, 276] on div at bounding box center [838, 307] width 197 height 438
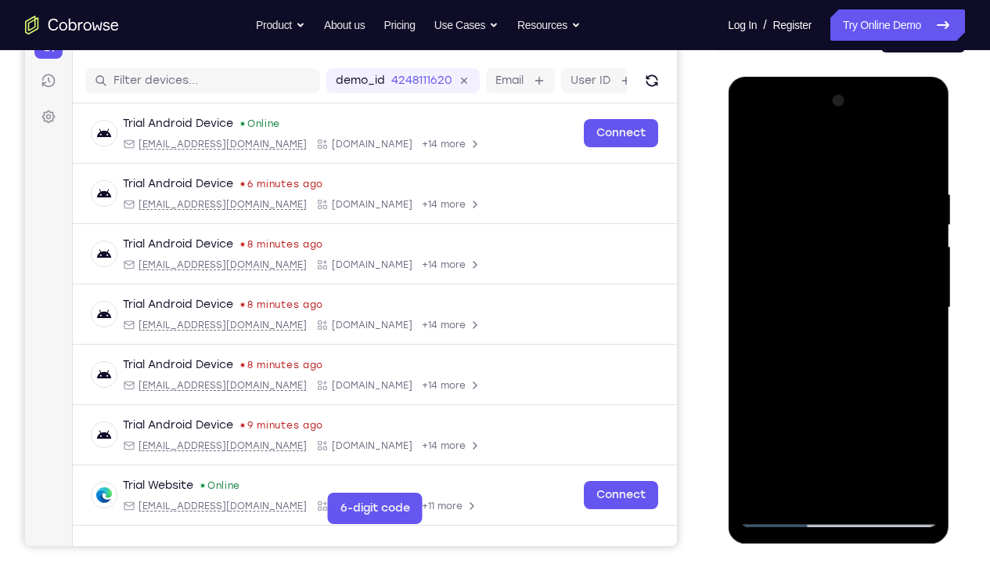
click at [774, 155] on div at bounding box center [838, 307] width 197 height 438
click at [903, 341] on div at bounding box center [838, 307] width 197 height 438
drag, startPoint x: 844, startPoint y: 428, endPoint x: 832, endPoint y: 269, distance: 159.4
click at [832, 269] on div at bounding box center [838, 307] width 197 height 438
drag, startPoint x: 852, startPoint y: 445, endPoint x: 831, endPoint y: 242, distance: 204.6
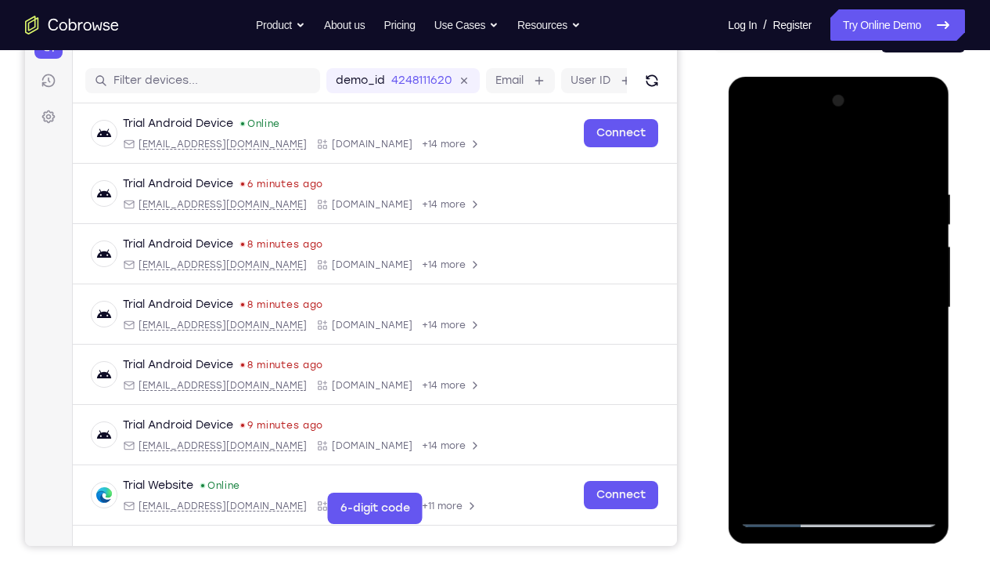
click at [831, 242] on div at bounding box center [838, 307] width 197 height 438
drag, startPoint x: 845, startPoint y: 449, endPoint x: 820, endPoint y: 305, distance: 145.4
click at [820, 305] on div at bounding box center [838, 307] width 197 height 438
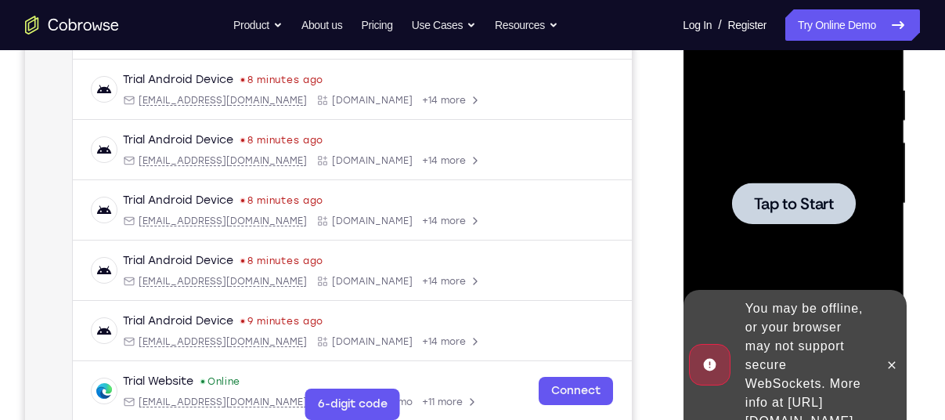
scroll to position [313, 0]
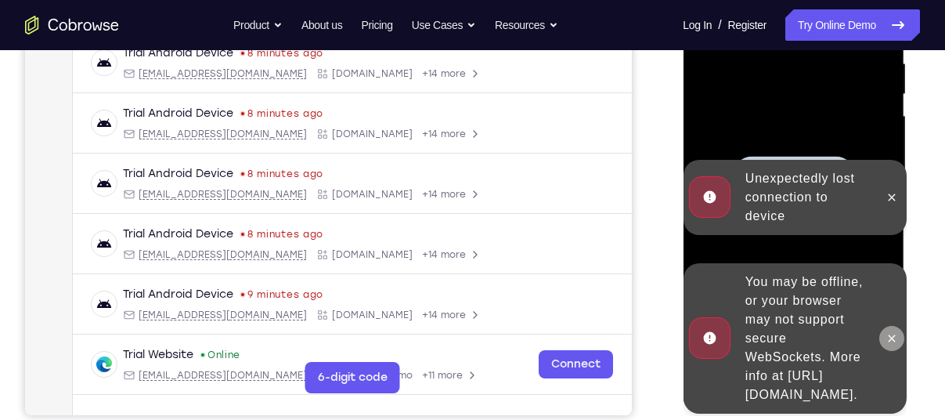
click at [885, 332] on icon at bounding box center [891, 338] width 13 height 13
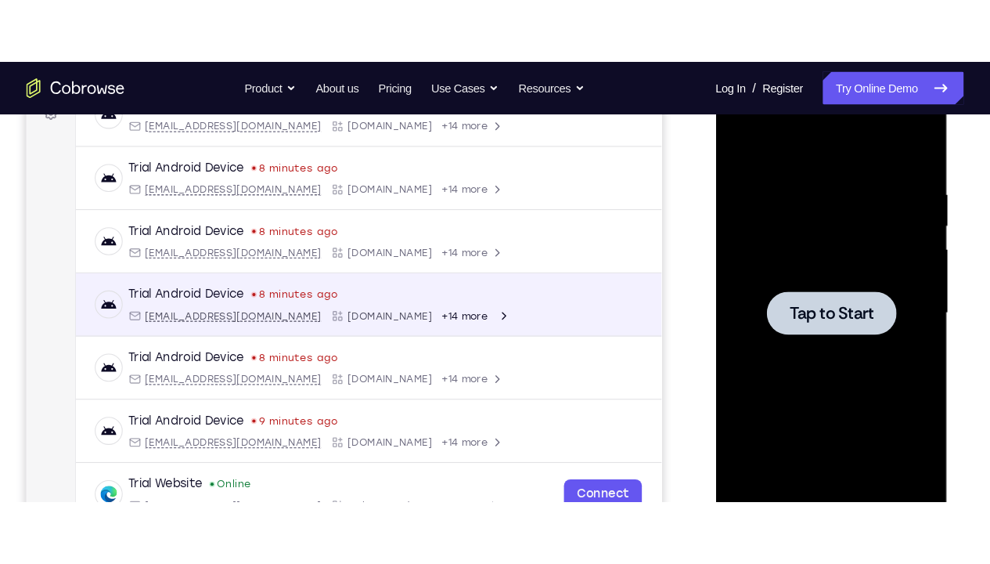
scroll to position [0, 0]
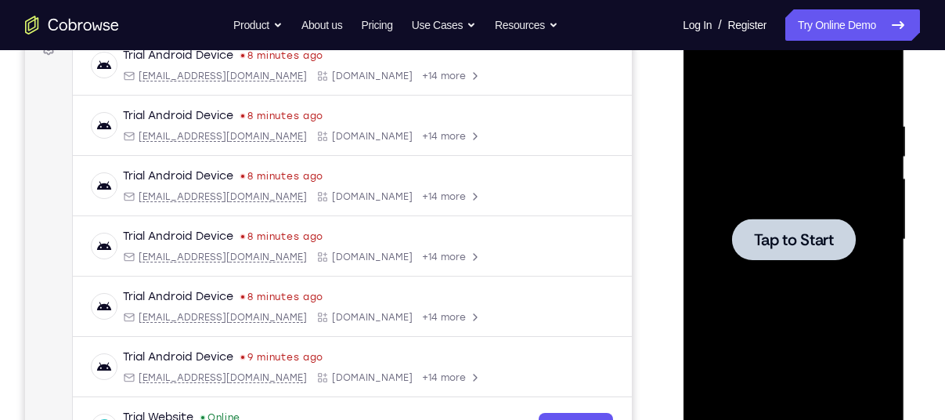
click at [777, 137] on div at bounding box center [792, 239] width 197 height 438
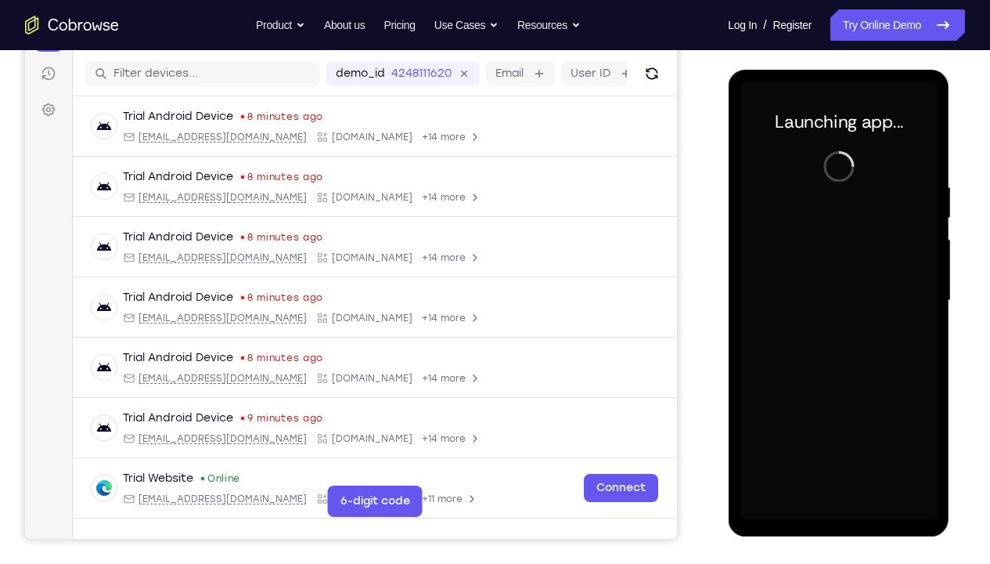
scroll to position [192, 0]
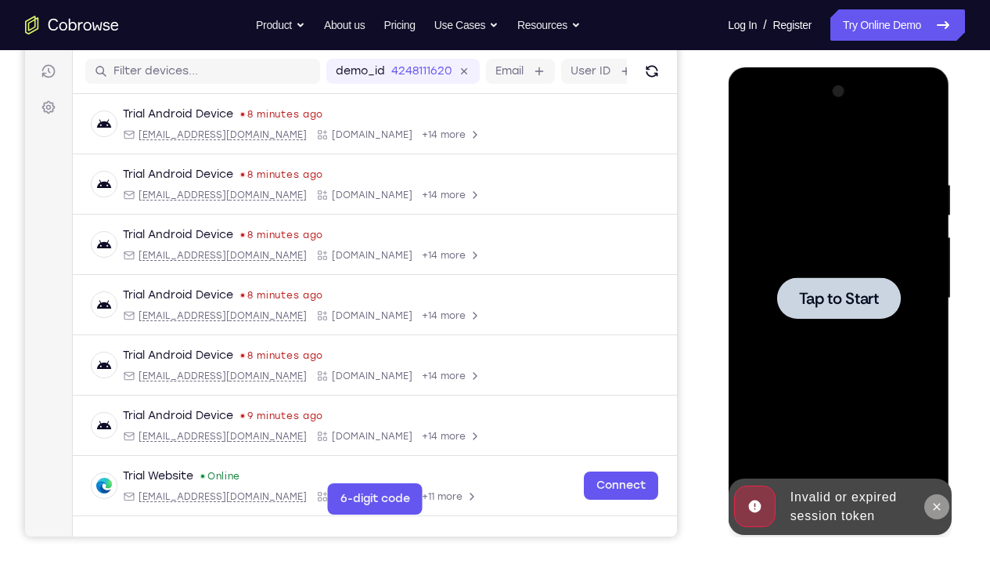
click at [938, 419] on icon at bounding box center [936, 506] width 7 height 7
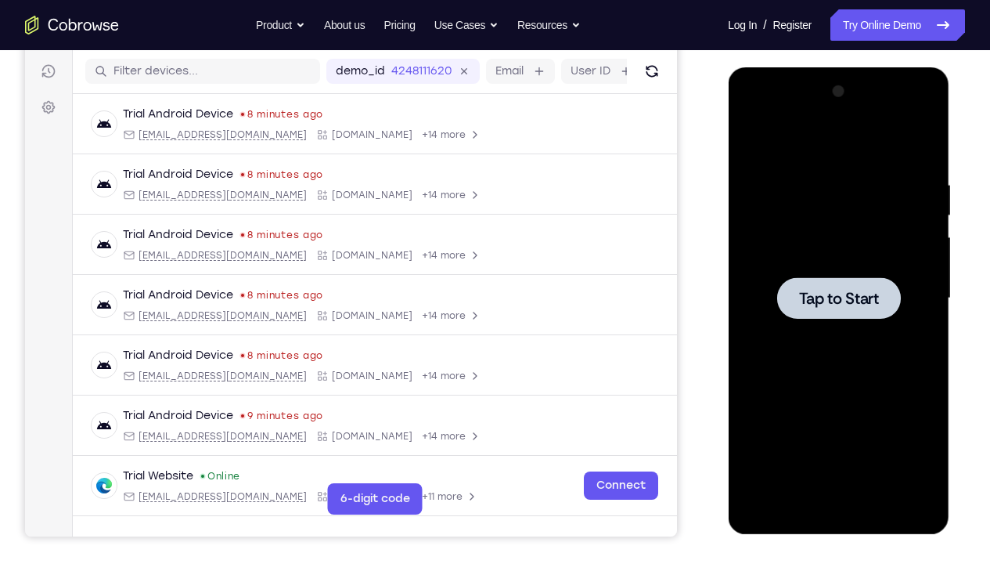
click at [873, 251] on div at bounding box center [838, 298] width 197 height 438
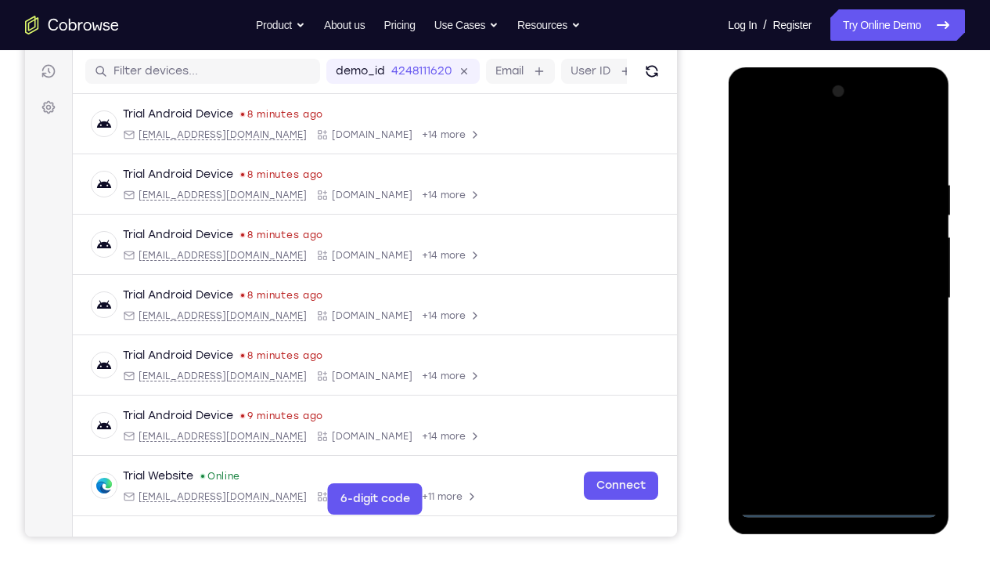
click at [840, 419] on div at bounding box center [838, 298] width 197 height 438
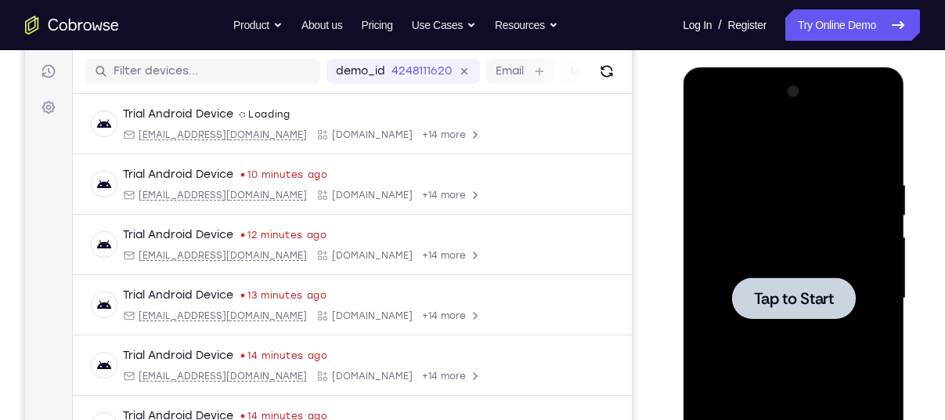
click at [810, 195] on div at bounding box center [792, 298] width 197 height 438
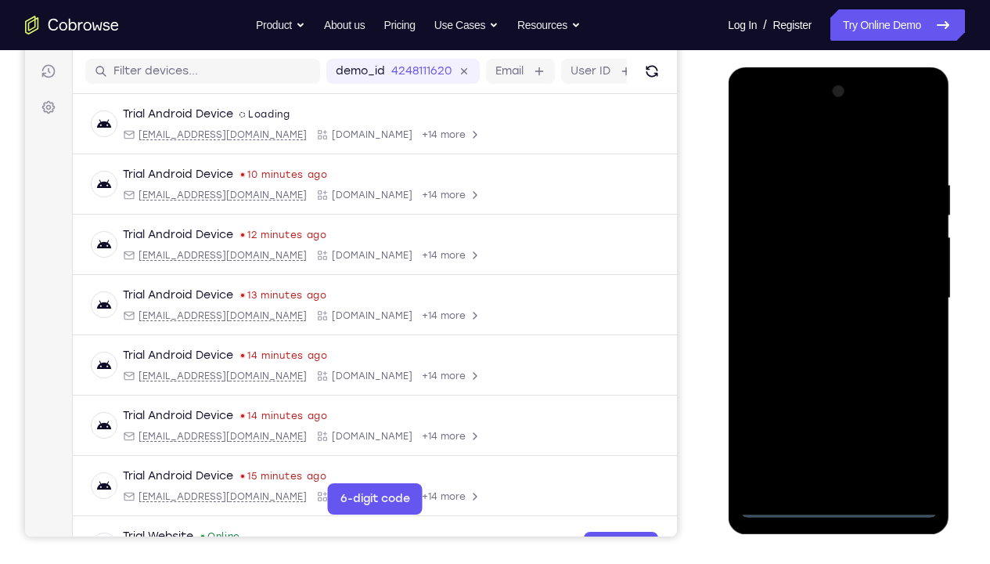
click at [839, 419] on div at bounding box center [838, 298] width 197 height 438
click at [900, 419] on div at bounding box center [838, 298] width 197 height 438
click at [788, 151] on div at bounding box center [838, 298] width 197 height 438
click at [906, 290] on div at bounding box center [838, 298] width 197 height 438
click at [822, 325] on div at bounding box center [838, 298] width 197 height 438
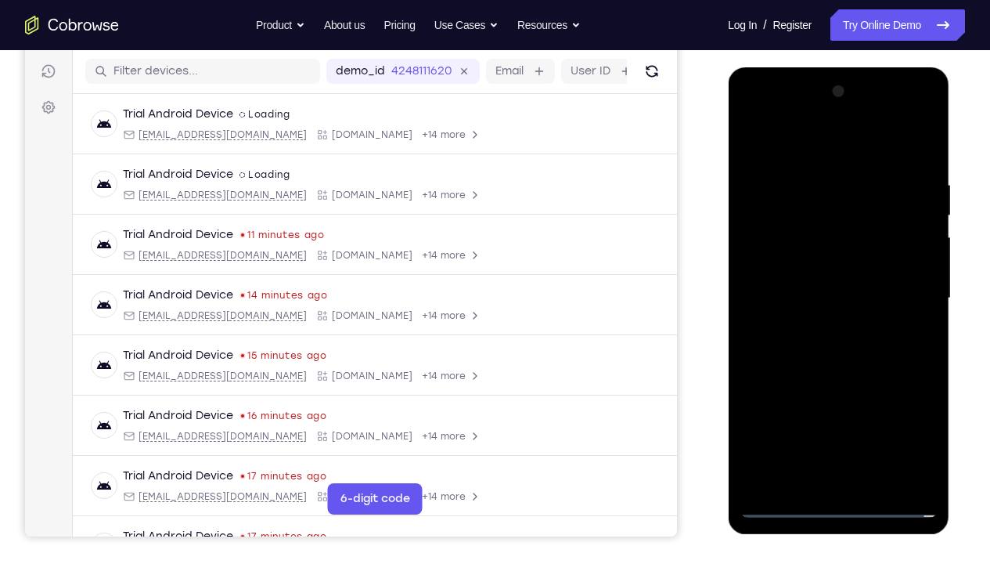
click at [816, 281] on div at bounding box center [838, 298] width 197 height 438
click at [816, 264] on div at bounding box center [838, 298] width 197 height 438
click at [831, 298] on div at bounding box center [838, 298] width 197 height 438
click at [923, 168] on div at bounding box center [838, 298] width 197 height 438
click at [874, 419] on div at bounding box center [838, 298] width 197 height 438
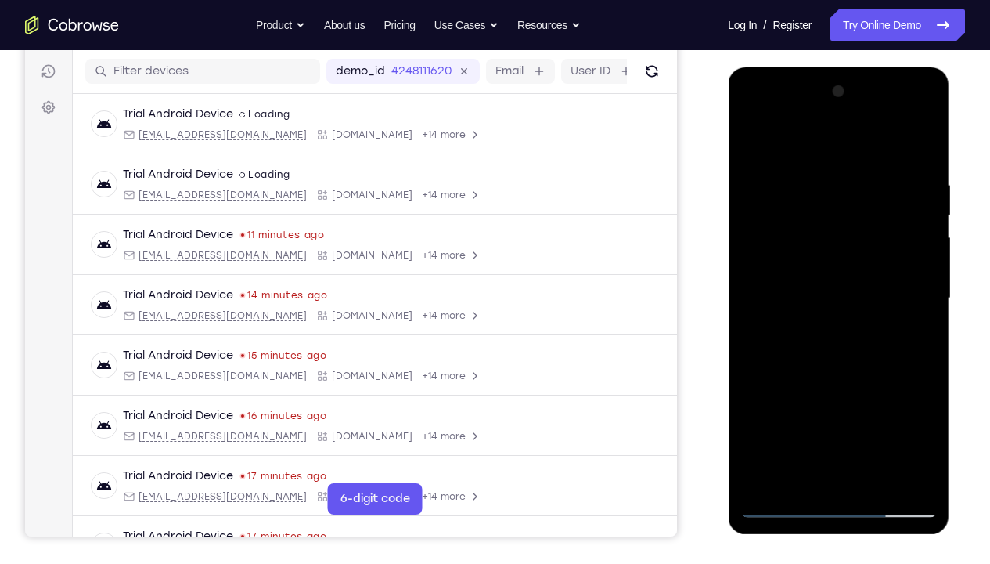
click at [833, 377] on div at bounding box center [838, 298] width 197 height 438
click at [803, 269] on div at bounding box center [838, 298] width 197 height 438
click at [752, 144] on div at bounding box center [838, 298] width 197 height 438
click at [755, 144] on div at bounding box center [838, 298] width 197 height 438
click at [931, 419] on div at bounding box center [838, 298] width 197 height 438
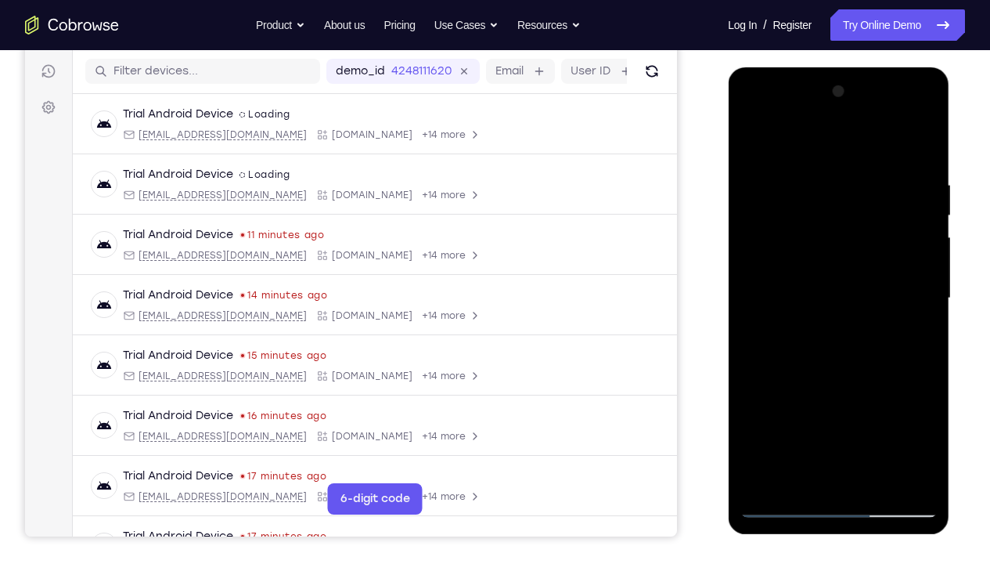
click at [878, 419] on div at bounding box center [838, 298] width 197 height 438
click at [835, 273] on div at bounding box center [838, 298] width 197 height 438
click at [835, 369] on div at bounding box center [838, 298] width 197 height 438
click at [752, 143] on div at bounding box center [838, 298] width 197 height 438
